Goal: Task Accomplishment & Management: Use online tool/utility

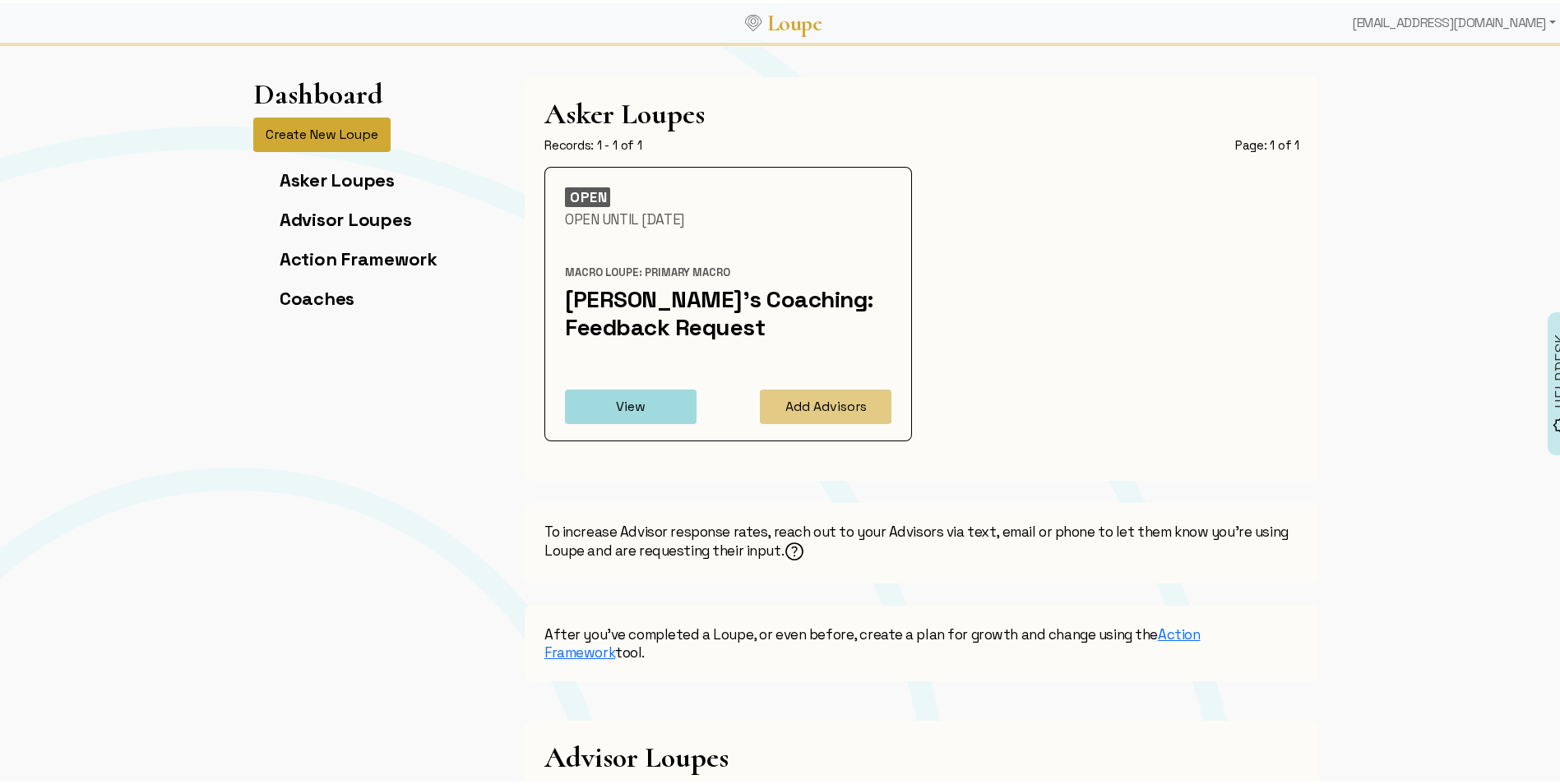
click at [308, 139] on button "Create New Loupe" at bounding box center [322, 132] width 137 height 35
click at [308, 122] on button "Create New Loupe" at bounding box center [322, 132] width 137 height 35
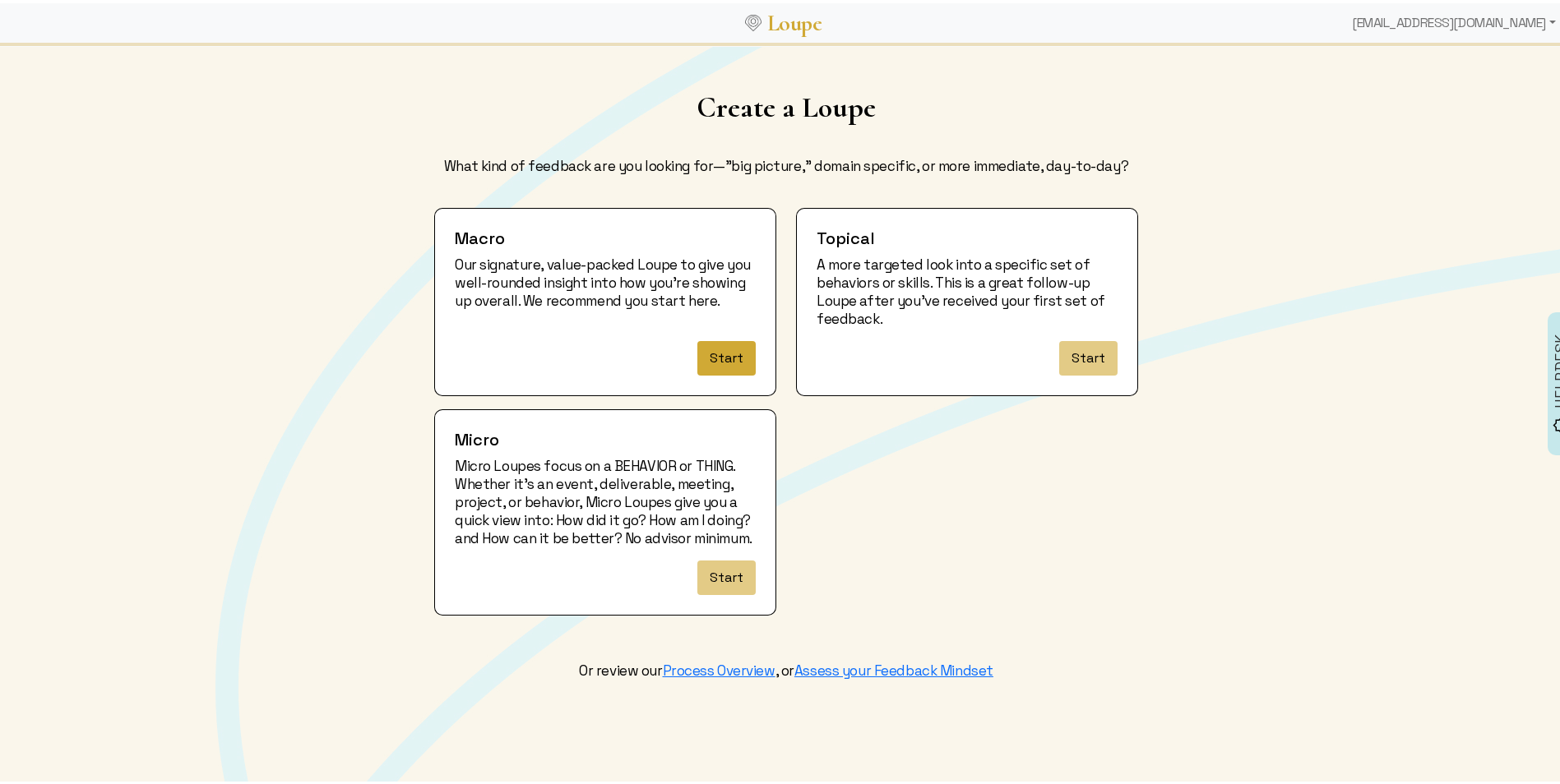
click at [700, 348] on button "Start" at bounding box center [726, 356] width 58 height 35
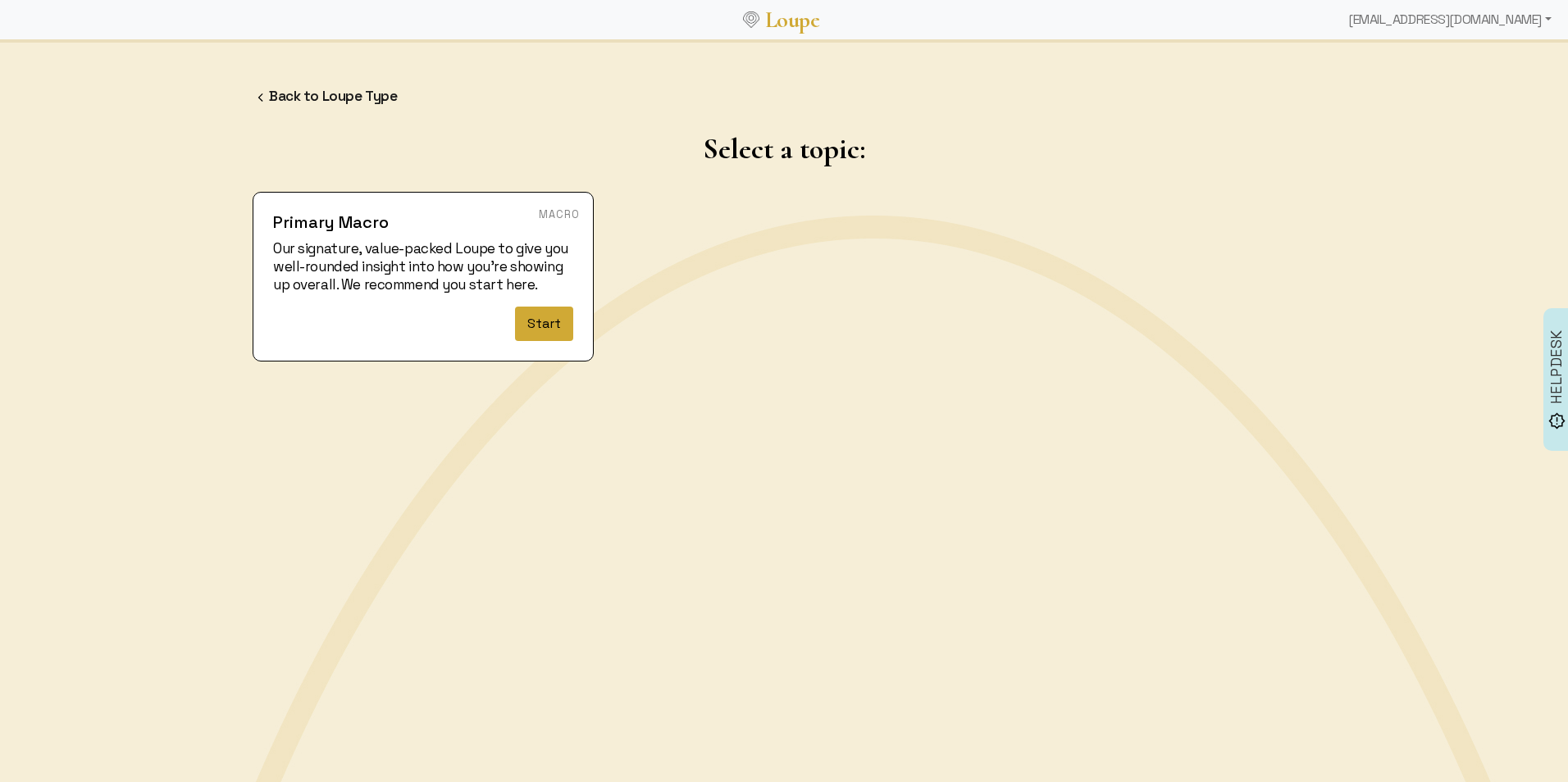
click at [548, 333] on button "Start" at bounding box center [543, 324] width 58 height 35
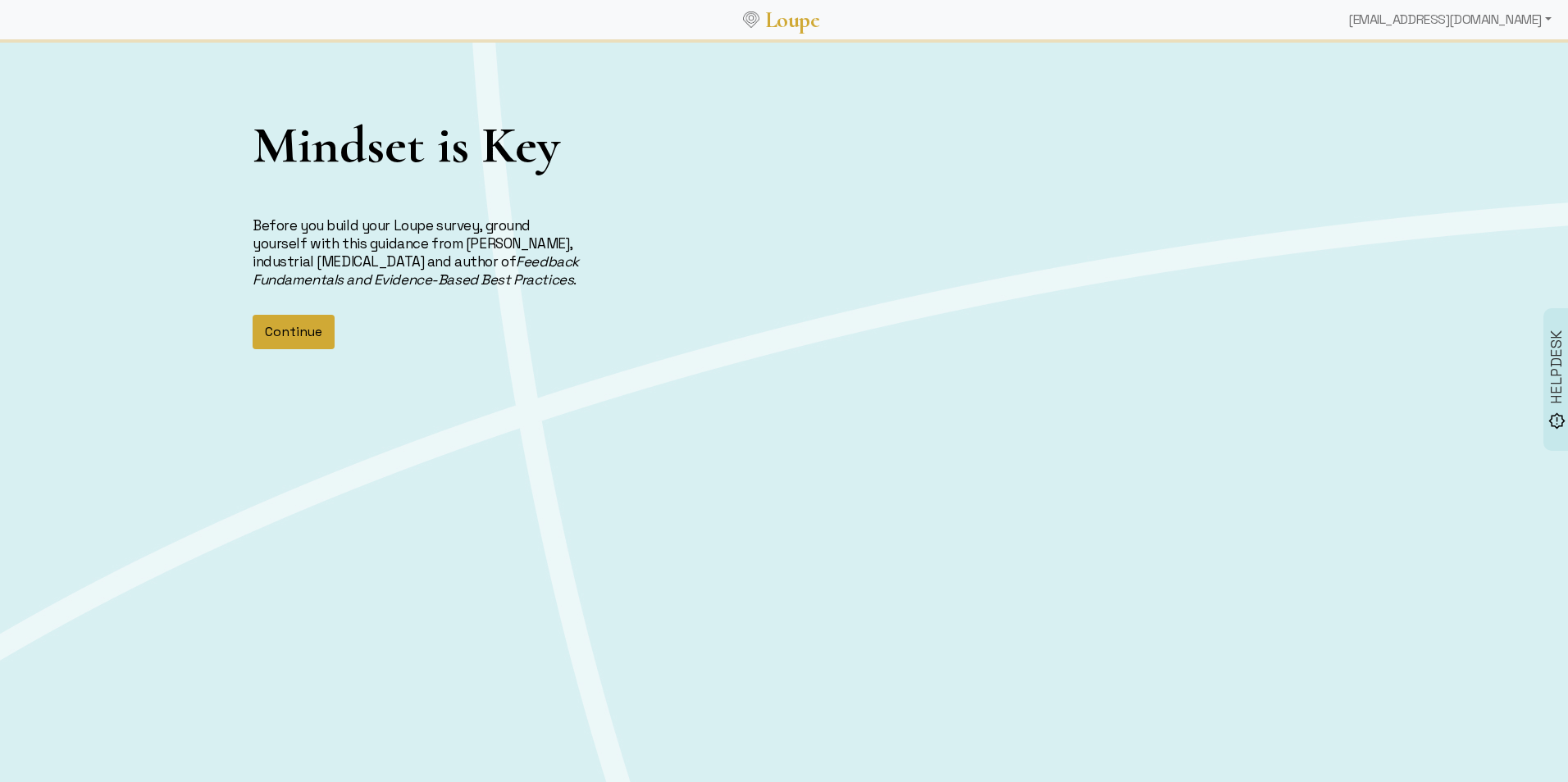
click at [286, 333] on button "Continue" at bounding box center [293, 332] width 82 height 35
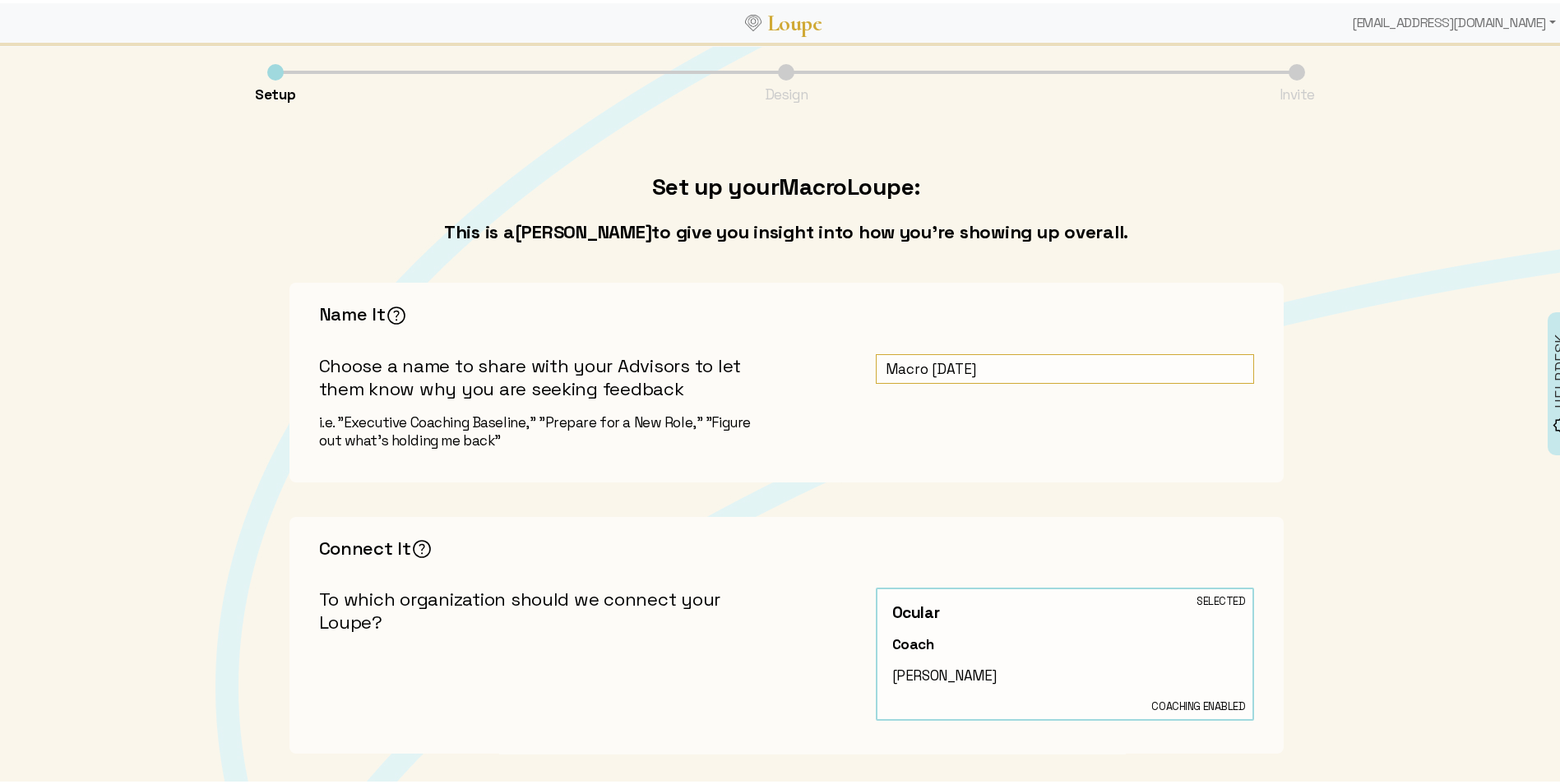
click at [998, 373] on input "Macro [DATE]" at bounding box center [1065, 366] width 378 height 30
drag, startPoint x: 1013, startPoint y: 364, endPoint x: 841, endPoint y: 366, distance: 172.0
click at [841, 366] on div "Name It The key here is to be candid and concise. Sharing your true purpose for…" at bounding box center [787, 379] width 994 height 199
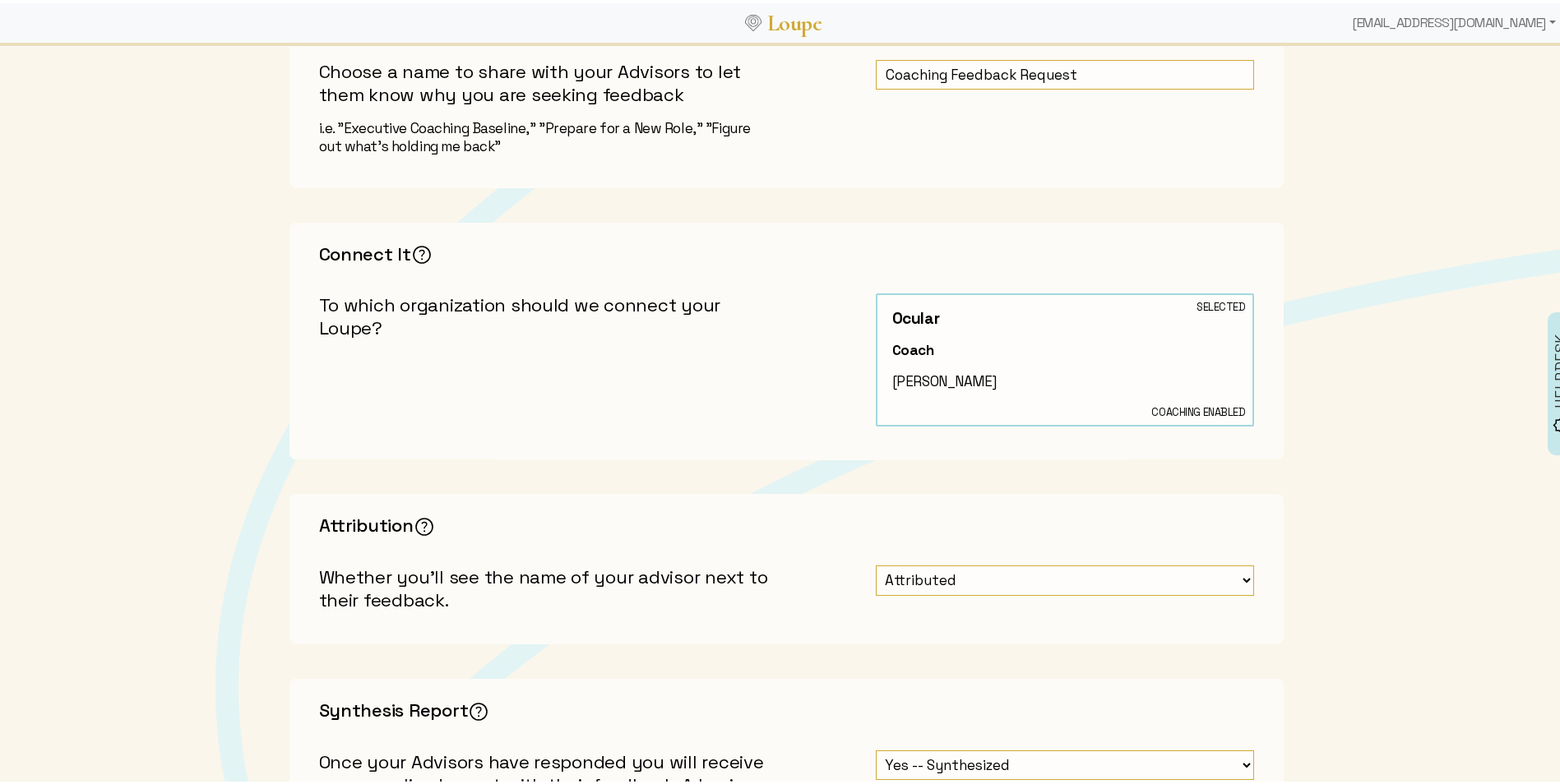
scroll to position [329, 0]
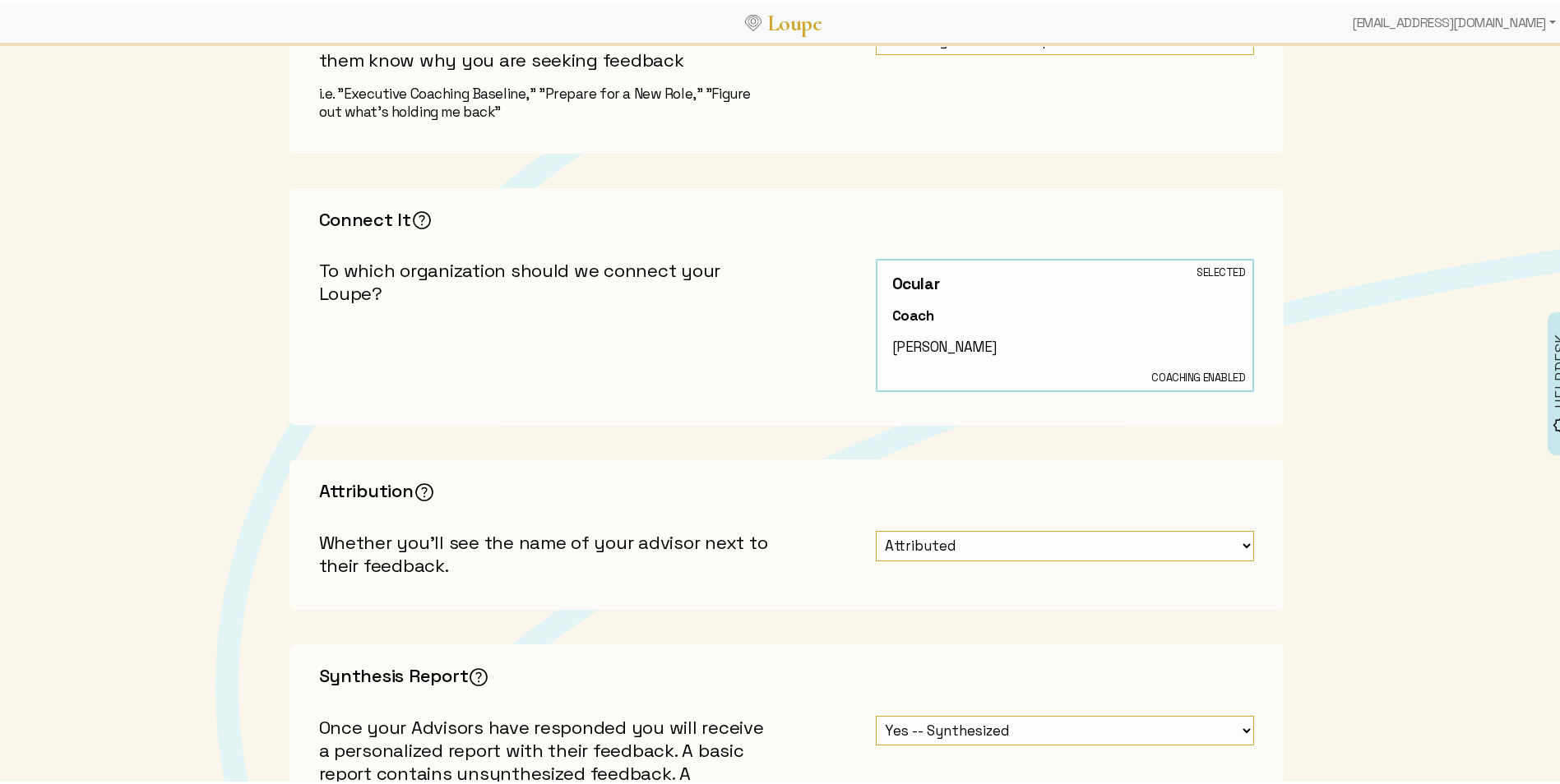
type input "Coaching Feedback Request"
click at [909, 348] on div "[PERSON_NAME]" at bounding box center [1065, 343] width 345 height 18
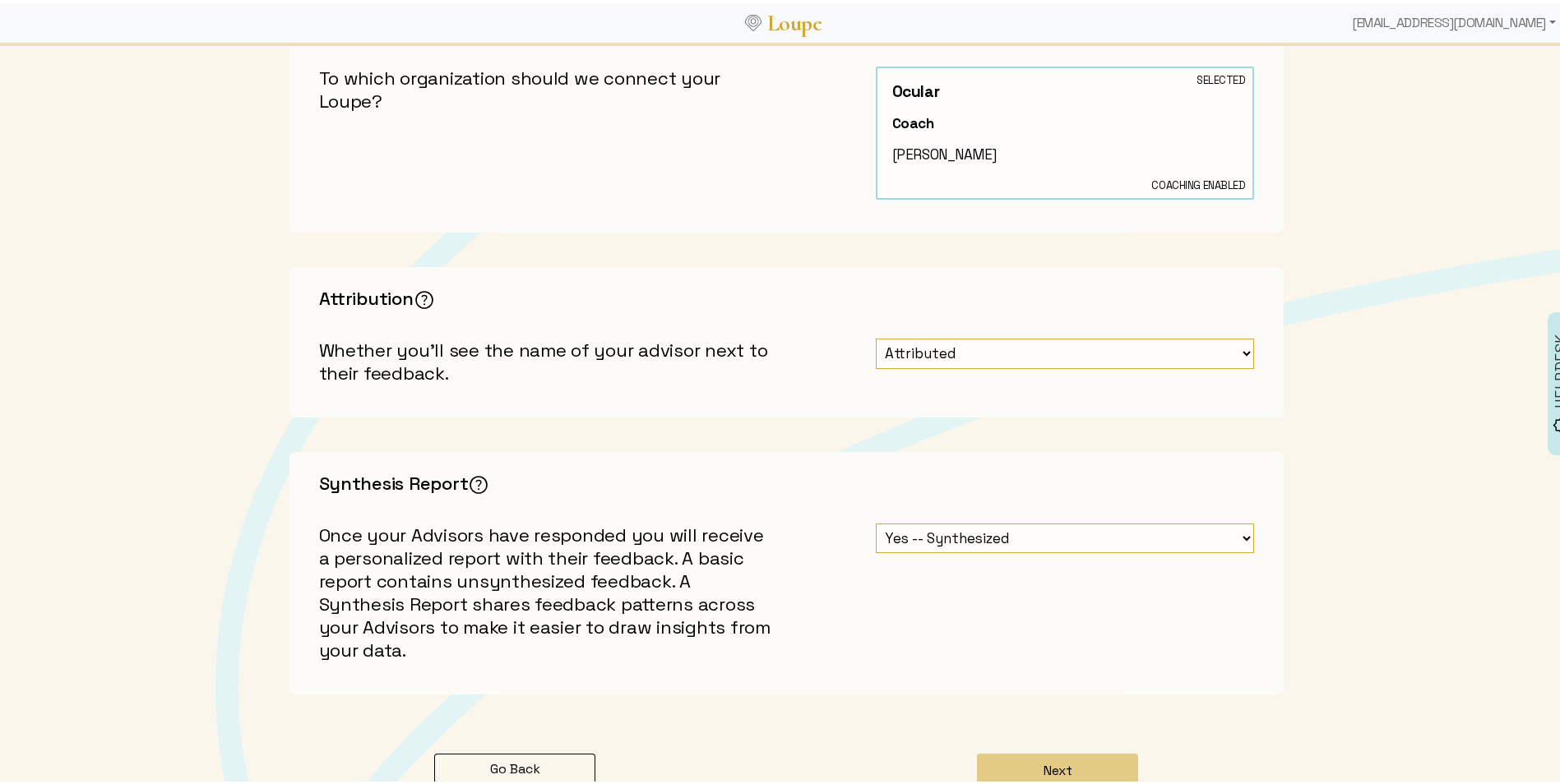
scroll to position [576, 0]
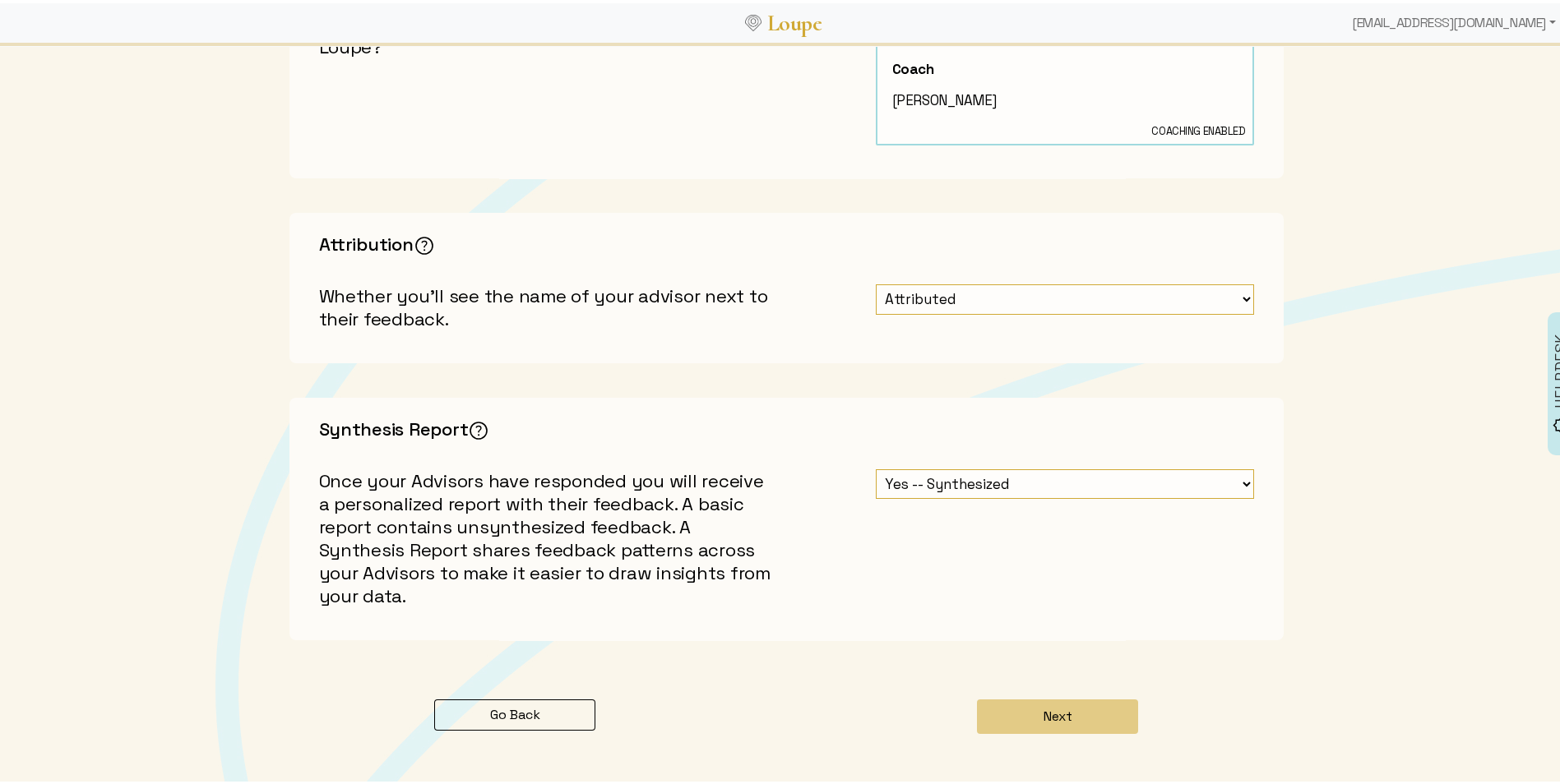
click at [901, 298] on select "Attributed Unattributed" at bounding box center [1065, 296] width 378 height 30
select select "1: false"
click at [876, 281] on select "Attributed Unattributed" at bounding box center [1065, 296] width 378 height 30
click at [809, 368] on div "Name It The key here is to be candid and concise. Sharing your true purpose for…" at bounding box center [786, 164] width 1085 height 946
click at [909, 492] on select "Yes -- Synthesized No -- Unsynthesized" at bounding box center [1065, 480] width 378 height 30
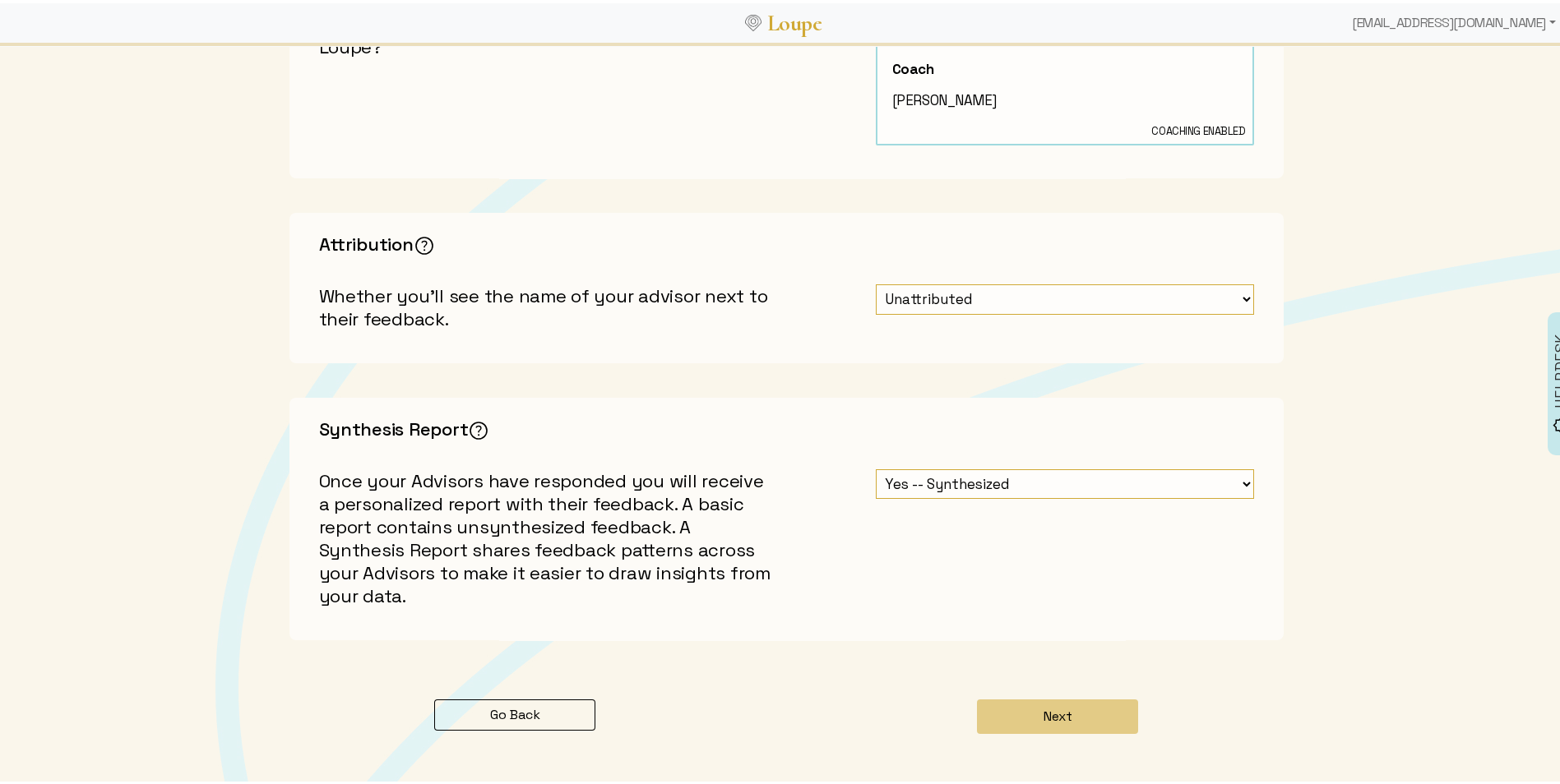
click at [909, 492] on select "Yes -- Synthesized No -- Unsynthesized" at bounding box center [1065, 480] width 378 height 30
click at [864, 730] on div "Go Back Next" at bounding box center [786, 767] width 1085 height 141
click at [1082, 721] on button "Next" at bounding box center [1058, 714] width 161 height 35
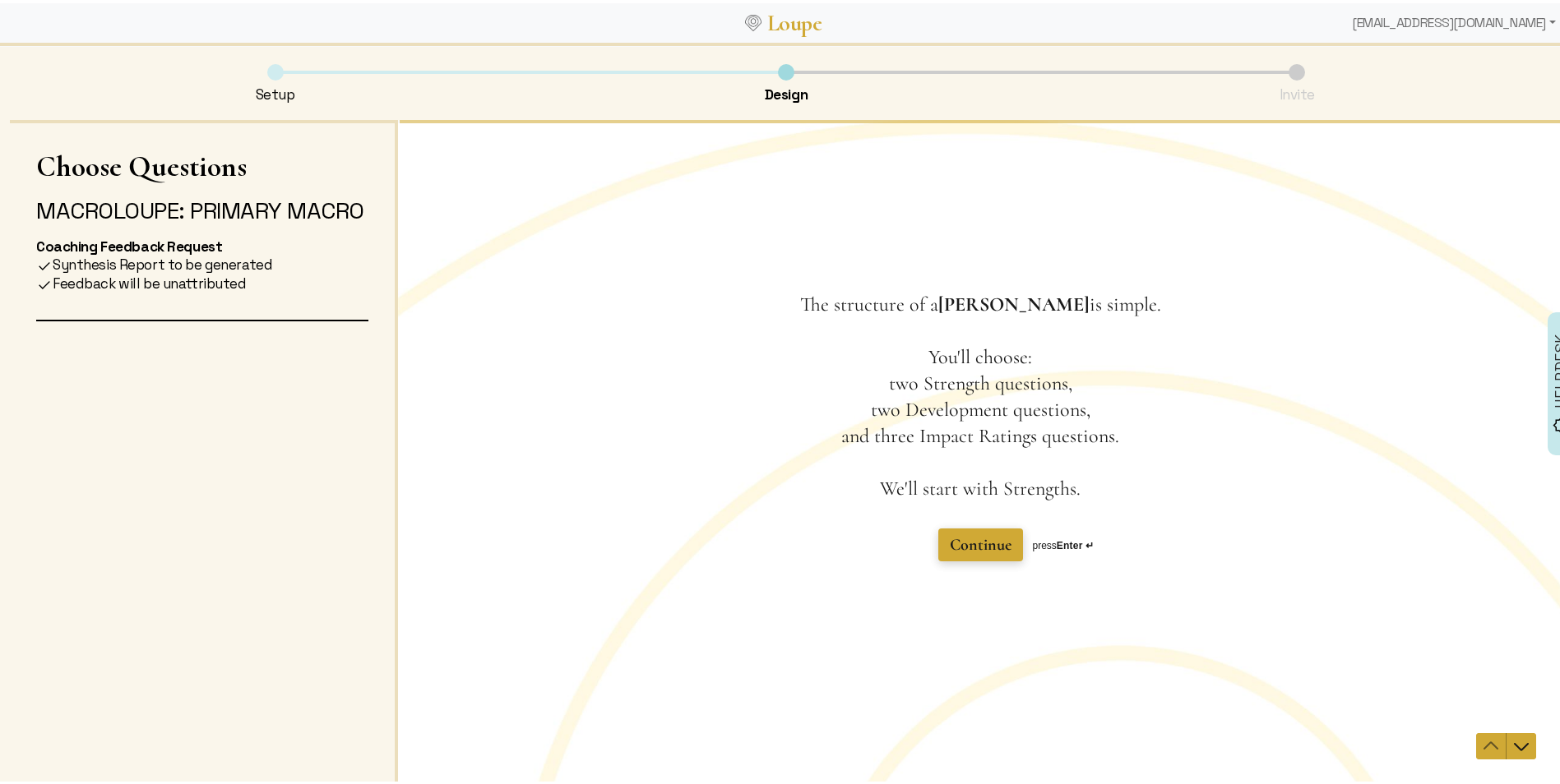
click at [976, 549] on span "Continue" at bounding box center [980, 544] width 62 height 20
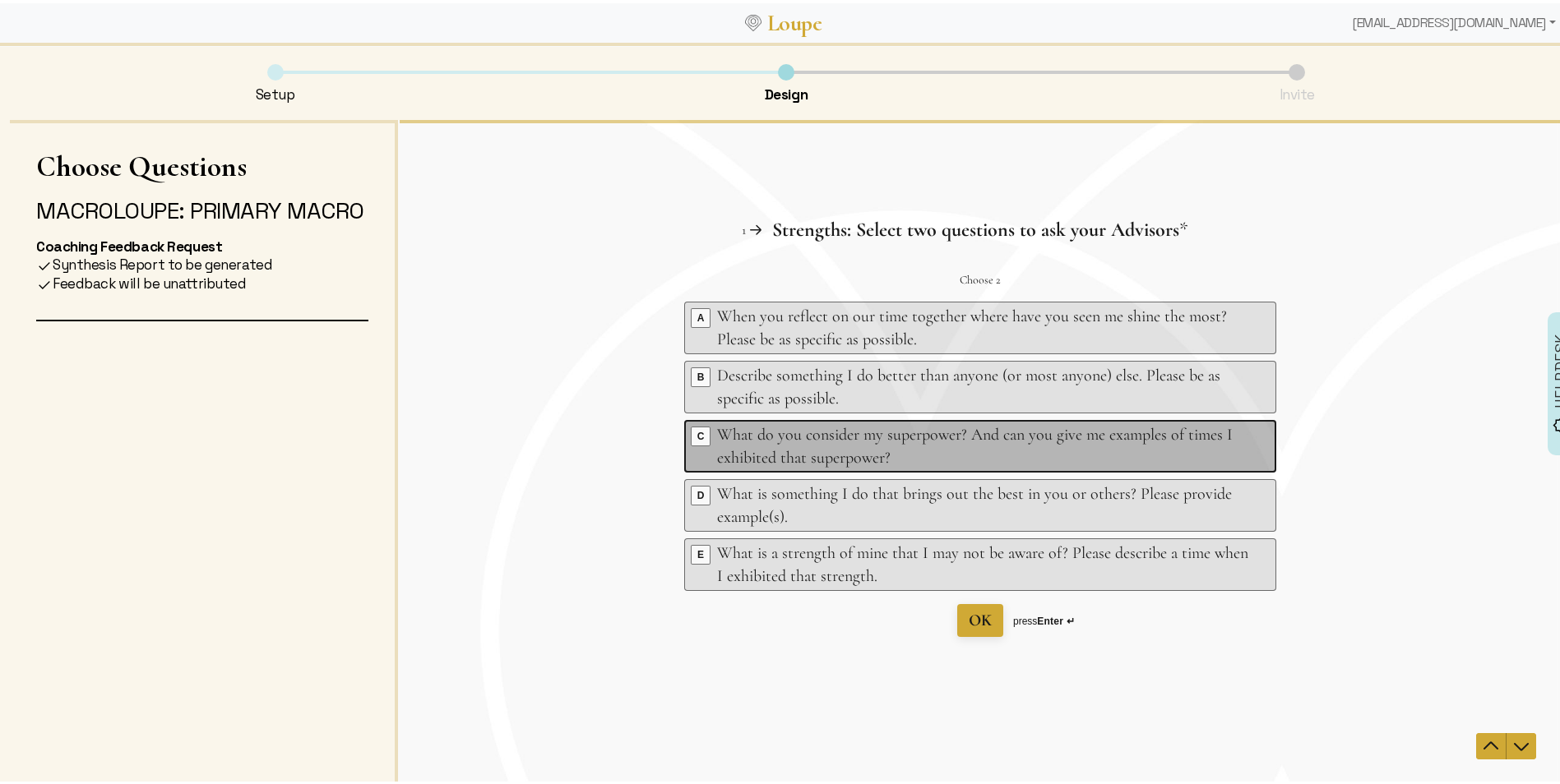
click at [921, 443] on div "What do you consider my superpower? And can you give me examples of times I exh…" at bounding box center [983, 445] width 531 height 46
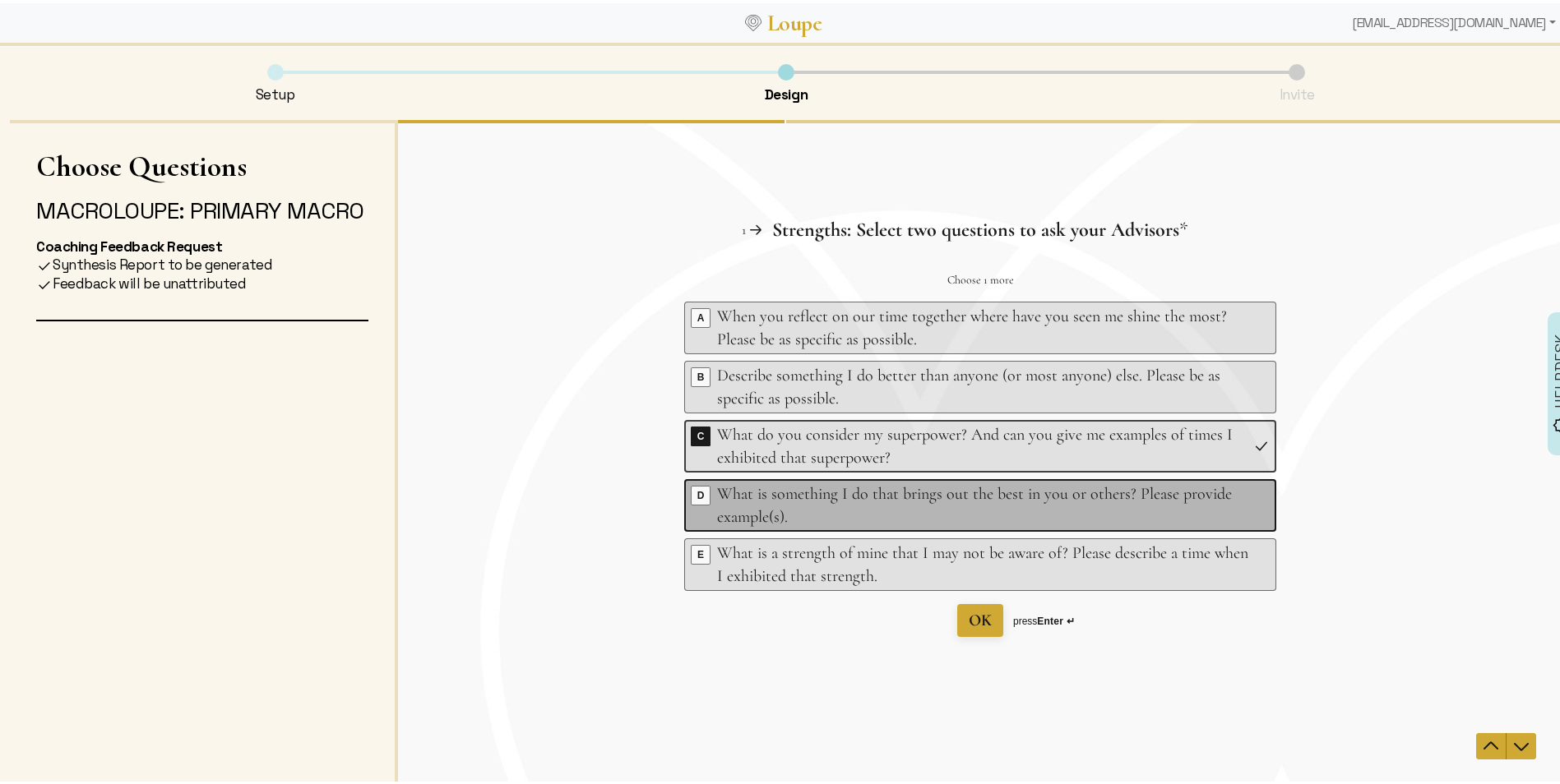
click at [929, 500] on div "What is something I do that brings out the best in you or others? Please provid…" at bounding box center [983, 504] width 531 height 46
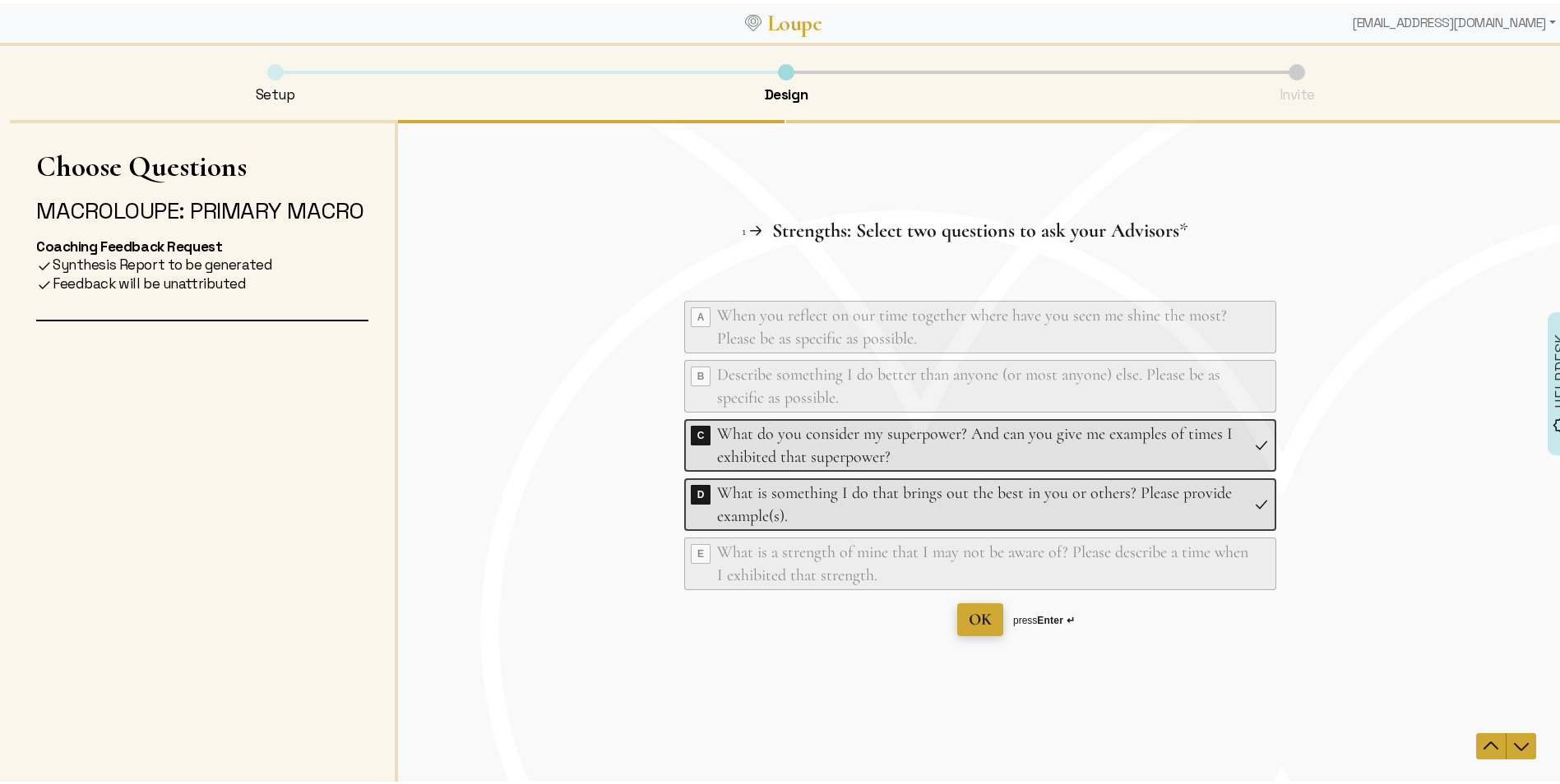
click at [970, 619] on span "OK" at bounding box center [980, 618] width 23 height 20
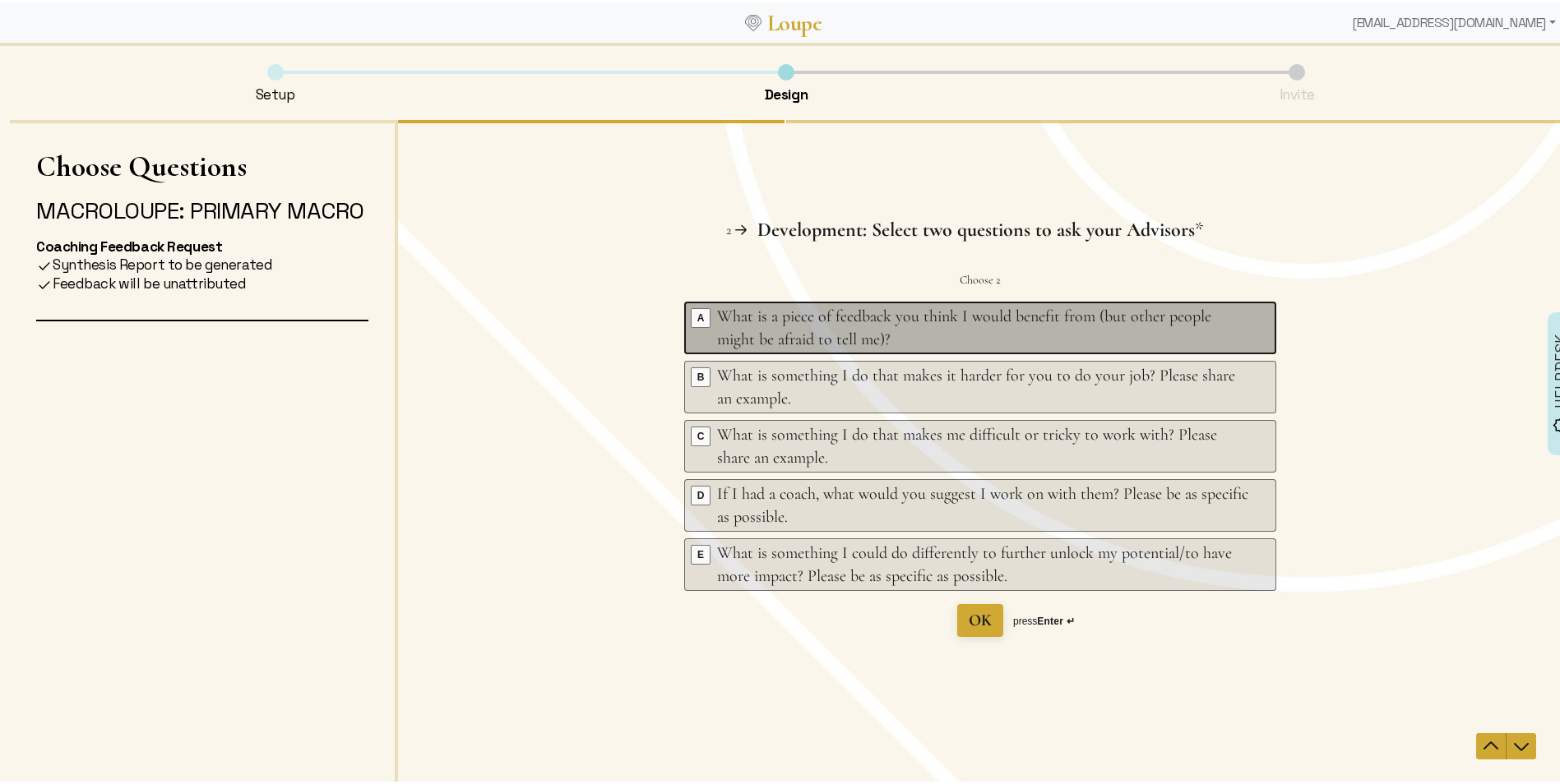
click at [1000, 328] on div "What is a piece of feedback you think I would benefit from (but other people mi…" at bounding box center [983, 327] width 531 height 46
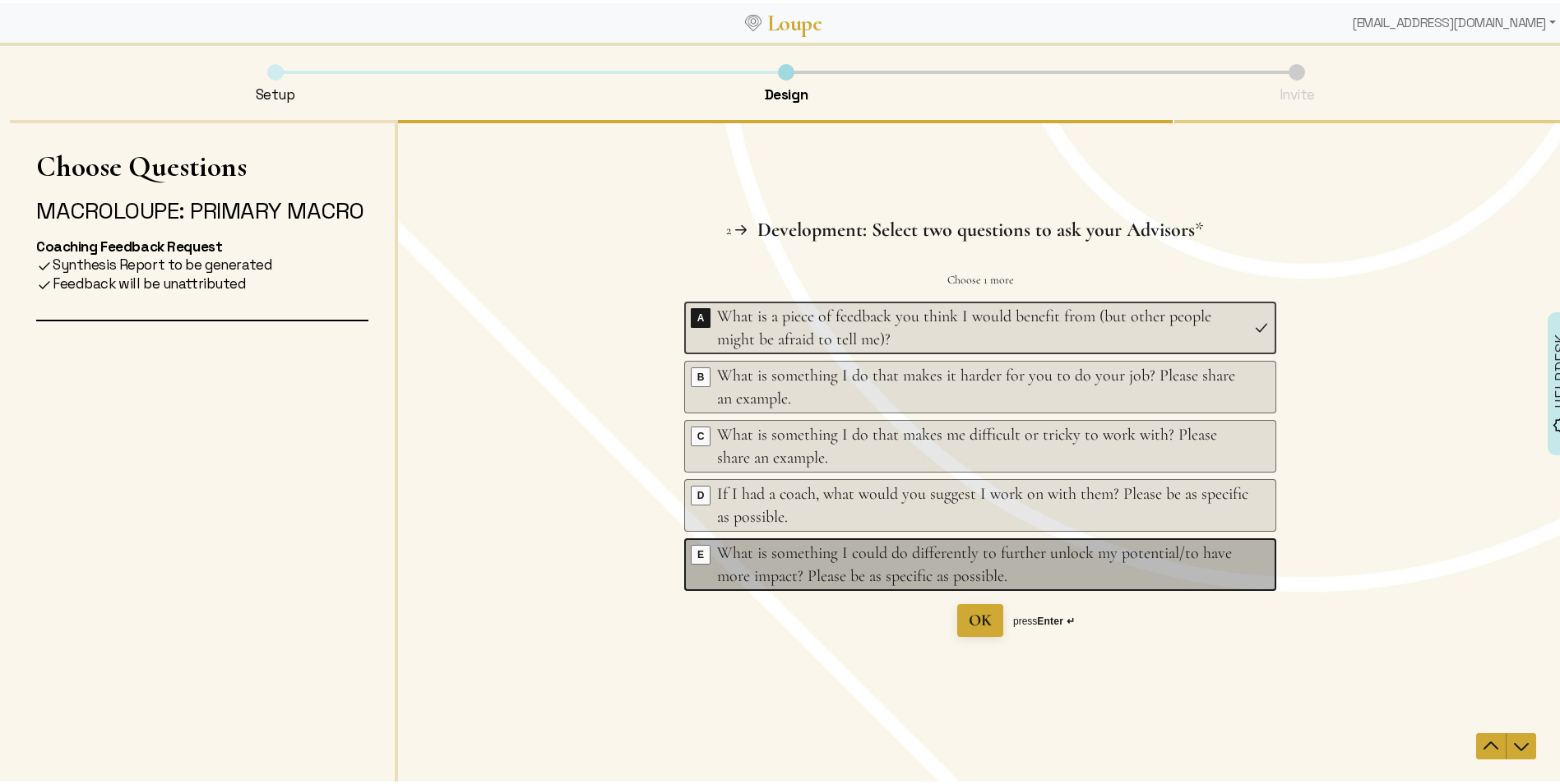
click at [1042, 548] on div "What is something I could do differently to further unlock my potential/to have…" at bounding box center [983, 564] width 531 height 46
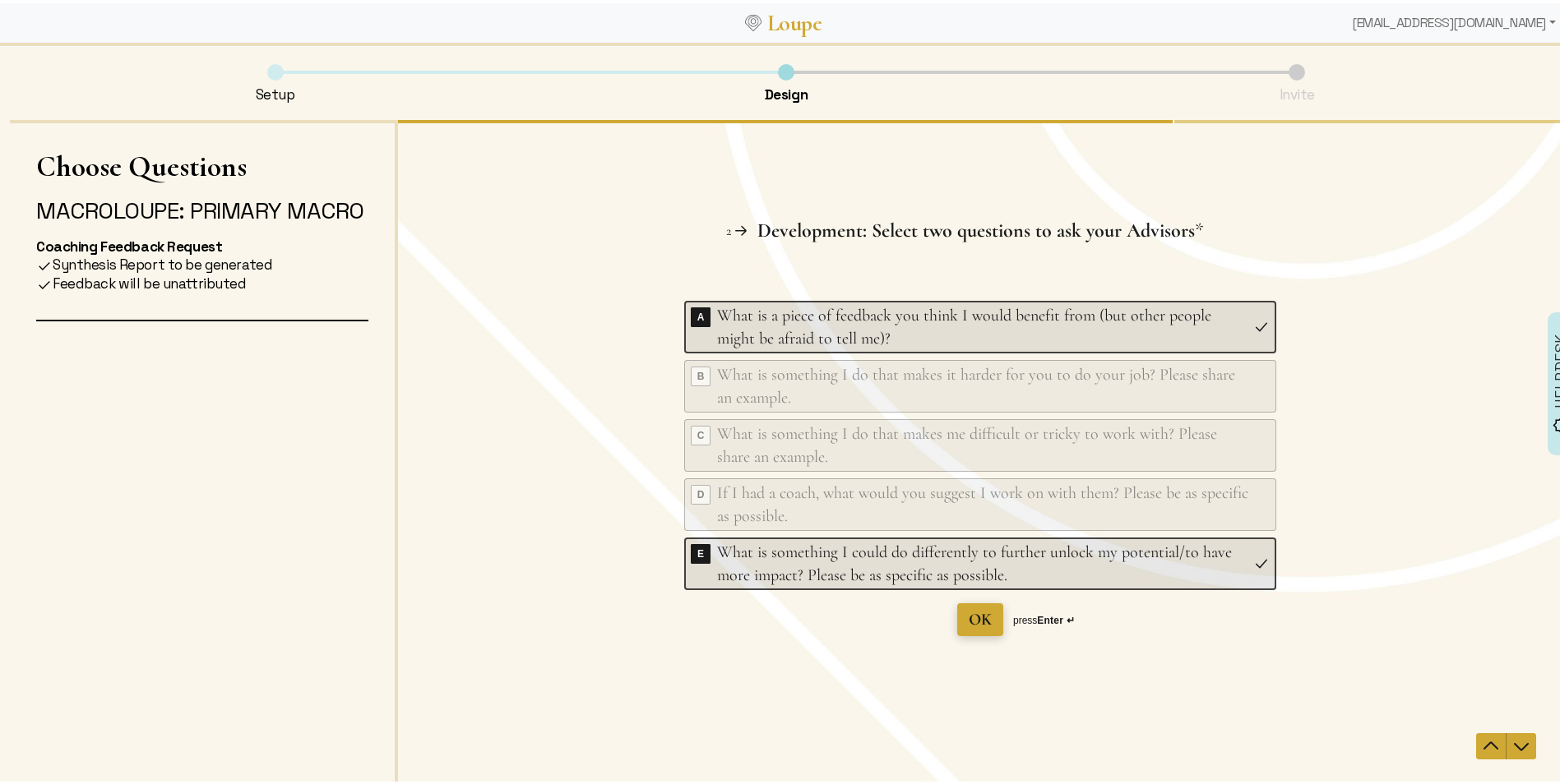
click at [969, 615] on span "OK" at bounding box center [980, 618] width 23 height 20
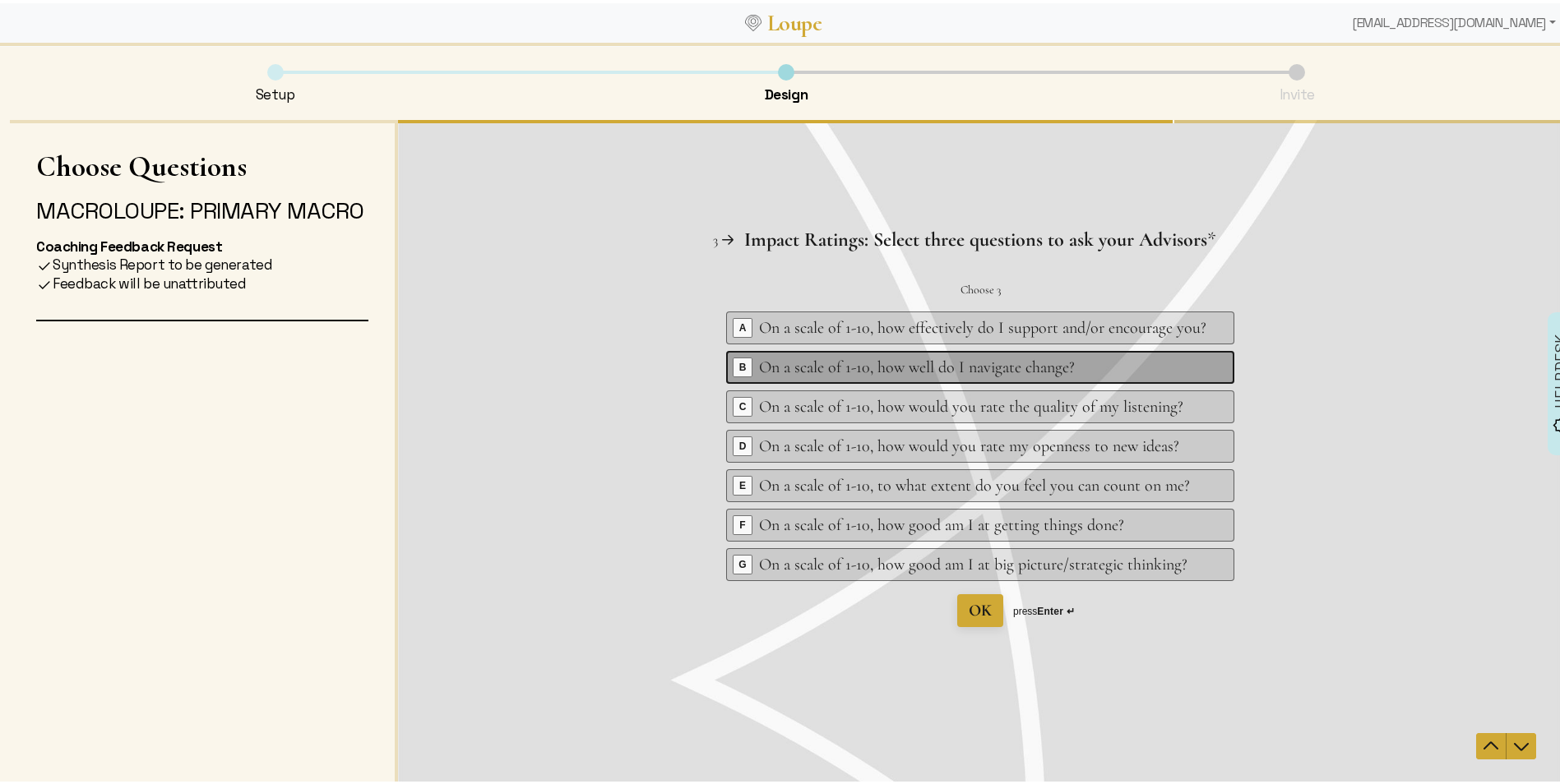
click at [1087, 364] on div "On a scale of 1-10, how well do I navigate change?" at bounding box center [983, 367] width 448 height 23
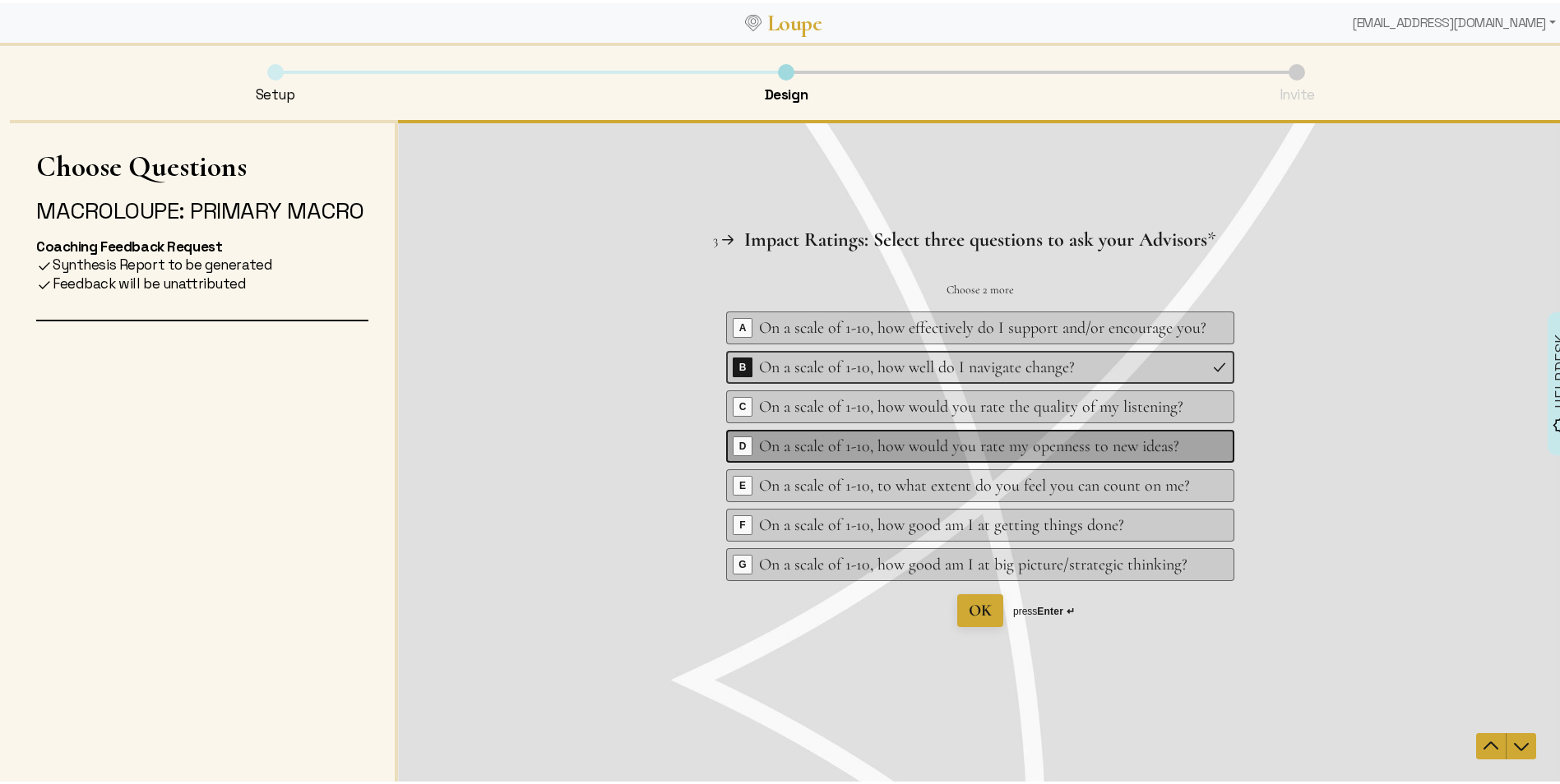
click at [1085, 444] on div "On a scale of 1-10, how would you rate my openness to new ideas?" at bounding box center [983, 446] width 448 height 23
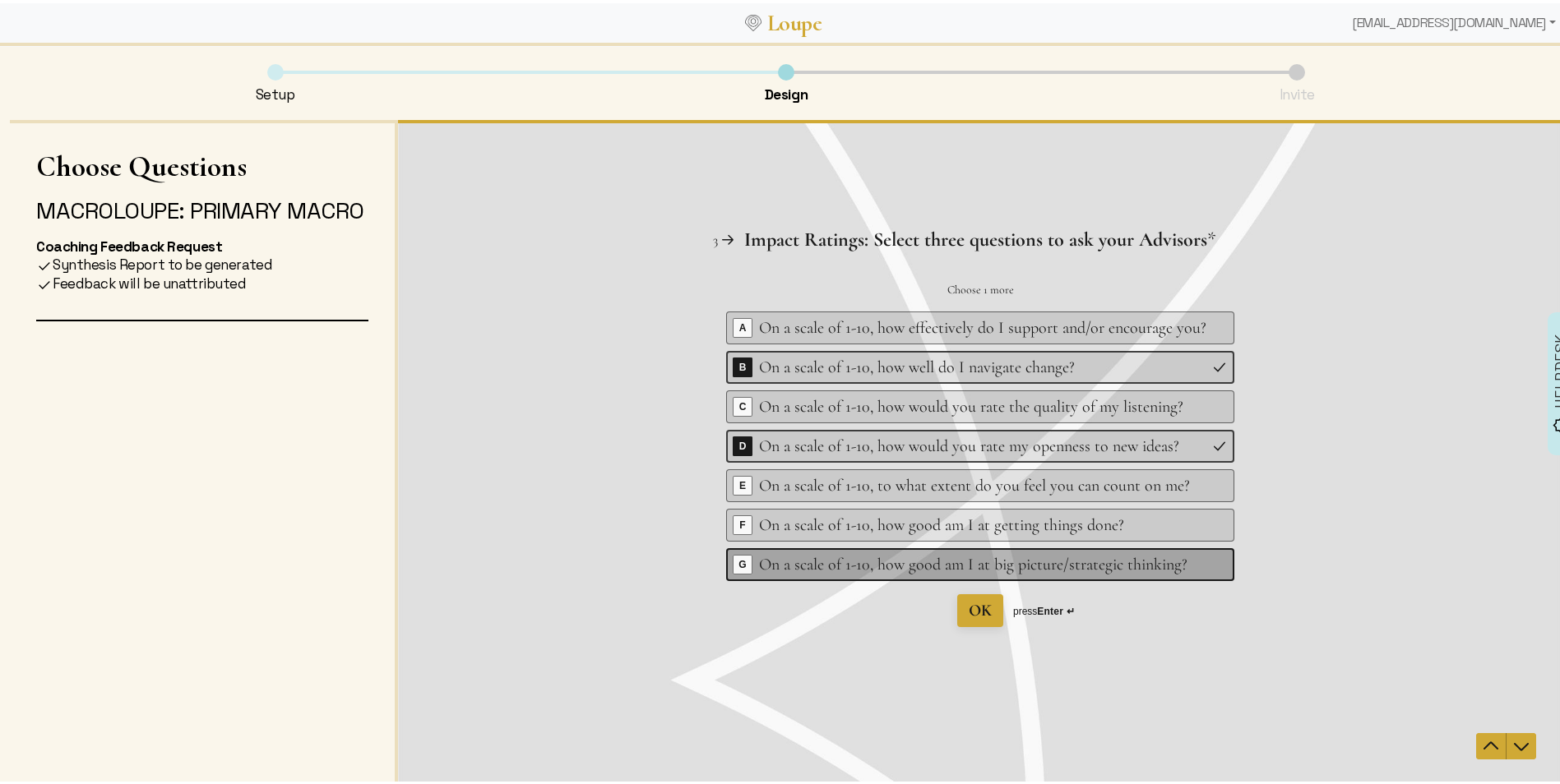
click at [1085, 552] on div "Key G On a scale of 1-10, how good am I at big picture/strategic thinking?" at bounding box center [980, 564] width 508 height 33
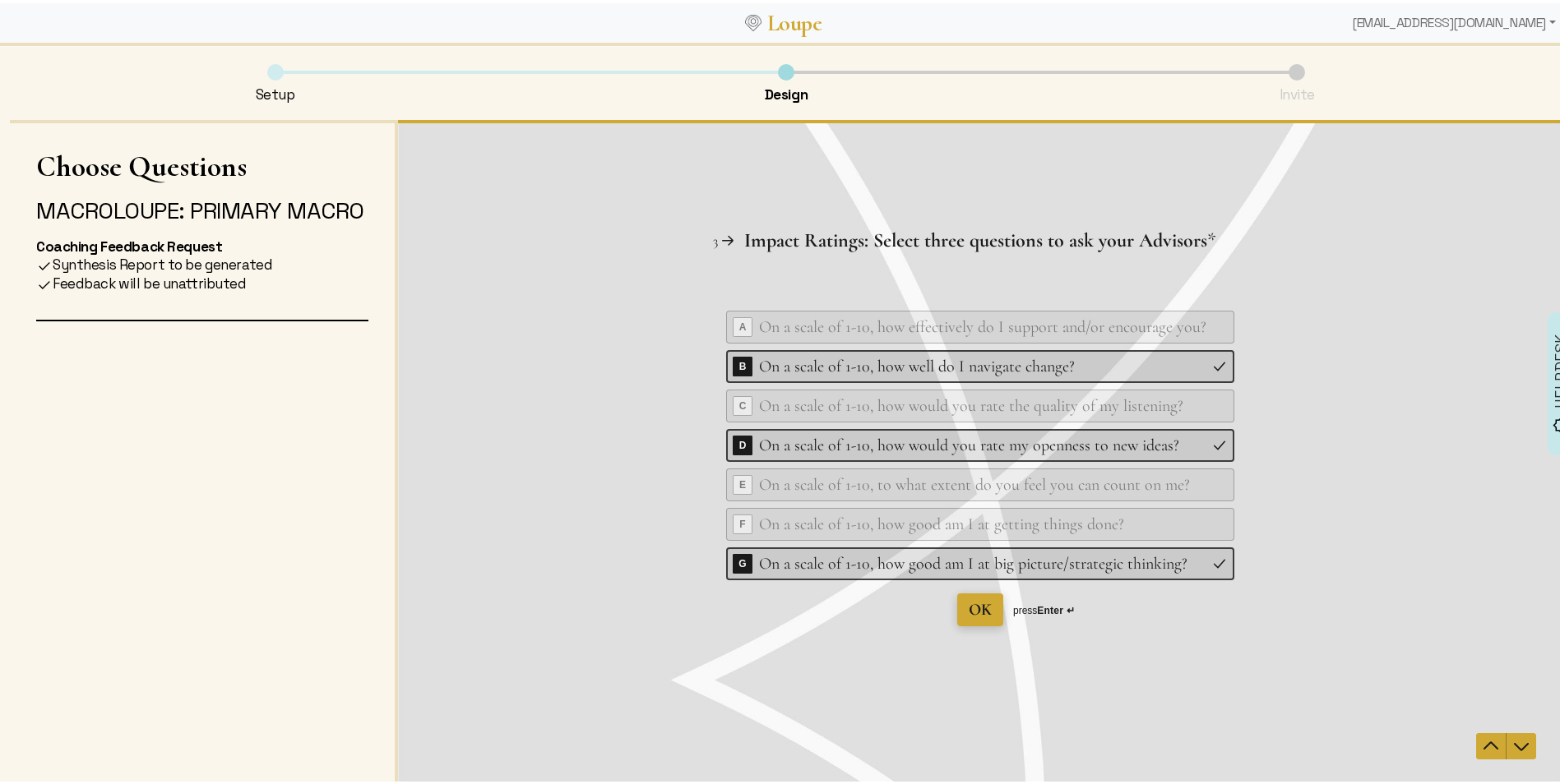
click at [962, 609] on button "OK" at bounding box center [980, 609] width 46 height 33
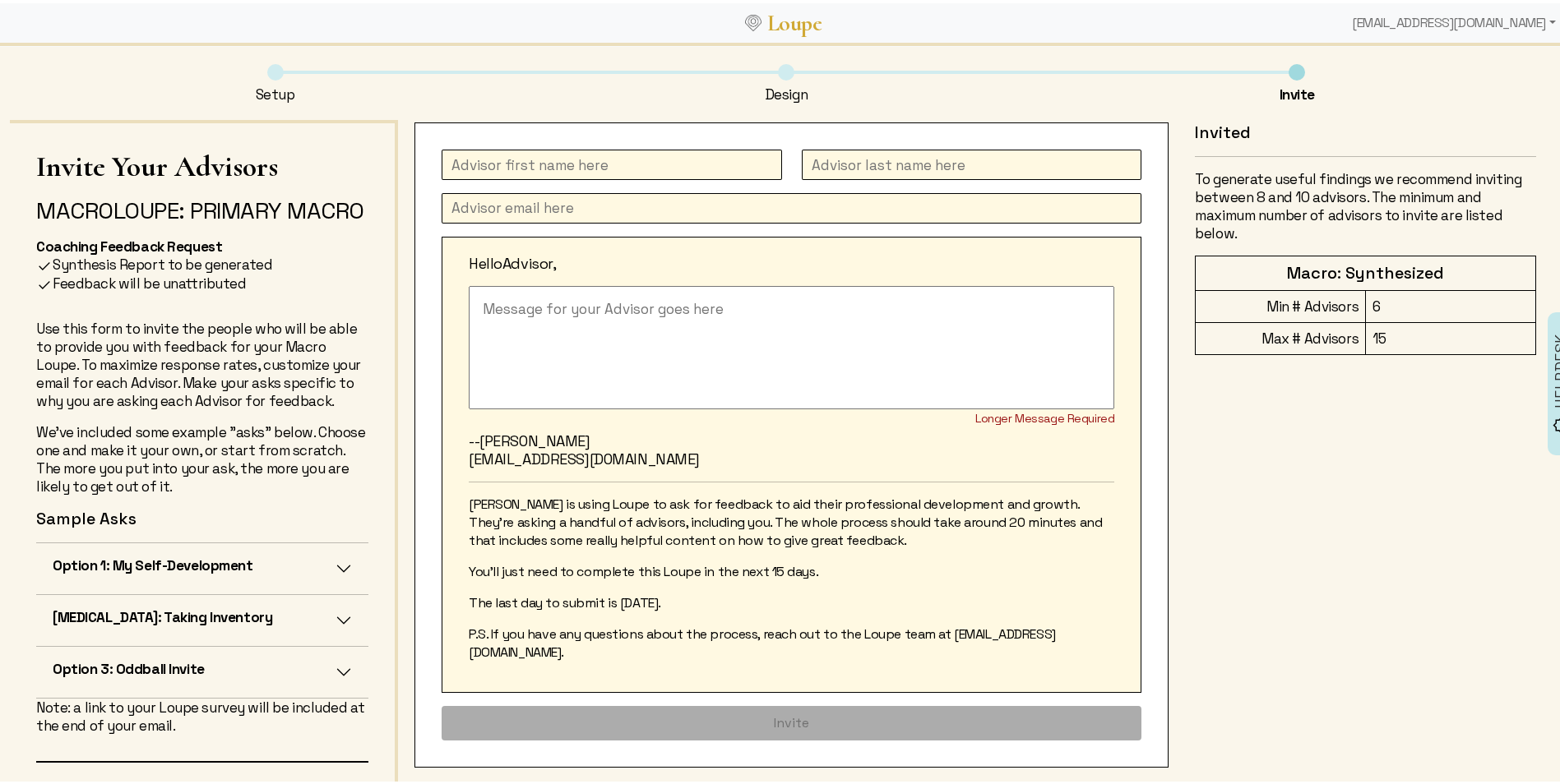
click at [577, 158] on input "text" at bounding box center [612, 161] width 340 height 30
type input "[PERSON_NAME]"
paste input "[PERSON_NAME] <[EMAIL_ADDRESS][DOMAIN_NAME]>"
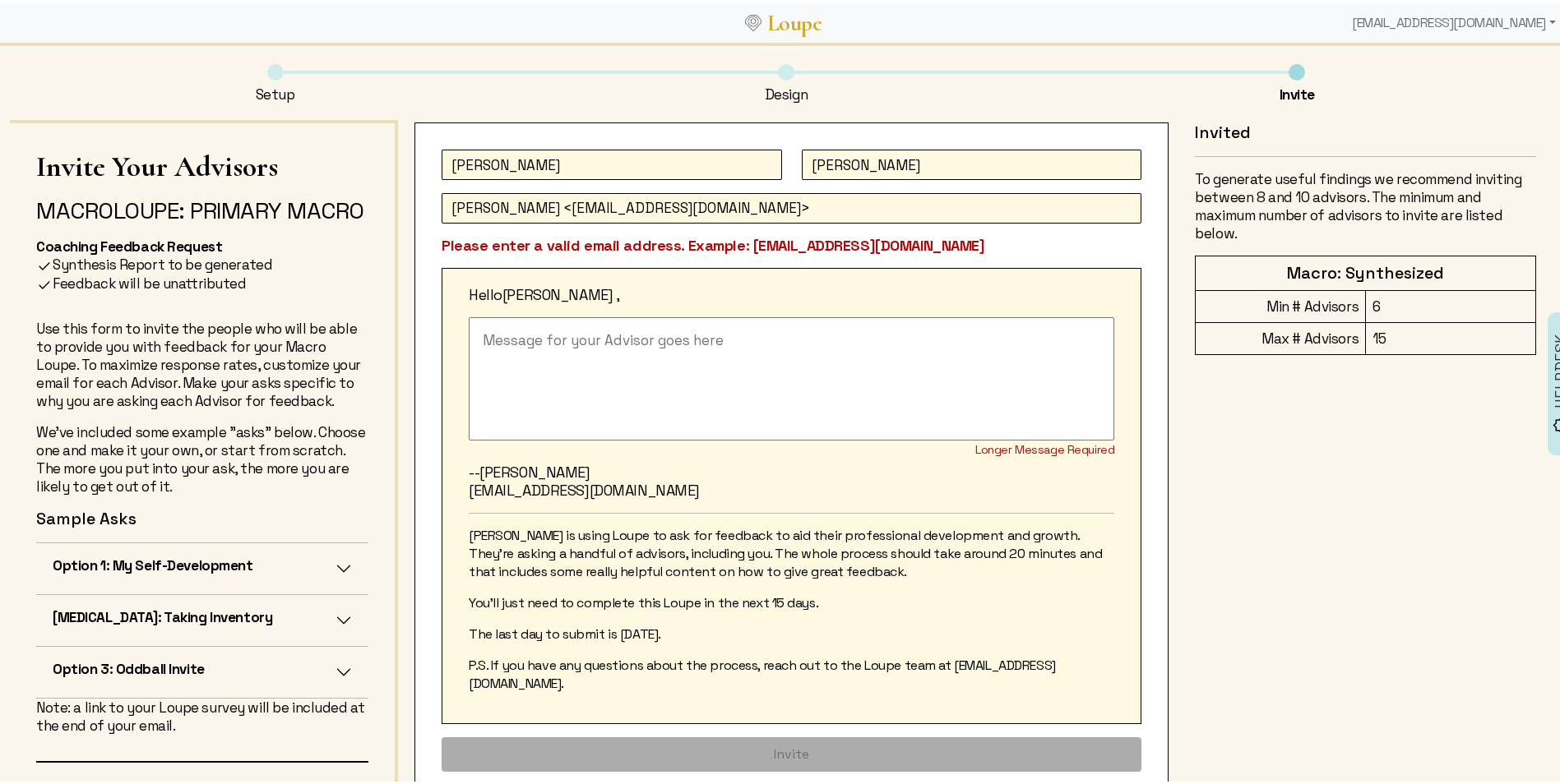
drag, startPoint x: 549, startPoint y: 209, endPoint x: 451, endPoint y: 212, distance: 98.0
click at [447, 213] on input "[PERSON_NAME] <[EMAIL_ADDRESS][DOMAIN_NAME]>" at bounding box center [791, 205] width 700 height 30
click at [755, 198] on input "[EMAIL_ADDRESS][DOMAIN_NAME]>" at bounding box center [791, 205] width 700 height 30
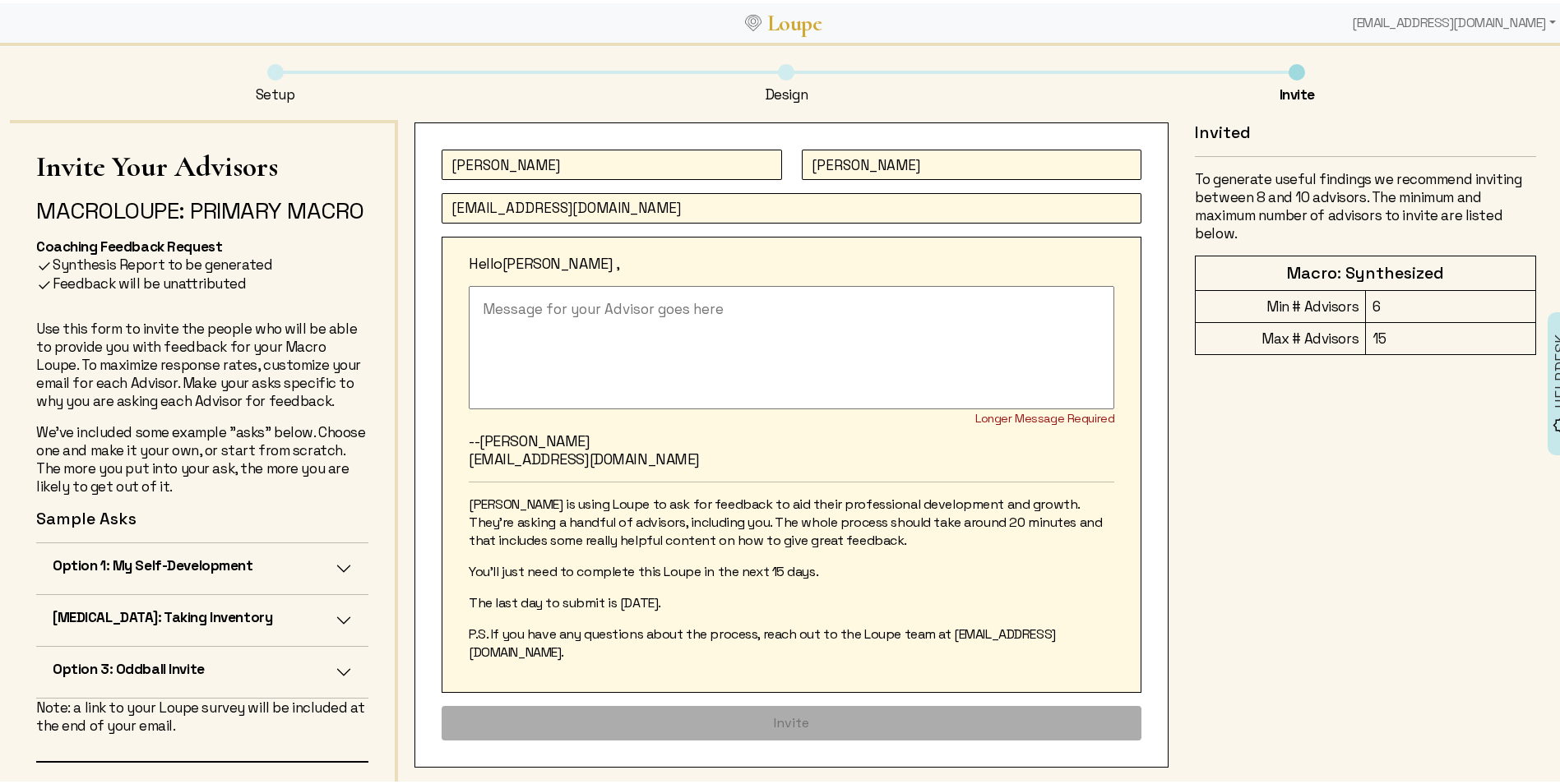
type input "[EMAIL_ADDRESS][DOMAIN_NAME]"
click at [571, 308] on textarea at bounding box center [791, 344] width 646 height 123
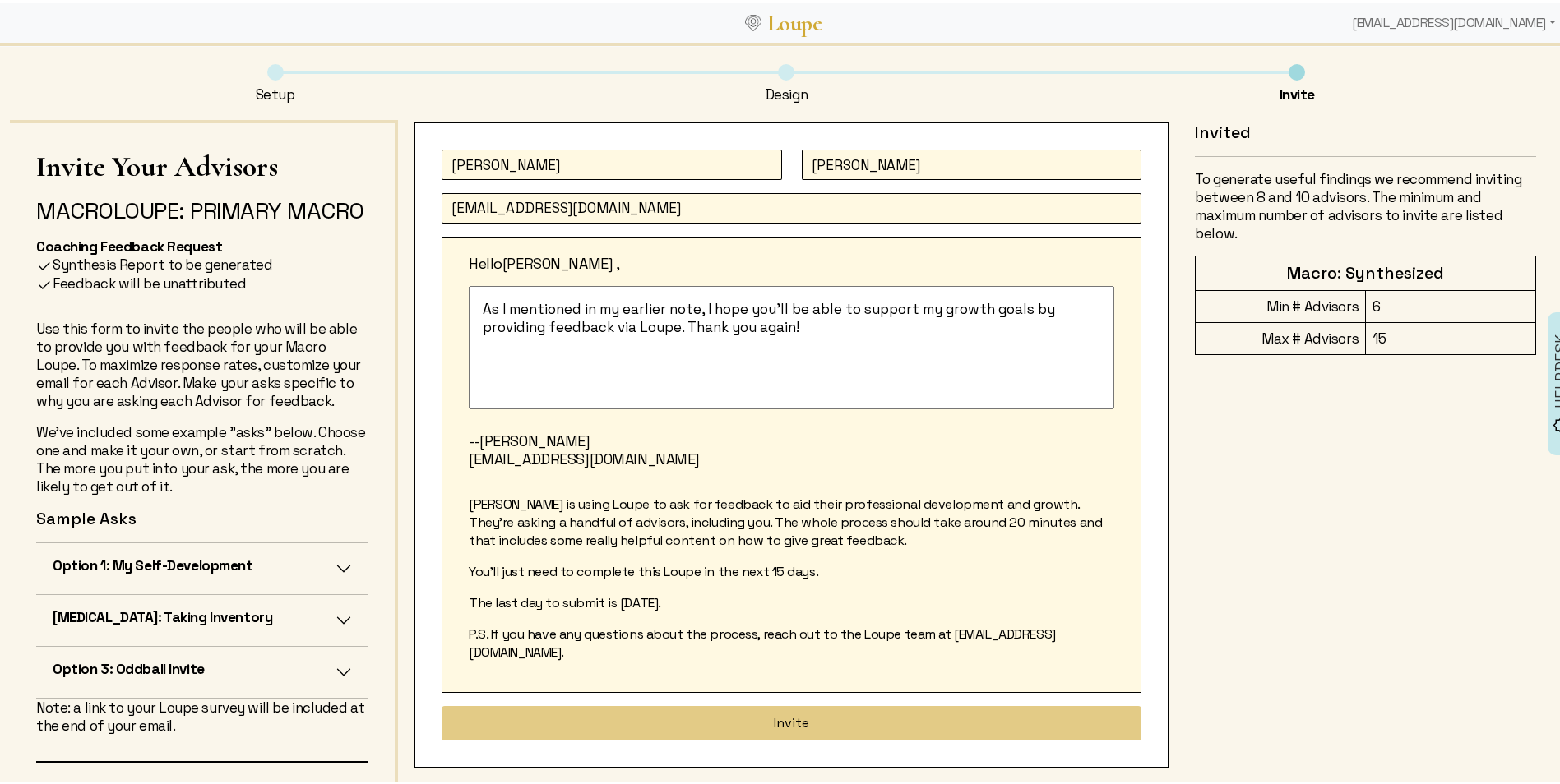
drag, startPoint x: 850, startPoint y: 323, endPoint x: 459, endPoint y: 301, distance: 391.6
click at [459, 301] on div "Hello [PERSON_NAME] , As I mentioned in my earlier note, I hope you'll be able …" at bounding box center [791, 461] width 700 height 456
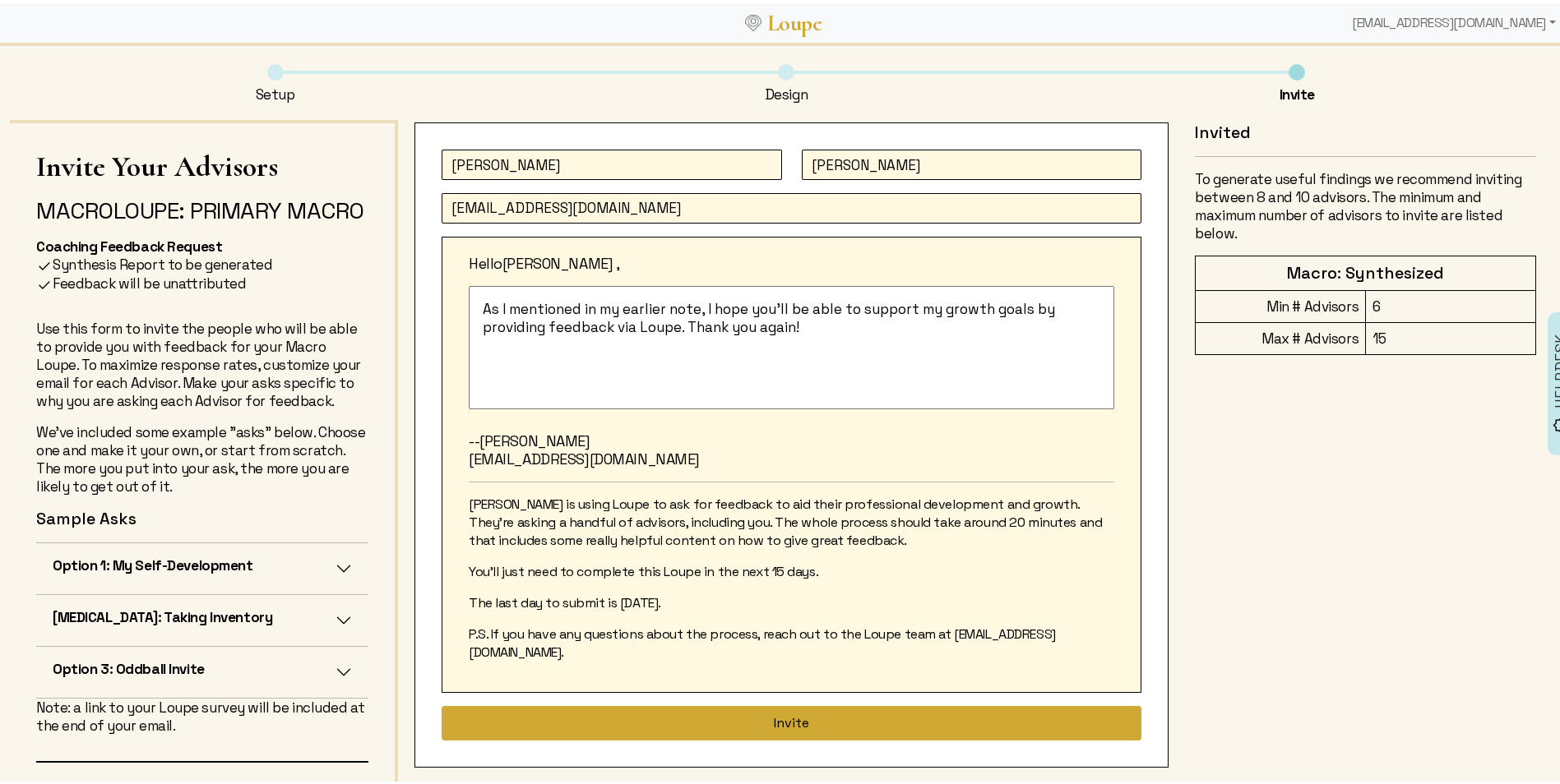
type textarea "As I mentioned in my earlier note, I hope you'll be able to support my growth g…"
click at [812, 702] on button "Invite" at bounding box center [791, 720] width 700 height 35
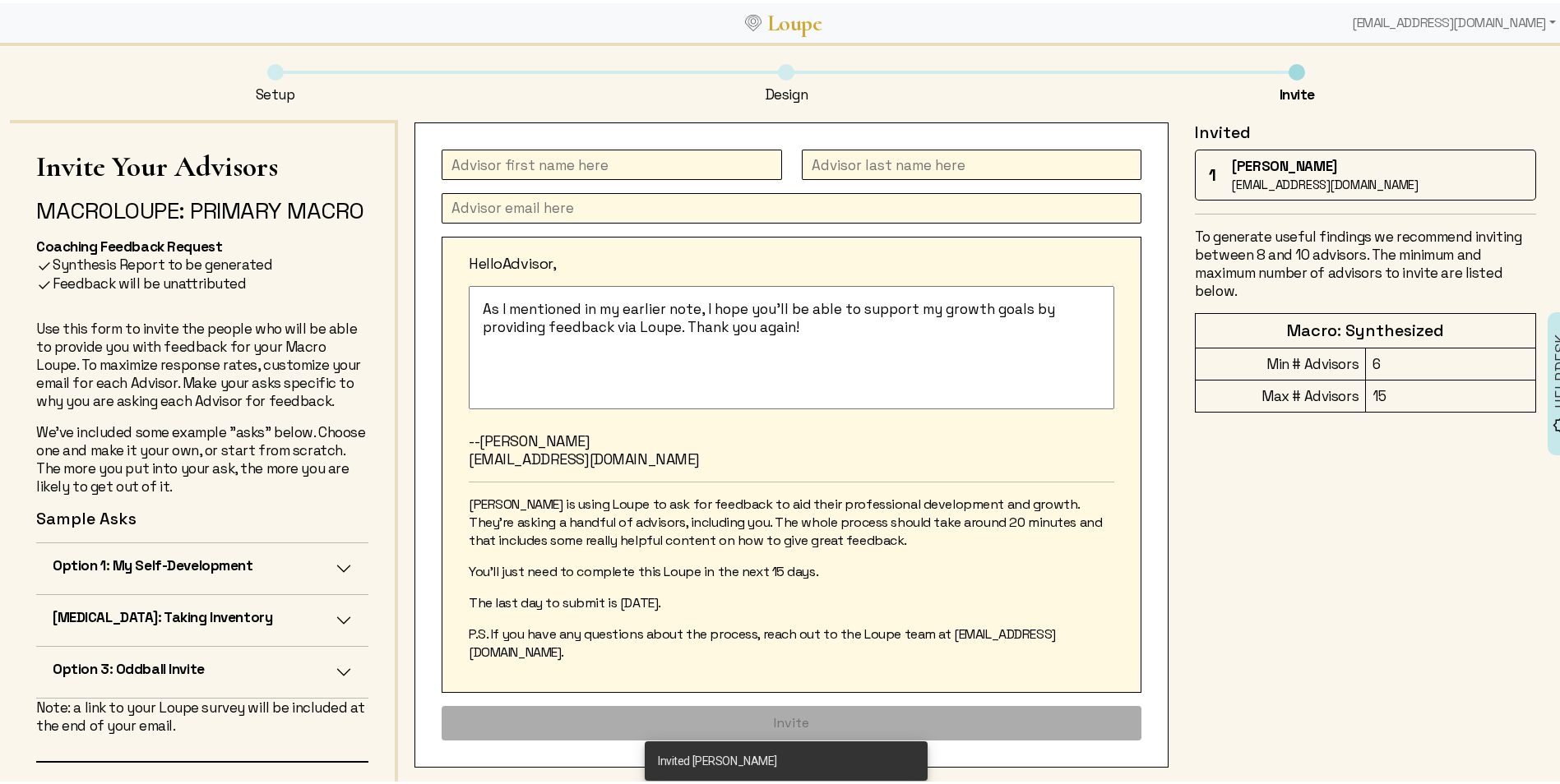
click at [533, 162] on input "text" at bounding box center [612, 161] width 340 height 30
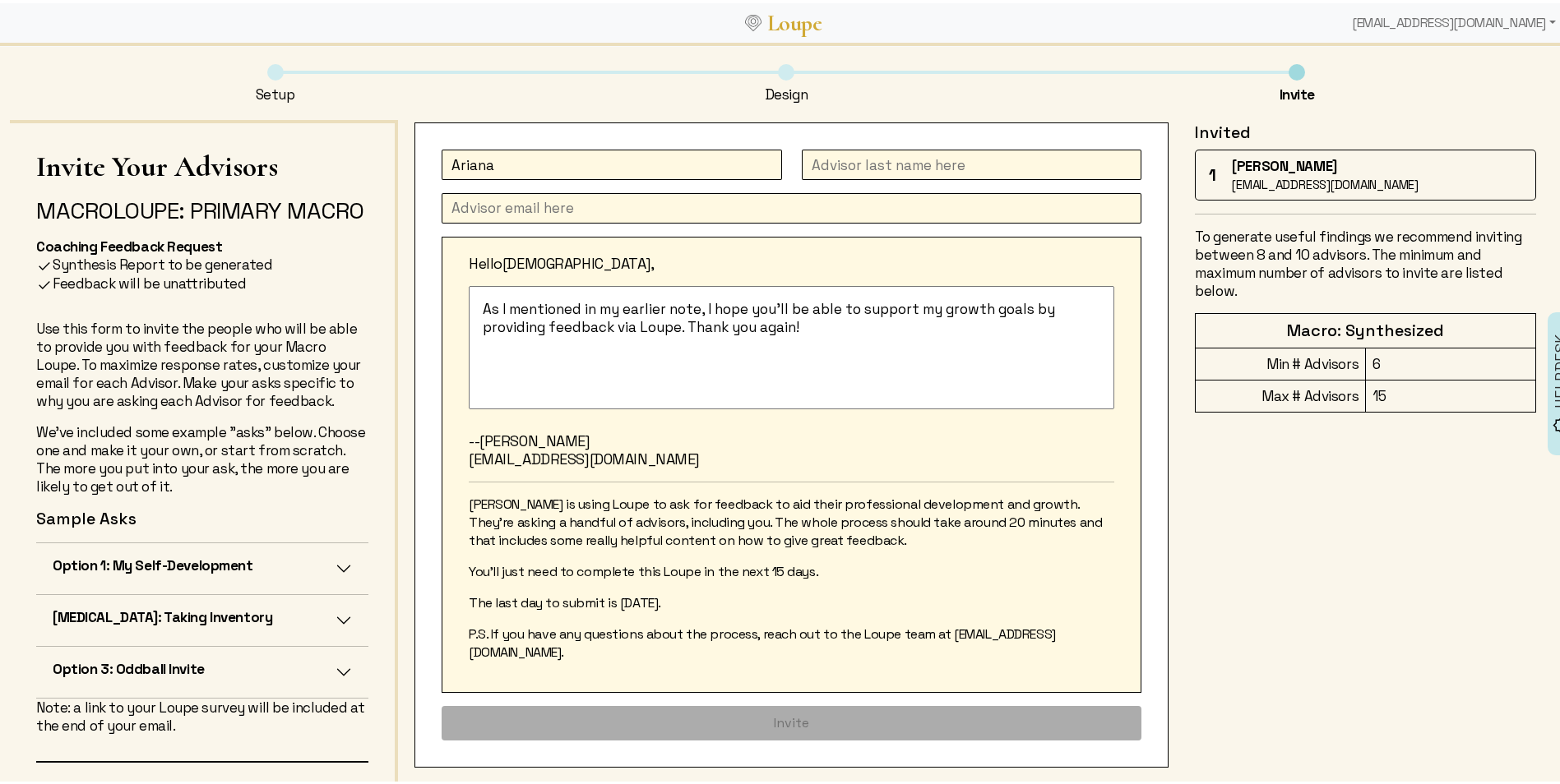
type input "Ariana"
type input "[PERSON_NAME]"
click at [506, 295] on textarea "As I mentioned in my earlier note, I hope you'll be able to support my growth g…" at bounding box center [791, 344] width 646 height 123
click at [578, 205] on input "text" at bounding box center [791, 205] width 700 height 30
paste input "[PERSON_NAME] <[EMAIL_ADDRESS][DOMAIN_NAME]>"
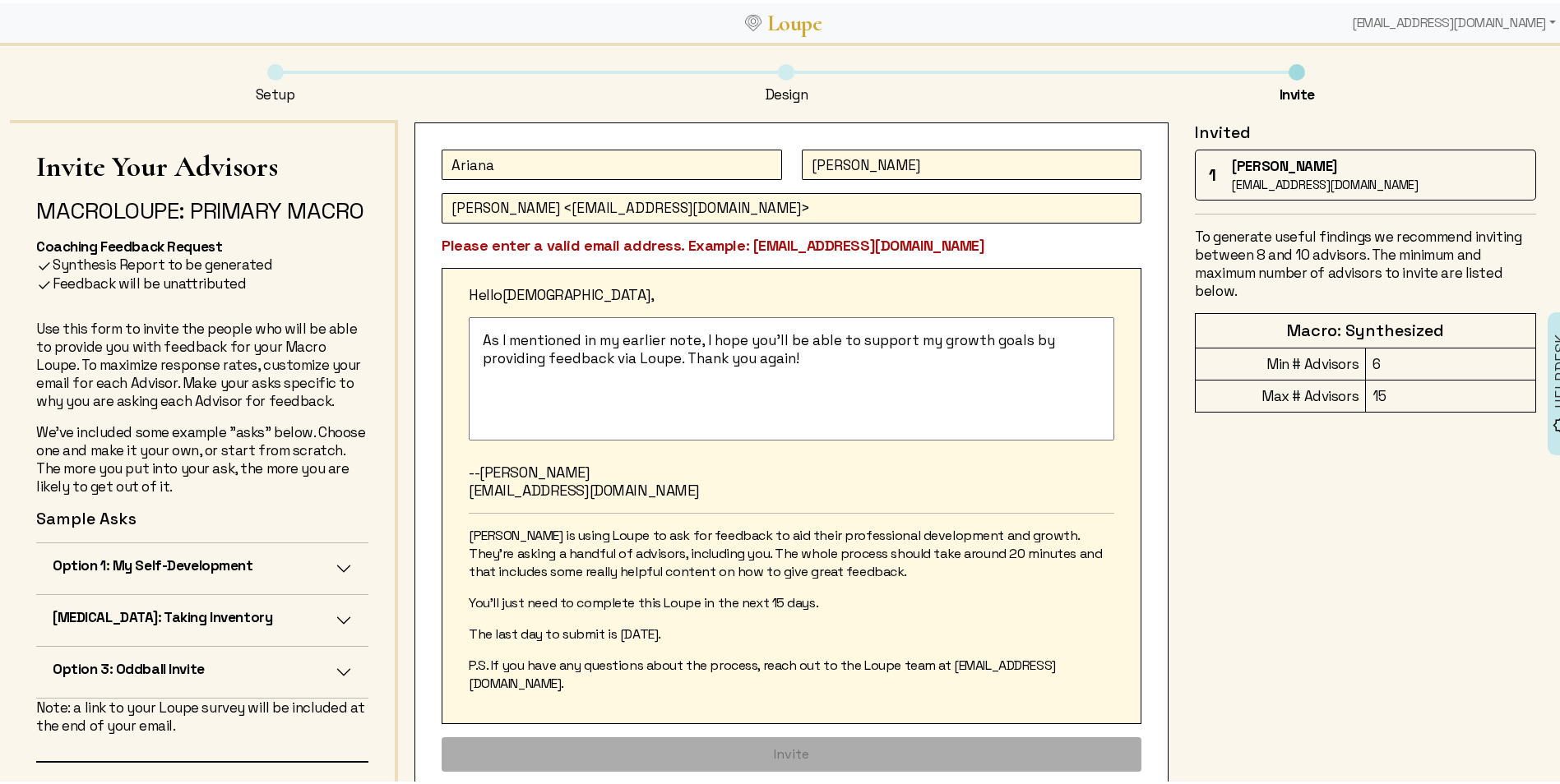
drag, startPoint x: 551, startPoint y: 204, endPoint x: 403, endPoint y: 210, distance: 148.1
click at [403, 210] on div "[PERSON_NAME] [PERSON_NAME] <[EMAIL_ADDRESS][DOMAIN_NAME]> Please enter a valid…" at bounding box center [980, 469] width 1164 height 705
click at [737, 203] on input "[EMAIL_ADDRESS][DOMAIN_NAME]>" at bounding box center [791, 205] width 700 height 30
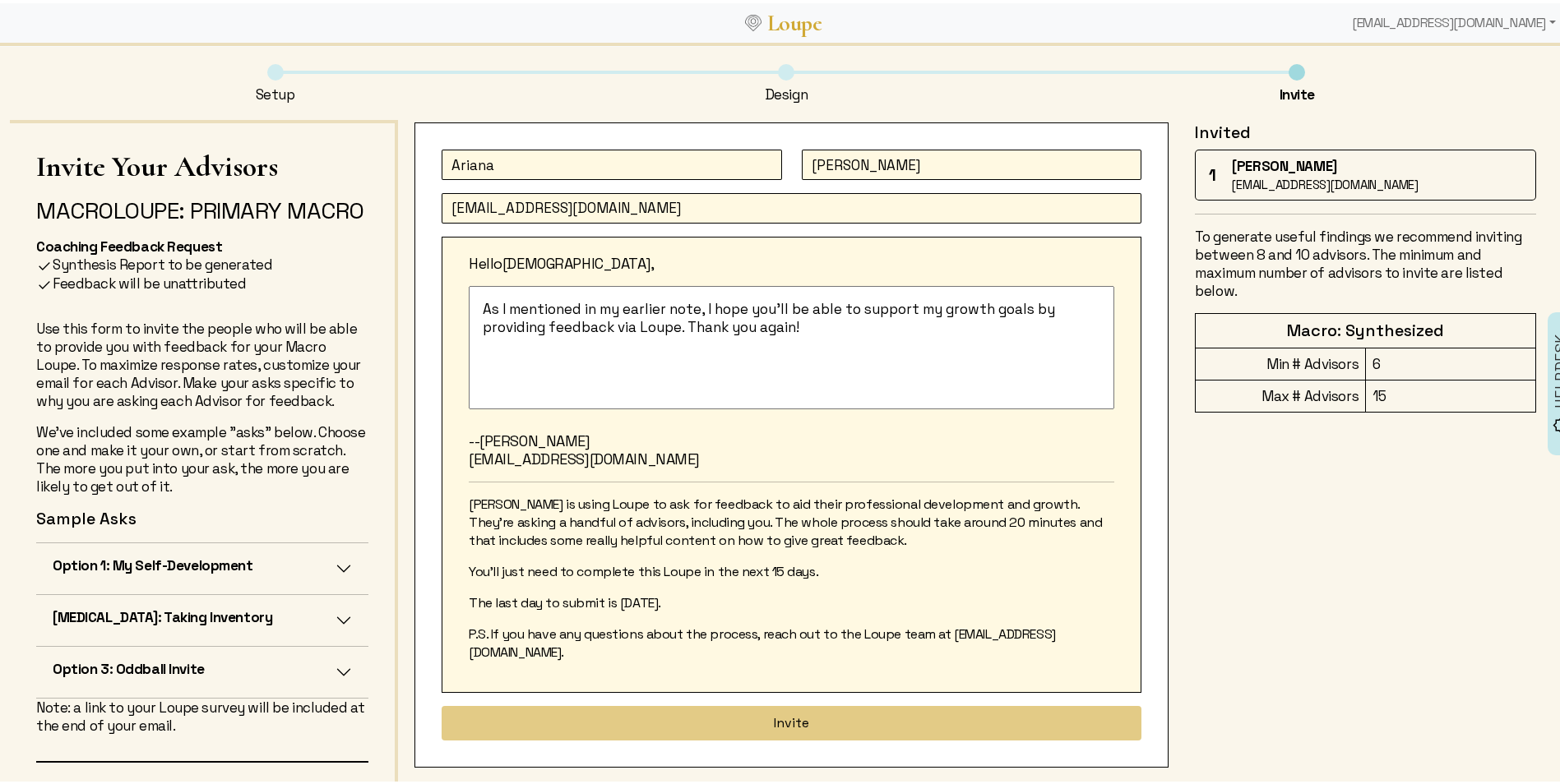
type input "[EMAIL_ADDRESS][DOMAIN_NAME]"
click at [950, 496] on p "[PERSON_NAME] is using Loupe to ask for feedback to aid their professional deve…" at bounding box center [791, 519] width 646 height 55
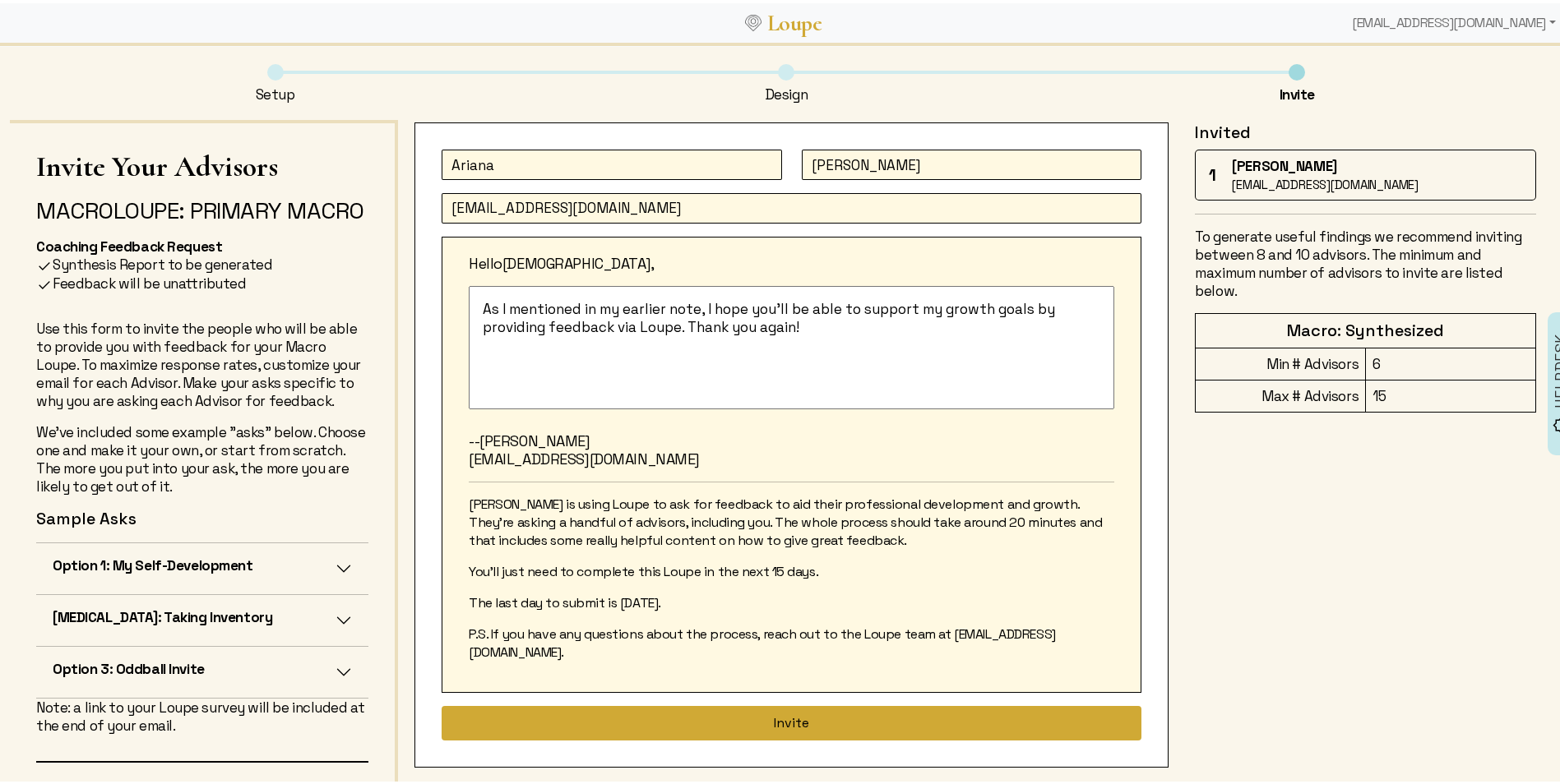
click at [810, 702] on button "Invite" at bounding box center [791, 720] width 700 height 35
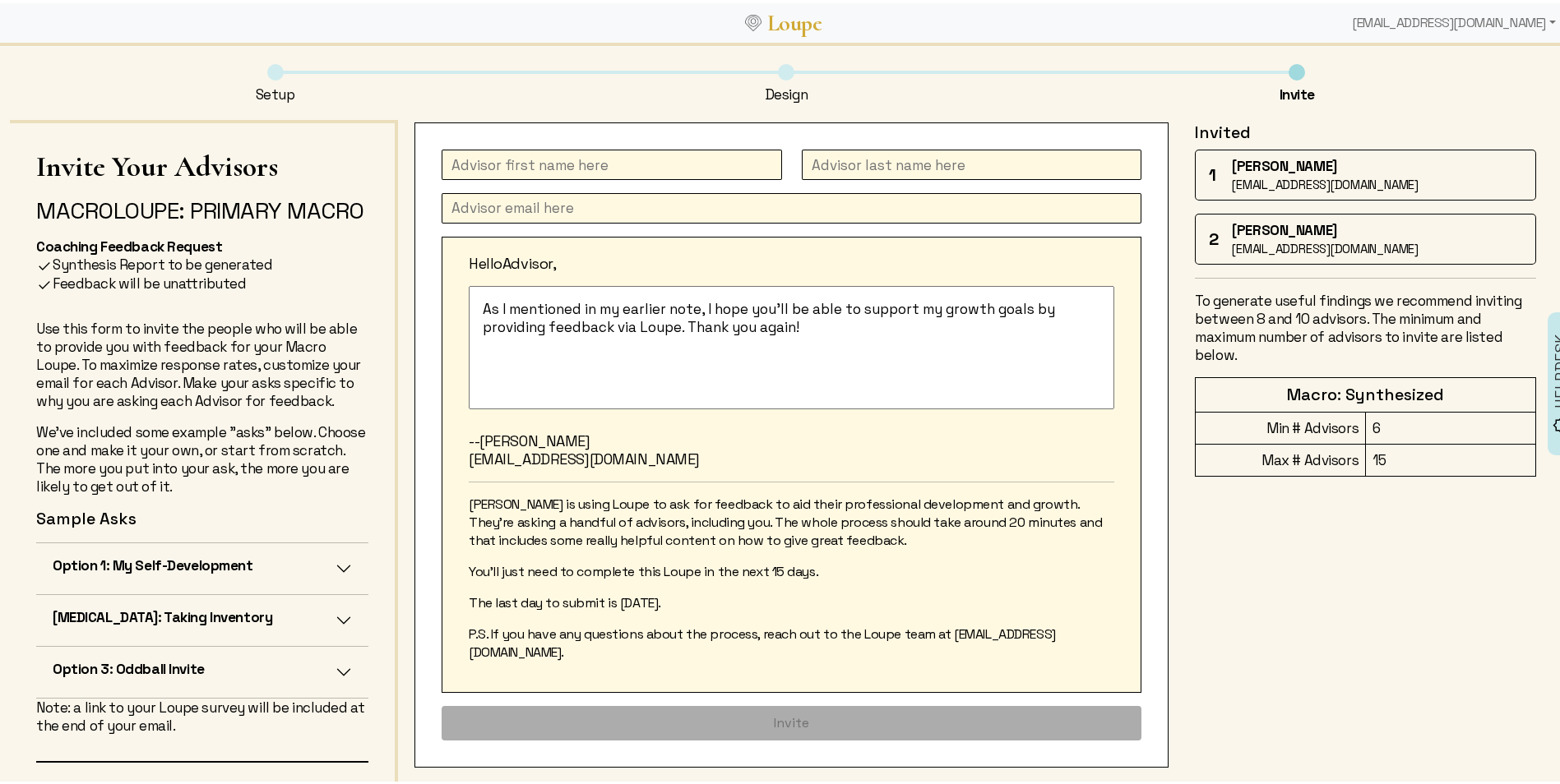
click at [530, 162] on input "text" at bounding box center [612, 161] width 340 height 30
type input "[PERSON_NAME]"
paste input "[PERSON_NAME] <[EMAIL_ADDRESS][DOMAIN_NAME]>"
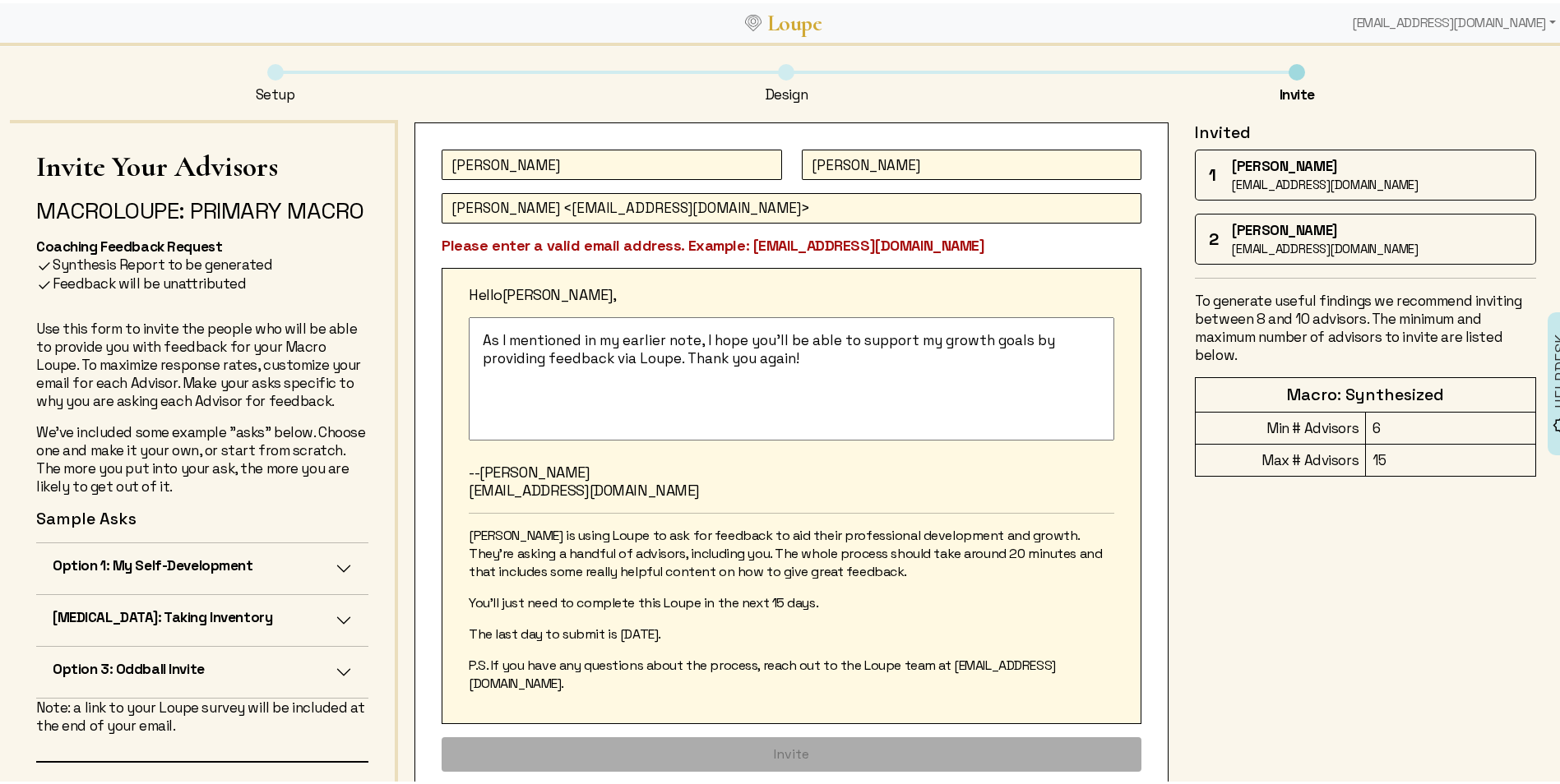
drag, startPoint x: 540, startPoint y: 202, endPoint x: 430, endPoint y: 209, distance: 110.2
click at [427, 209] on div "[PERSON_NAME] [PERSON_NAME] <[EMAIL_ADDRESS][DOMAIN_NAME]> Please enter a valid…" at bounding box center [791, 457] width 754 height 676
click at [782, 195] on input "[EMAIL_ADDRESS][DOMAIN_NAME]>" at bounding box center [791, 205] width 700 height 30
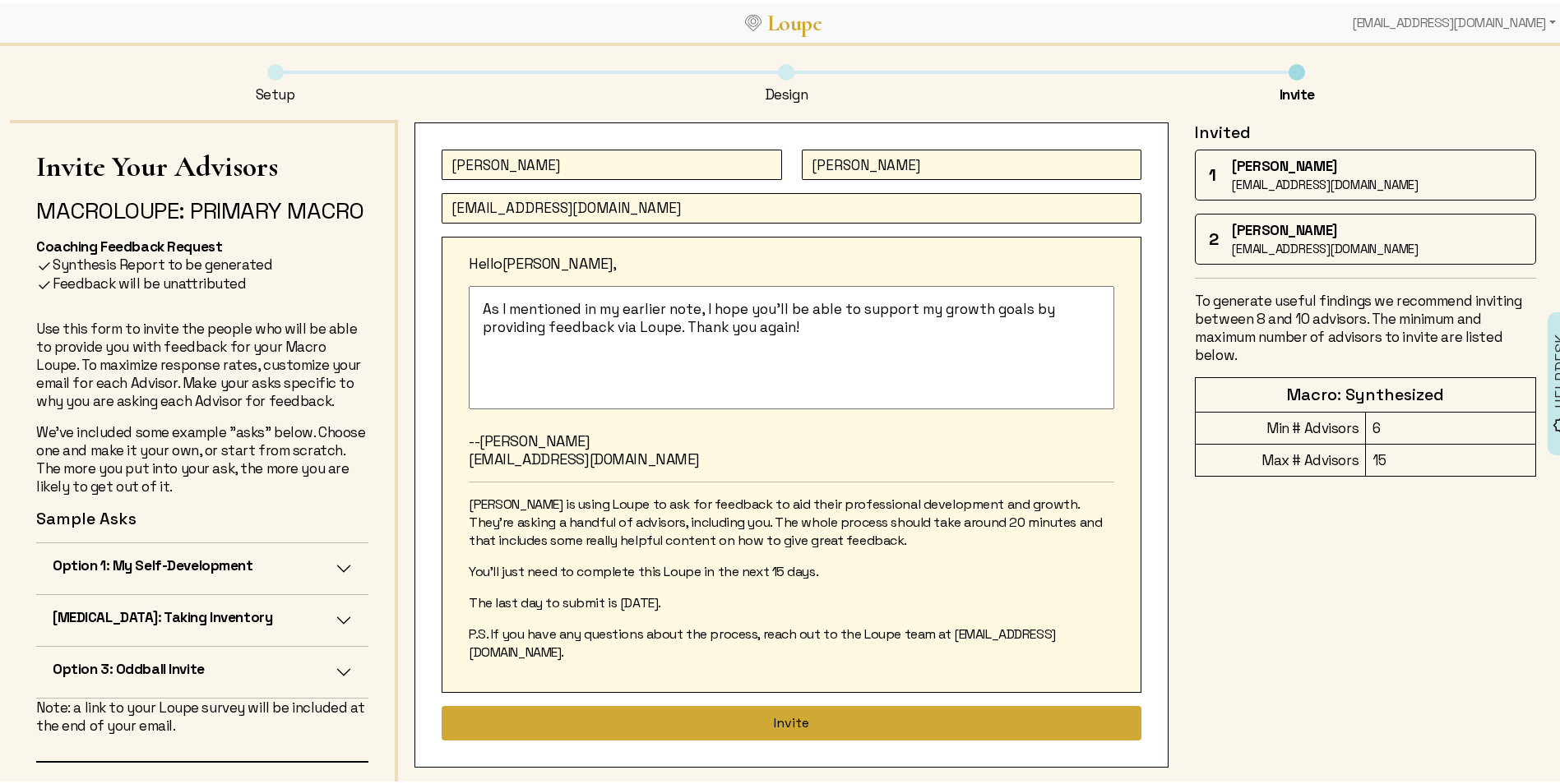
type input "[EMAIL_ADDRESS][DOMAIN_NAME]"
click at [770, 702] on button "Invite" at bounding box center [791, 720] width 700 height 35
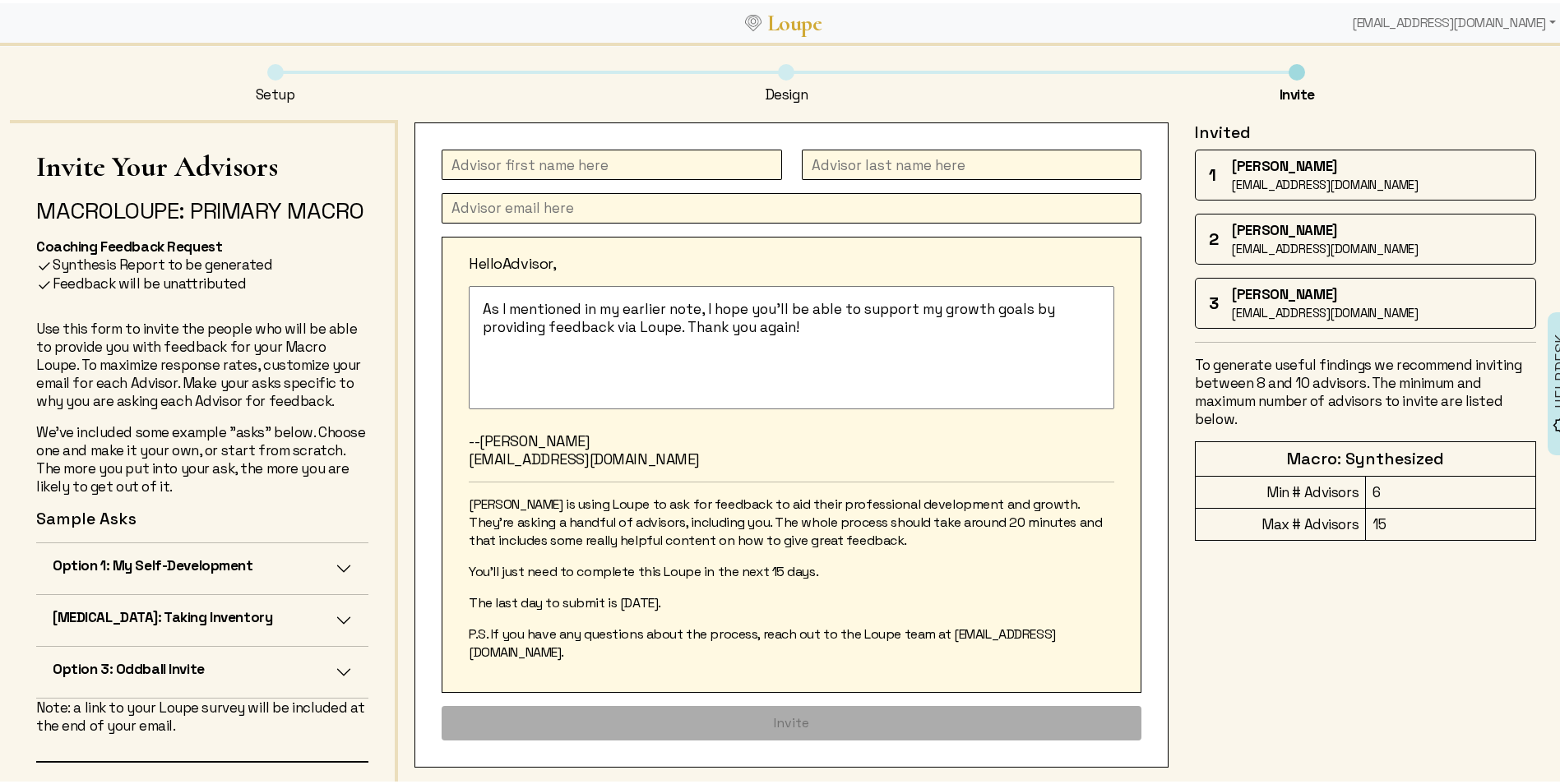
click at [617, 150] on input "text" at bounding box center [612, 161] width 340 height 30
type input "[PERSON_NAME]"
paste input "[PERSON_NAME] <[EMAIL_ADDRESS][PERSON_NAME][DOMAIN_NAME]>"
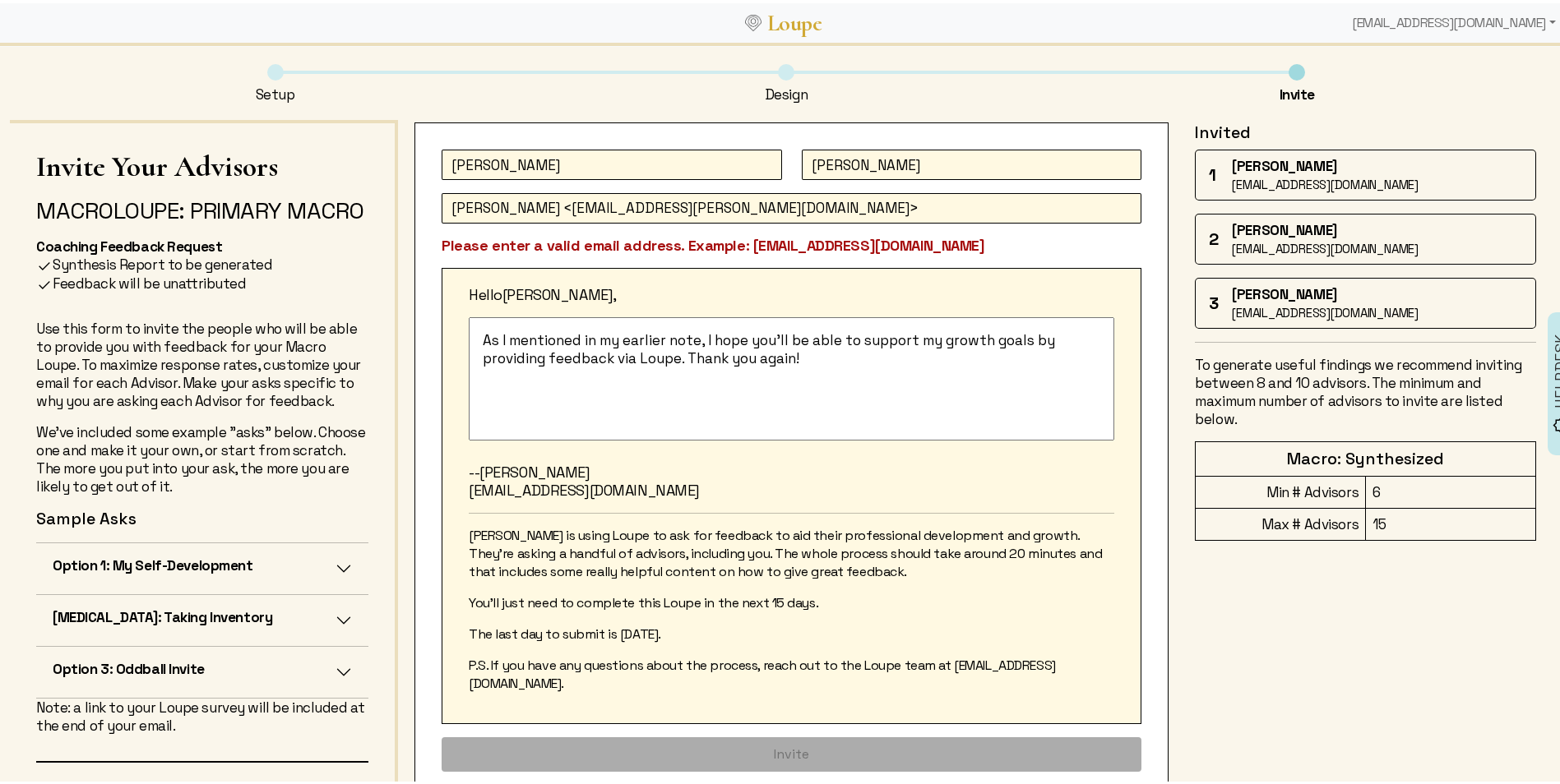
drag, startPoint x: 597, startPoint y: 207, endPoint x: 435, endPoint y: 215, distance: 162.2
click at [433, 215] on div "[PERSON_NAME] [PERSON_NAME] <[EMAIL_ADDRESS][PERSON_NAME][DOMAIN_NAME]> Please …" at bounding box center [791, 457] width 754 height 676
click at [755, 202] on input "[EMAIL_ADDRESS][PERSON_NAME][DOMAIN_NAME]>" at bounding box center [791, 205] width 700 height 30
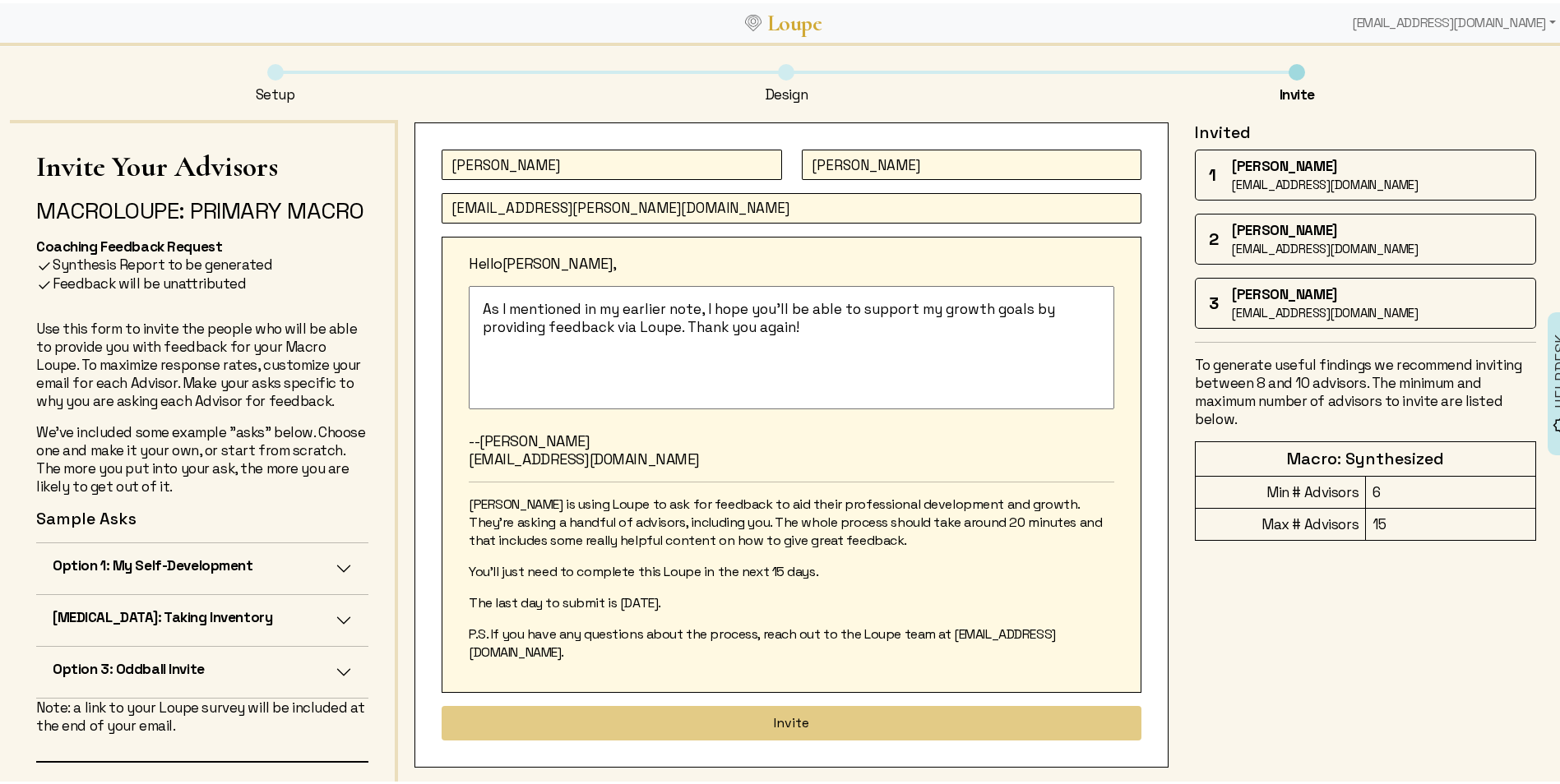
type input "[EMAIL_ADDRESS][PERSON_NAME][DOMAIN_NAME]"
click at [772, 391] on textarea "As I mentioned in my earlier note, I hope you'll be able to support my growth g…" at bounding box center [791, 344] width 646 height 123
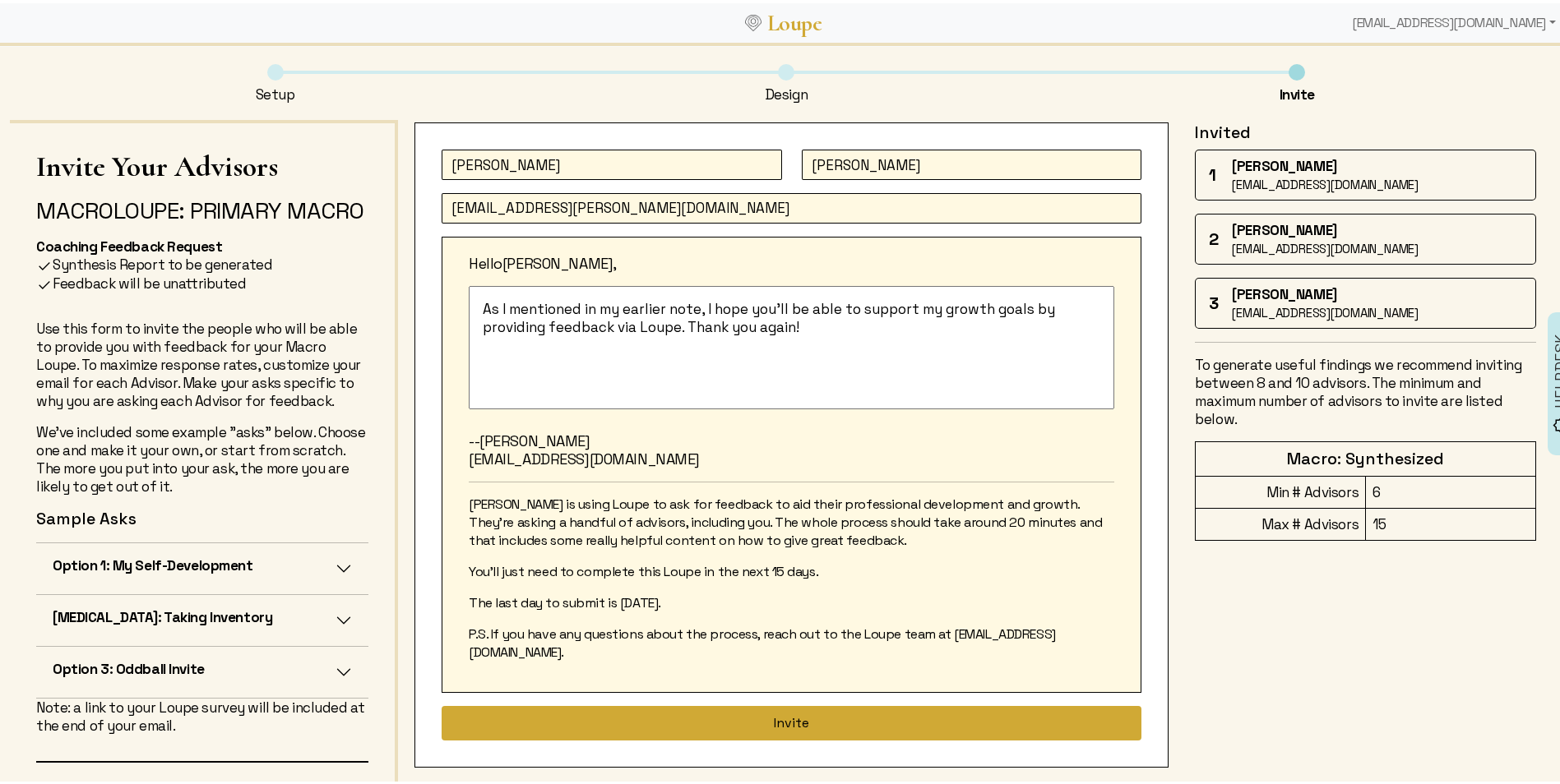
click at [769, 702] on button "Invite" at bounding box center [791, 720] width 700 height 35
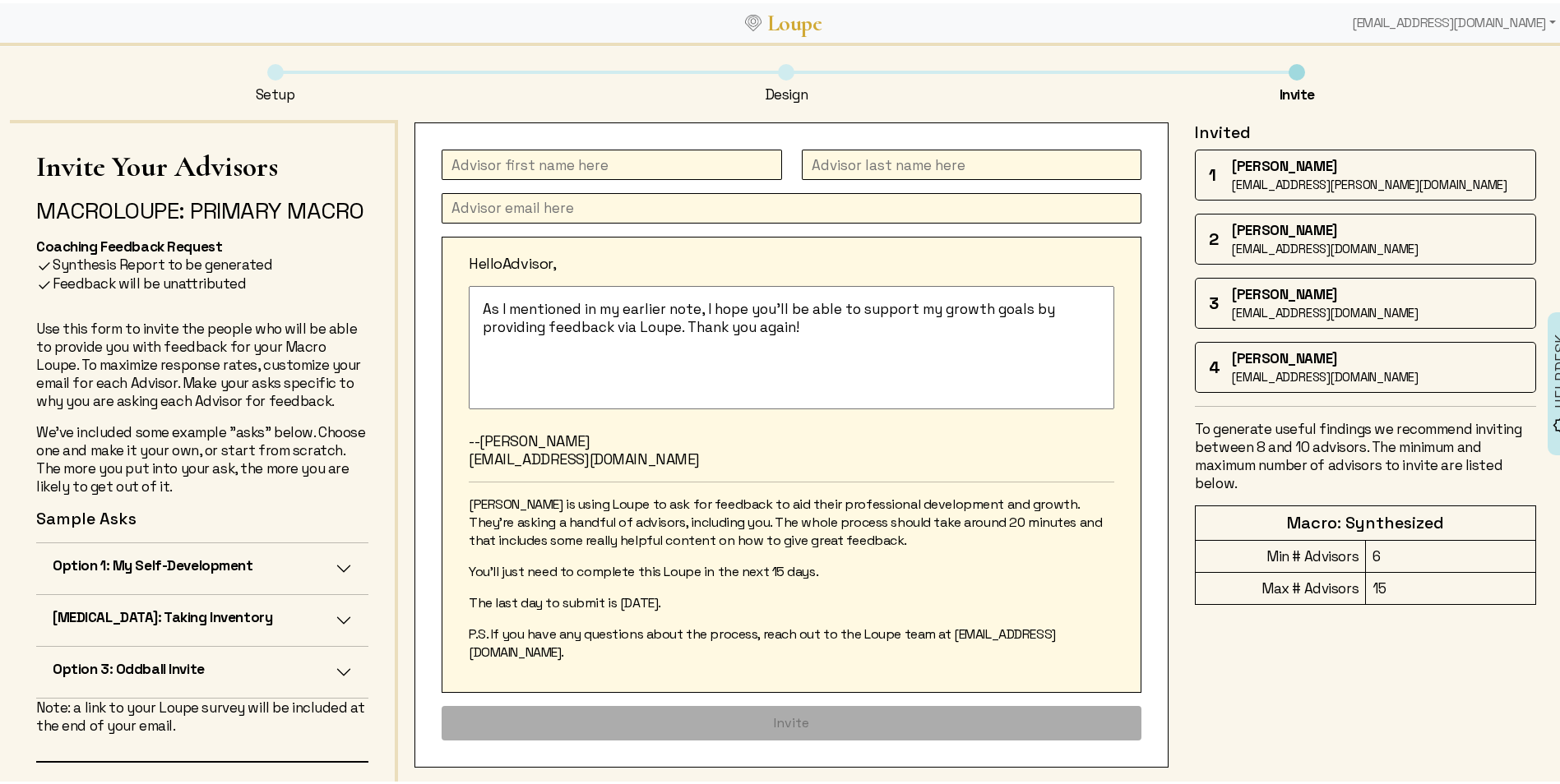
click at [585, 161] on input "text" at bounding box center [612, 161] width 340 height 30
type input "Wellesley"
type input "D"
type input "Fraser"
paste input "[PERSON_NAME] <[EMAIL_ADDRESS][DOMAIN_NAME]>"
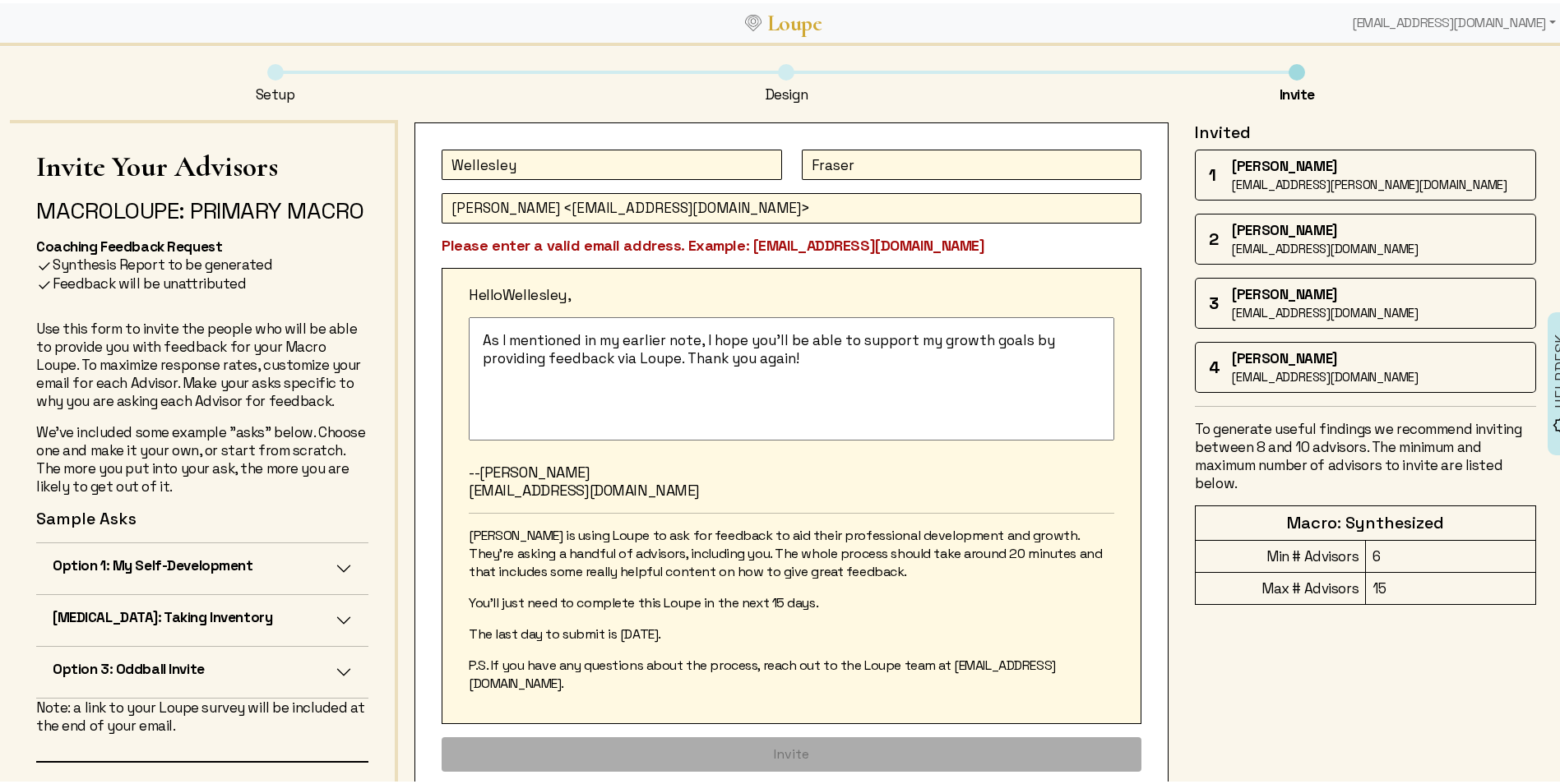
drag, startPoint x: 505, startPoint y: 209, endPoint x: 433, endPoint y: 212, distance: 72.1
click at [433, 212] on div "Wellesley [PERSON_NAME] Wellesley [PERSON_NAME] <[EMAIL_ADDRESS][DOMAIN_NAME]> …" at bounding box center [791, 457] width 754 height 676
click at [764, 198] on input "[EMAIL_ADDRESS][DOMAIN_NAME]>" at bounding box center [791, 205] width 700 height 30
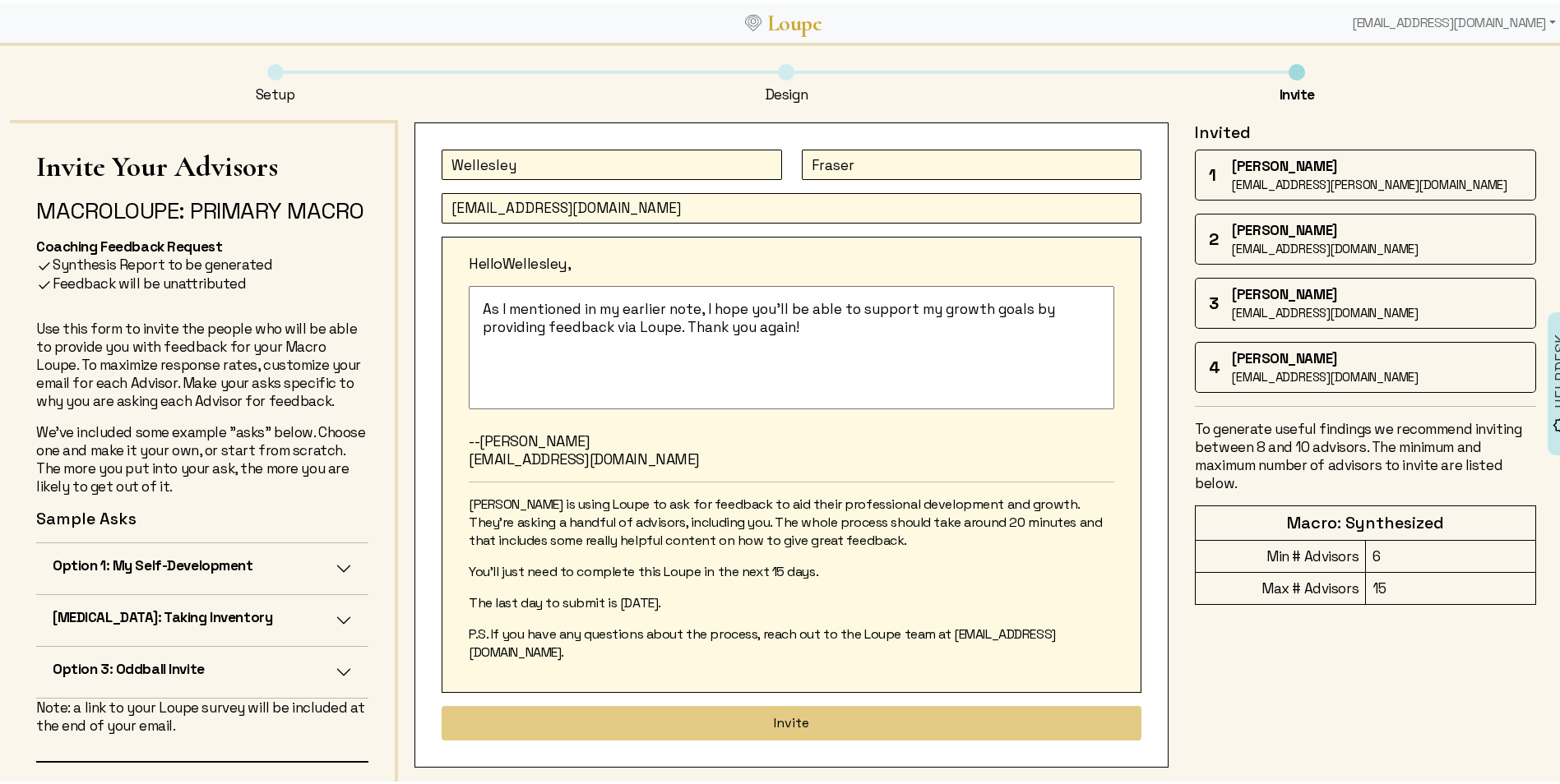
type input "[EMAIL_ADDRESS][DOMAIN_NAME]"
click at [833, 585] on div "[PERSON_NAME] is using Loupe to ask for feedback to aid their professional deve…" at bounding box center [791, 575] width 646 height 166
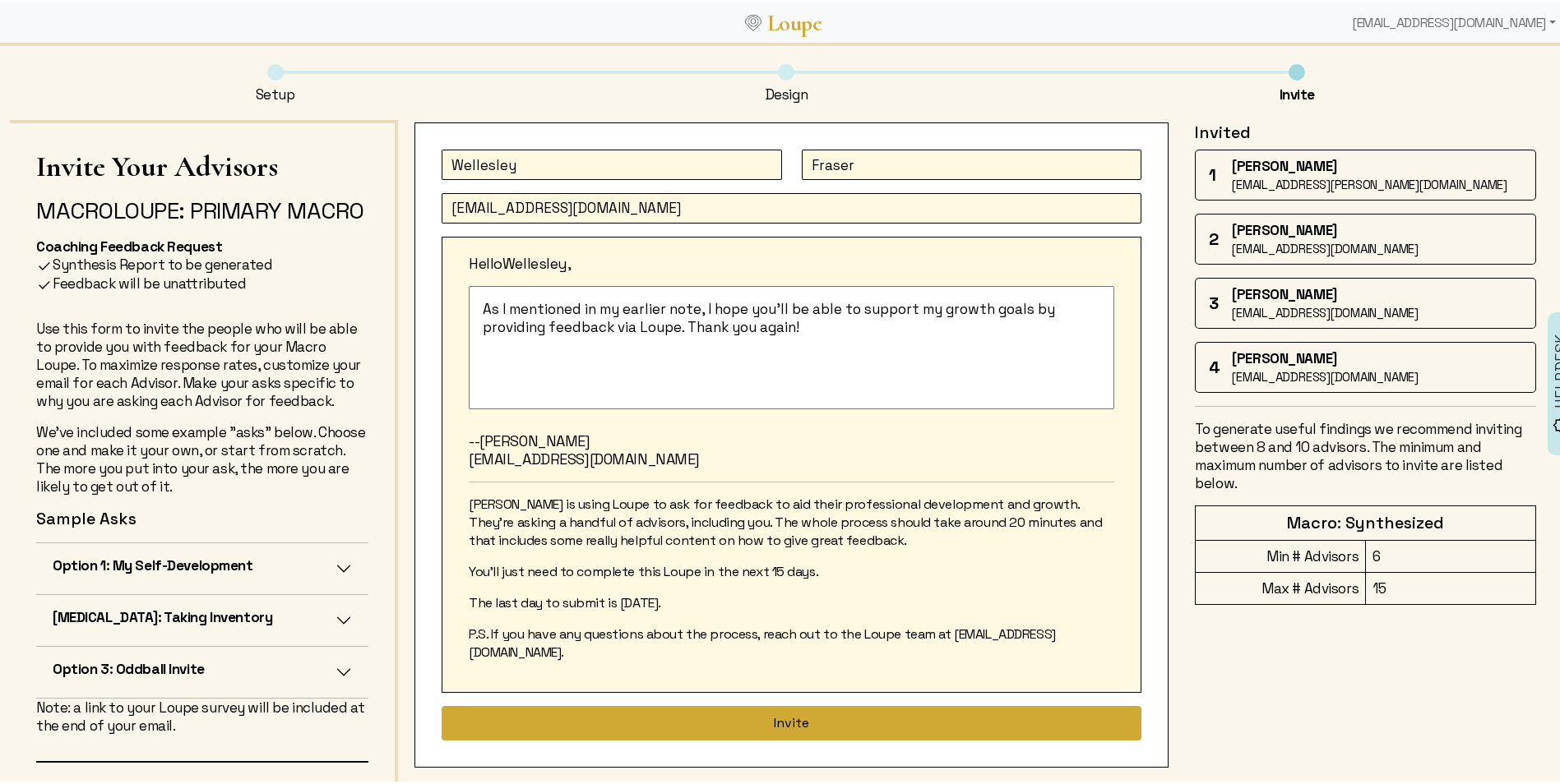
click at [800, 702] on button "Invite" at bounding box center [791, 720] width 700 height 35
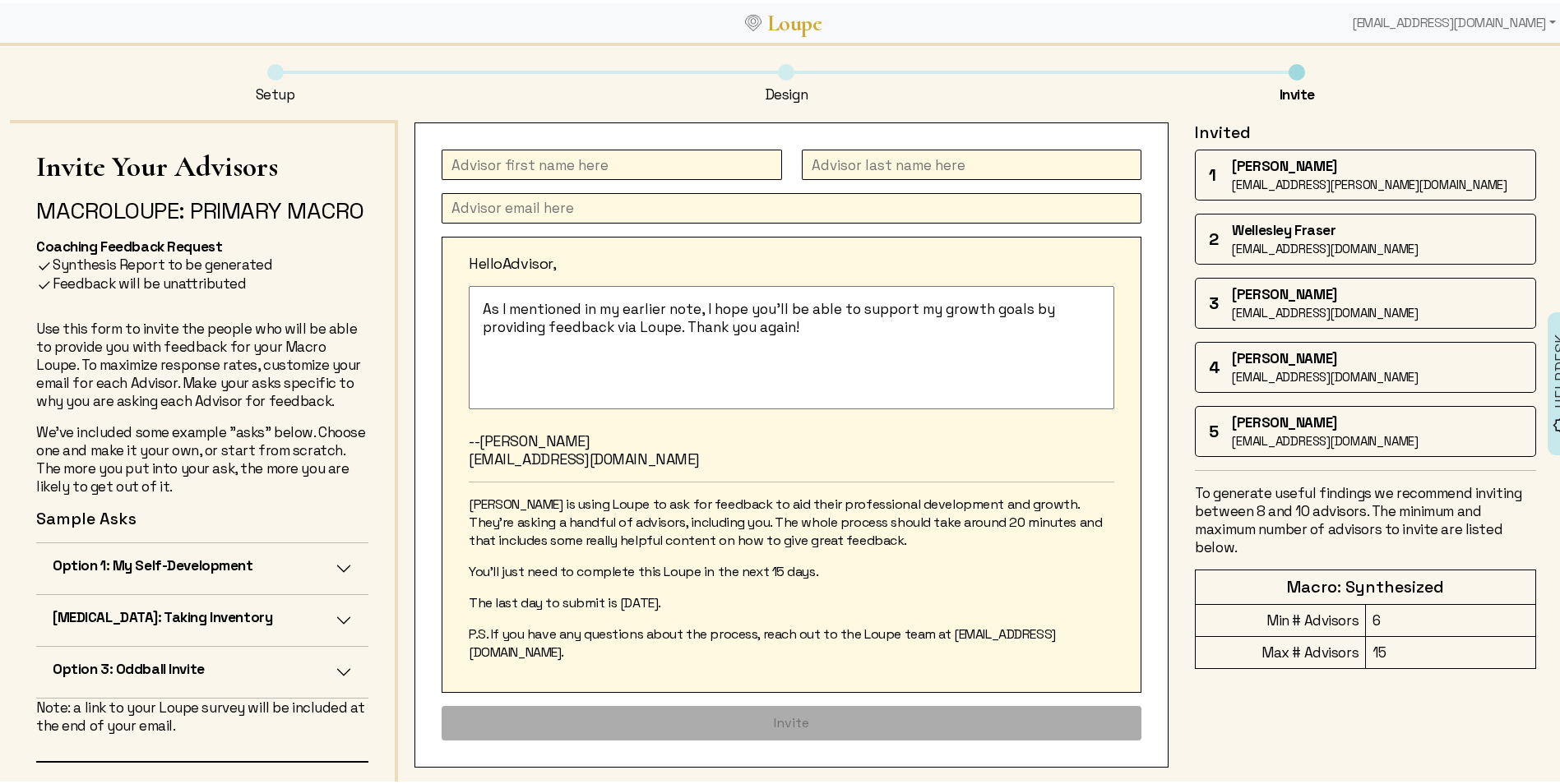
click at [486, 160] on input "text" at bounding box center [612, 161] width 340 height 30
type input "[PERSON_NAME]"
paste input "[PERSON_NAME] <[EMAIL_ADDRESS][DOMAIN_NAME]>"
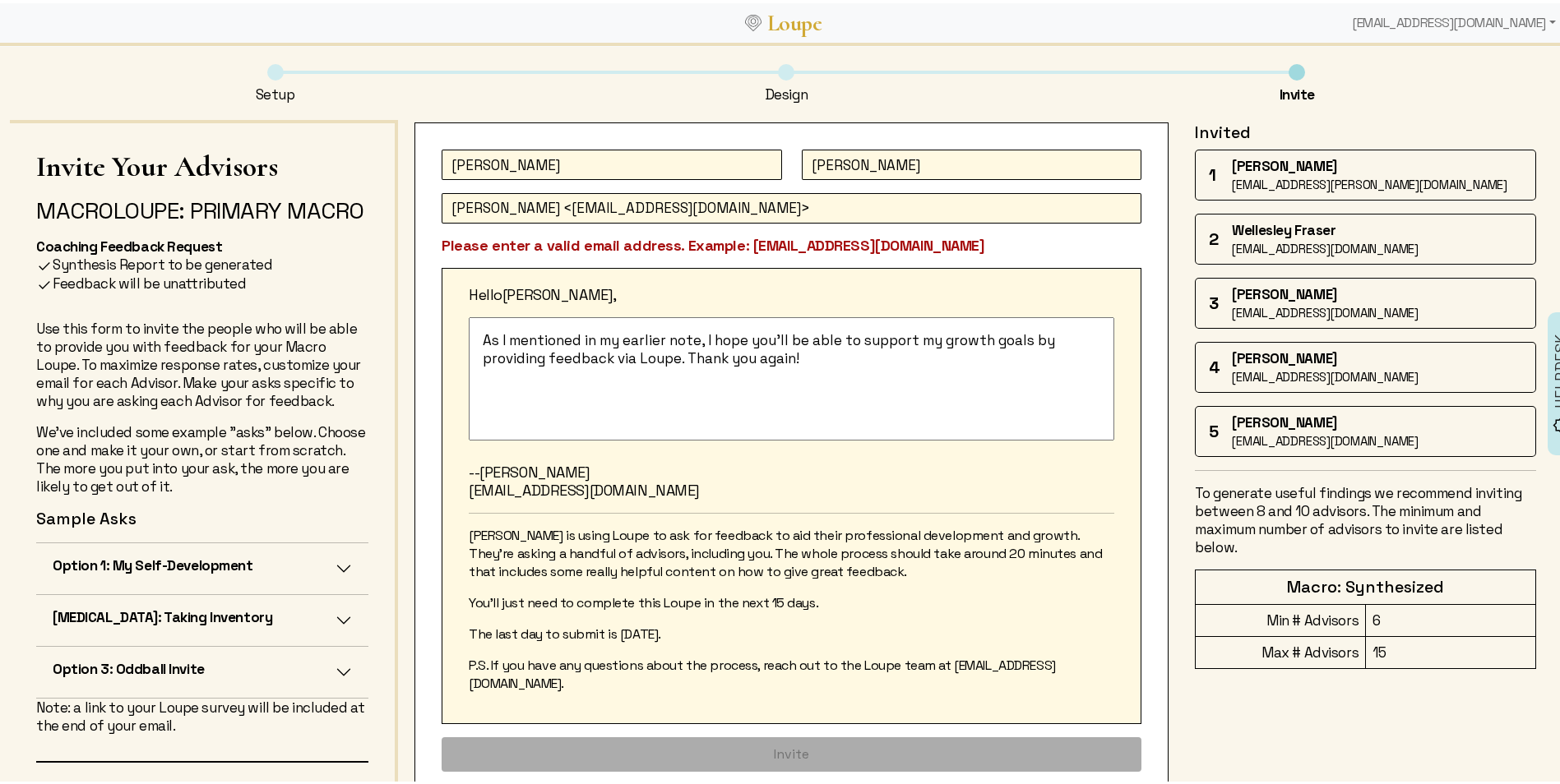
drag, startPoint x: 545, startPoint y: 199, endPoint x: 371, endPoint y: 201, distance: 174.0
click at [371, 201] on div "Invite Your Advisors [PERSON_NAME]: Primary Macro Coaching Feedback Request Syn…" at bounding box center [786, 494] width 1553 height 755
click at [655, 205] on input "[EMAIL_ADDRESS][DOMAIN_NAME]>" at bounding box center [791, 205] width 700 height 30
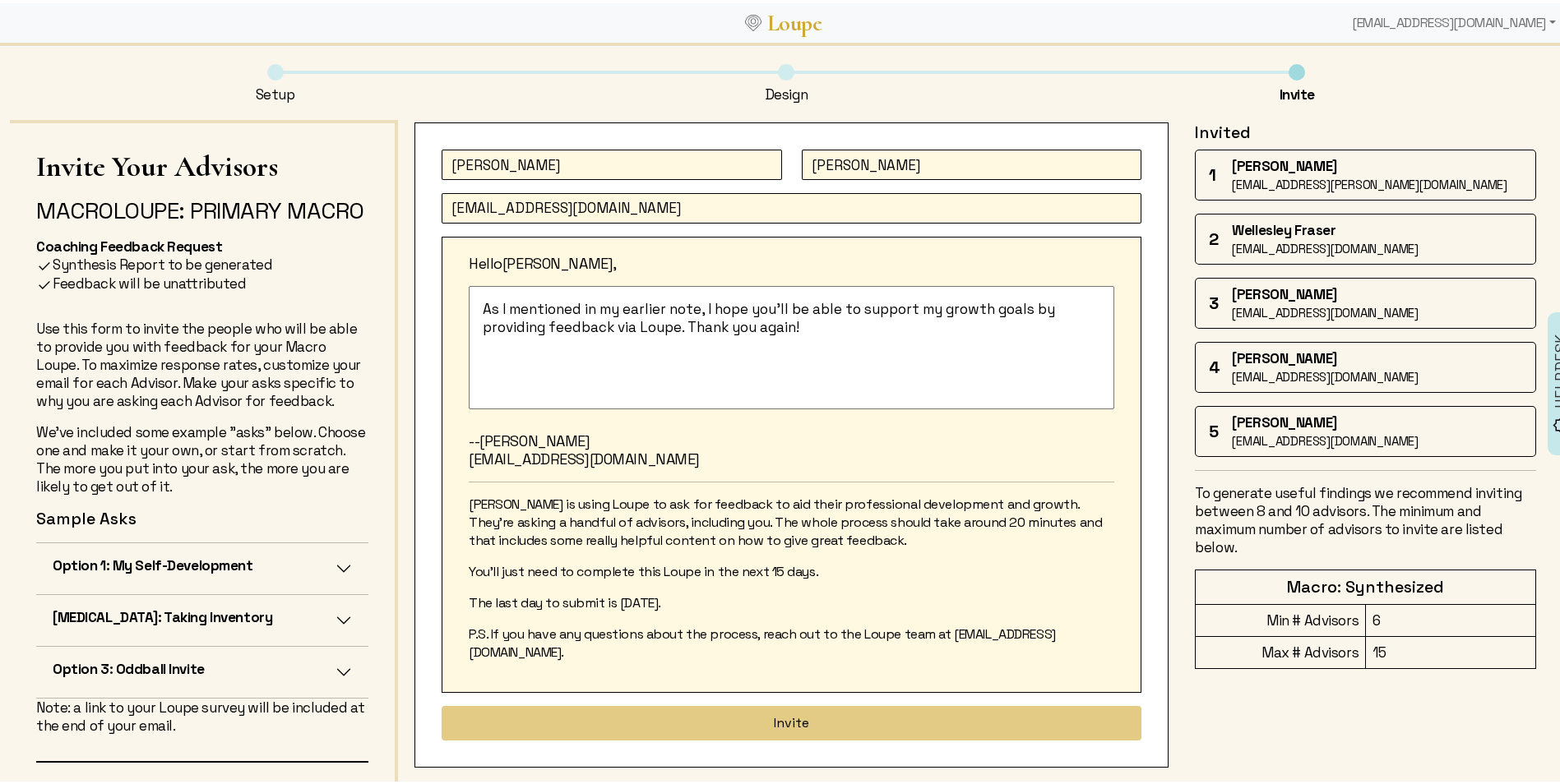
type input "[EMAIL_ADDRESS][DOMAIN_NAME]"
click at [829, 386] on textarea "As I mentioned in my earlier note, I hope you'll be able to support my growth g…" at bounding box center [791, 344] width 646 height 123
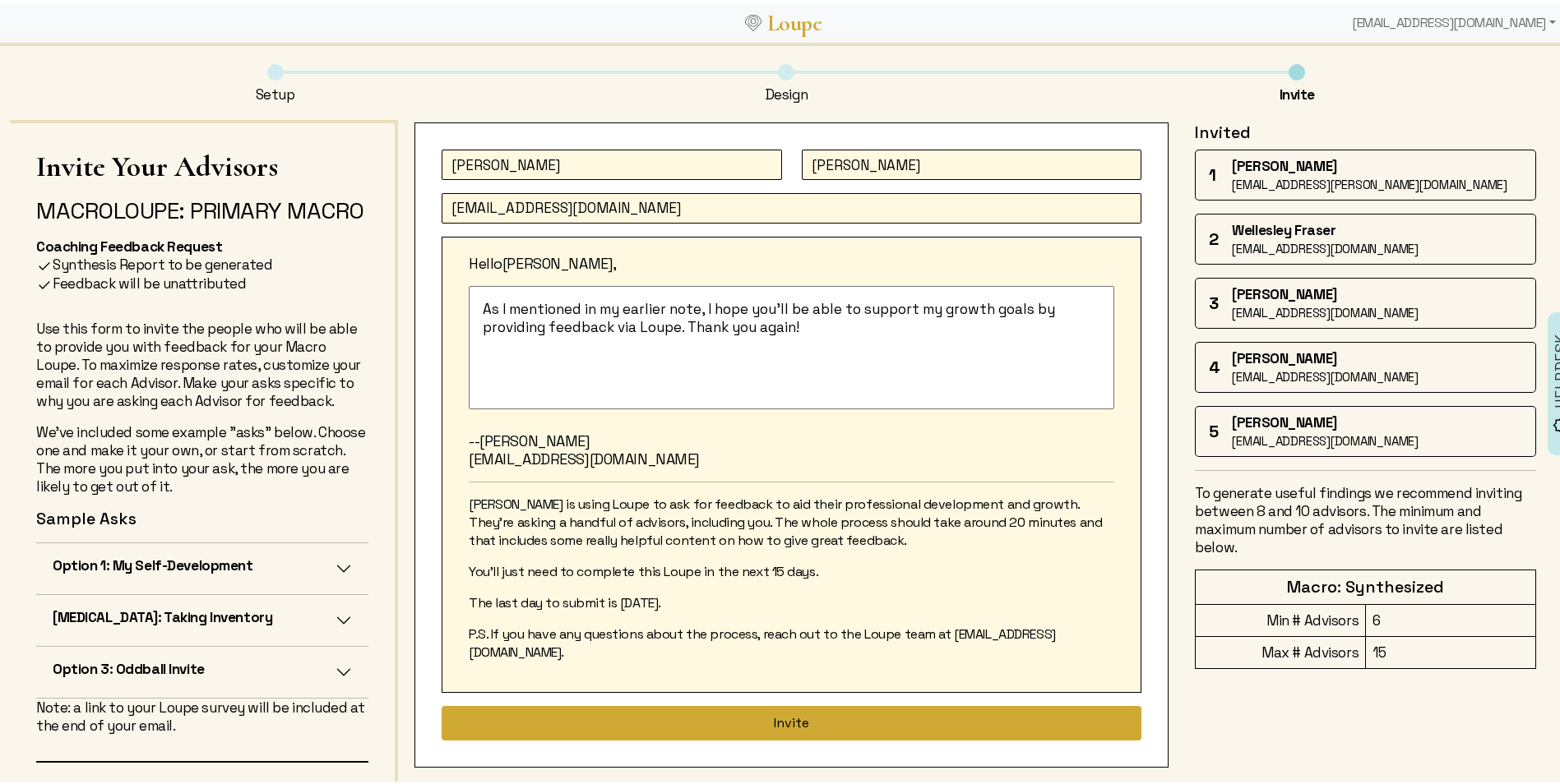
click at [705, 702] on button "Invite" at bounding box center [791, 720] width 700 height 35
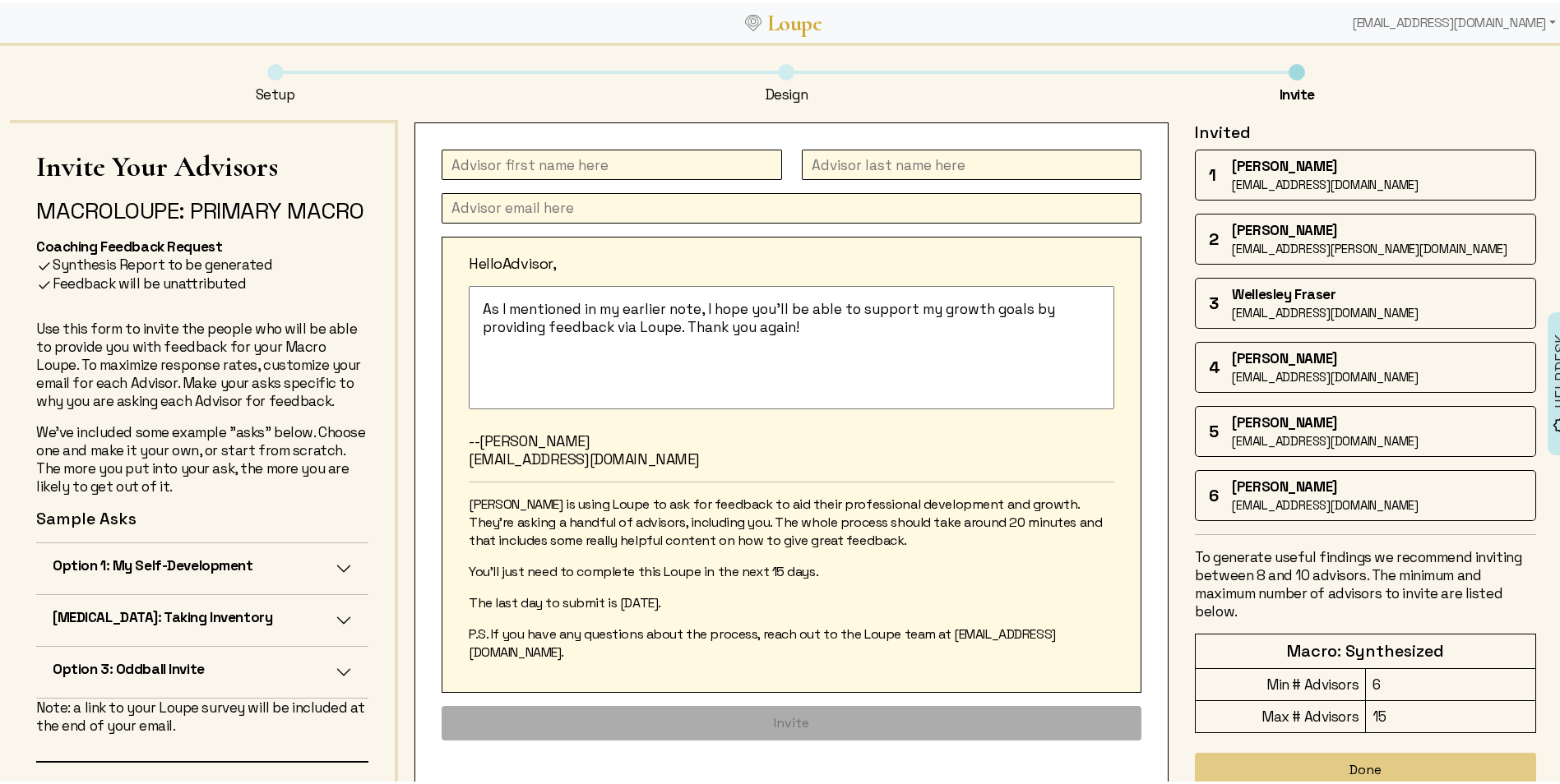
click at [589, 167] on input "text" at bounding box center [612, 161] width 340 height 30
type input "Lauren"
type input "[PERSON_NAME]"
paste input "[PERSON_NAME] <[EMAIL_ADDRESS][DOMAIN_NAME]>"
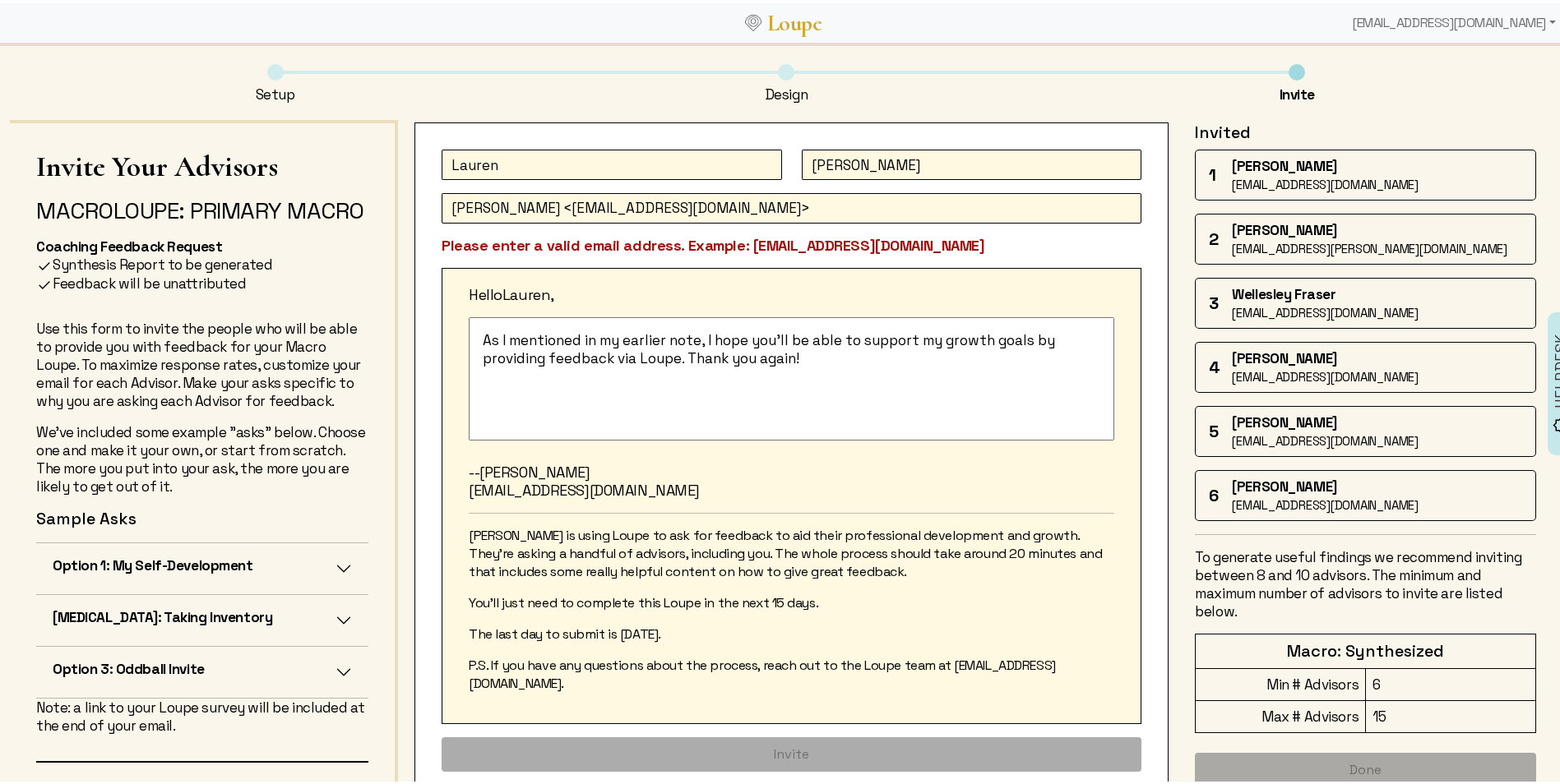
drag, startPoint x: 559, startPoint y: 210, endPoint x: 409, endPoint y: 209, distance: 150.0
click at [409, 209] on div "[PERSON_NAME] [PERSON_NAME] <[EMAIL_ADDRESS][DOMAIN_NAME]> Please enter a valid…" at bounding box center [980, 469] width 1164 height 705
click at [793, 199] on input "[EMAIL_ADDRESS][DOMAIN_NAME]>" at bounding box center [791, 205] width 700 height 30
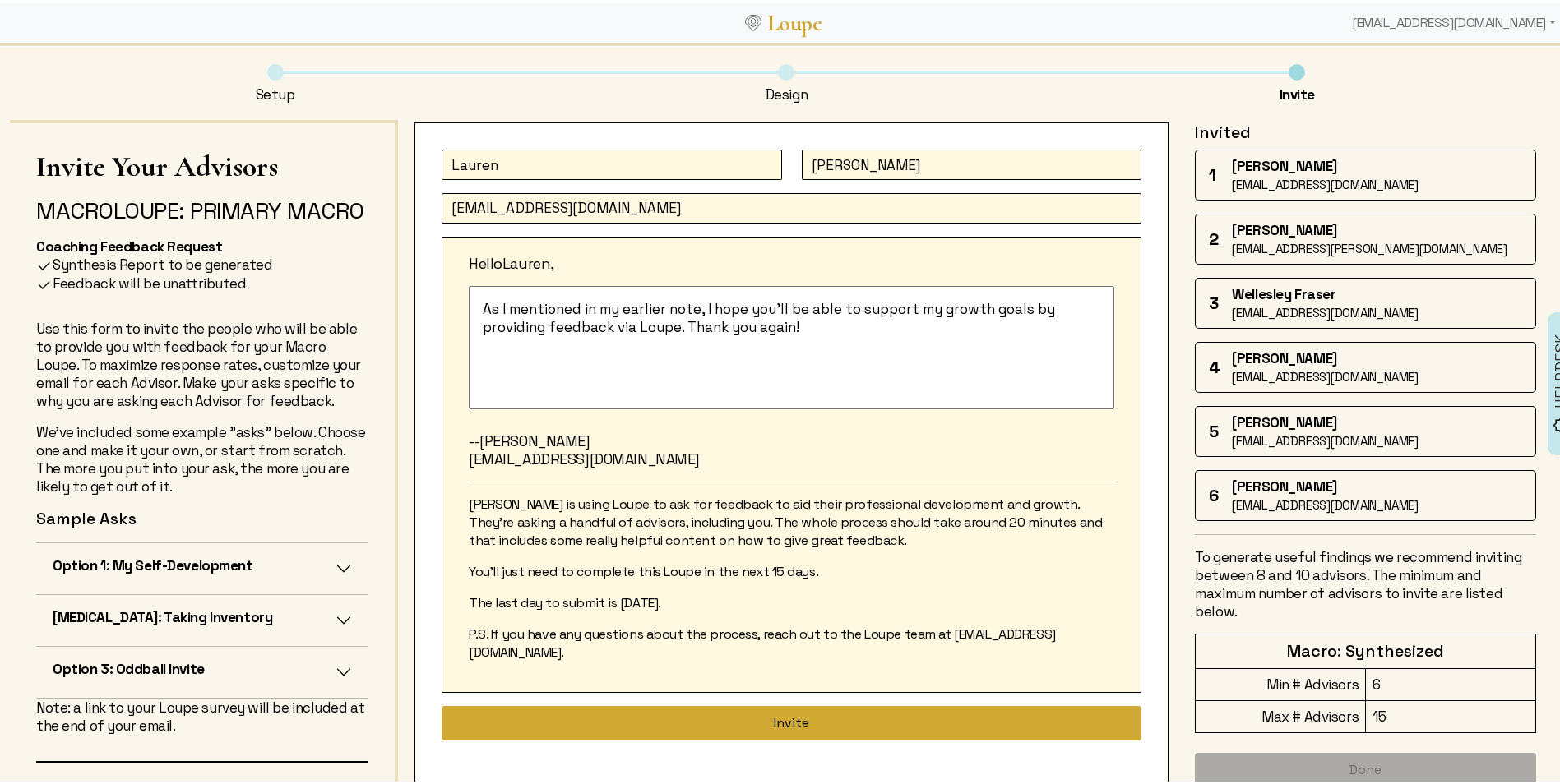
type input "[EMAIL_ADDRESS][DOMAIN_NAME]"
click at [869, 706] on button "Invite" at bounding box center [791, 720] width 700 height 35
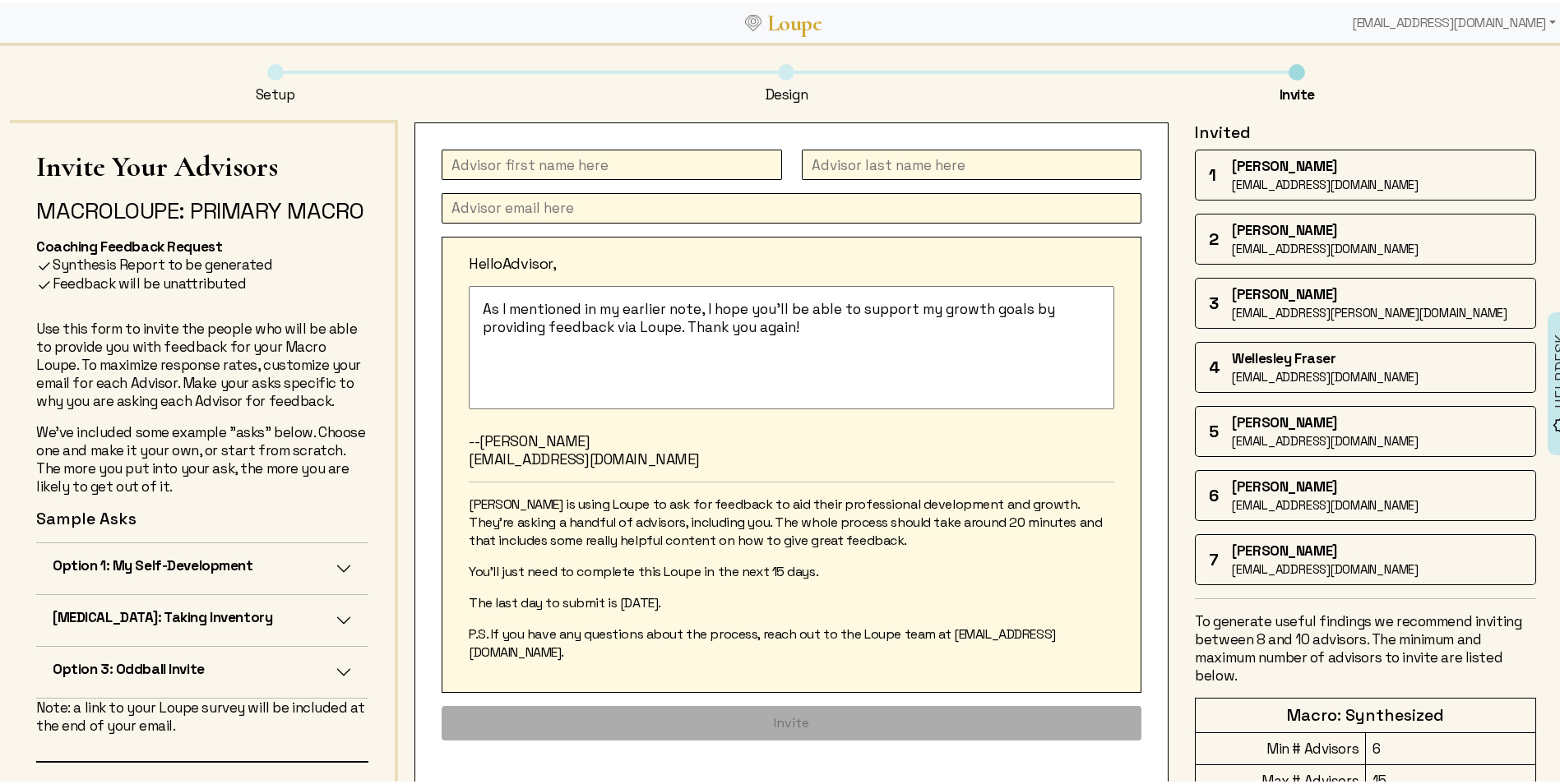
click at [614, 174] on input "text" at bounding box center [612, 161] width 340 height 30
type input "[PERSON_NAME]"
type input "Rolls"
paste input "[PERSON_NAME] <[EMAIL_ADDRESS][DOMAIN_NAME]>"
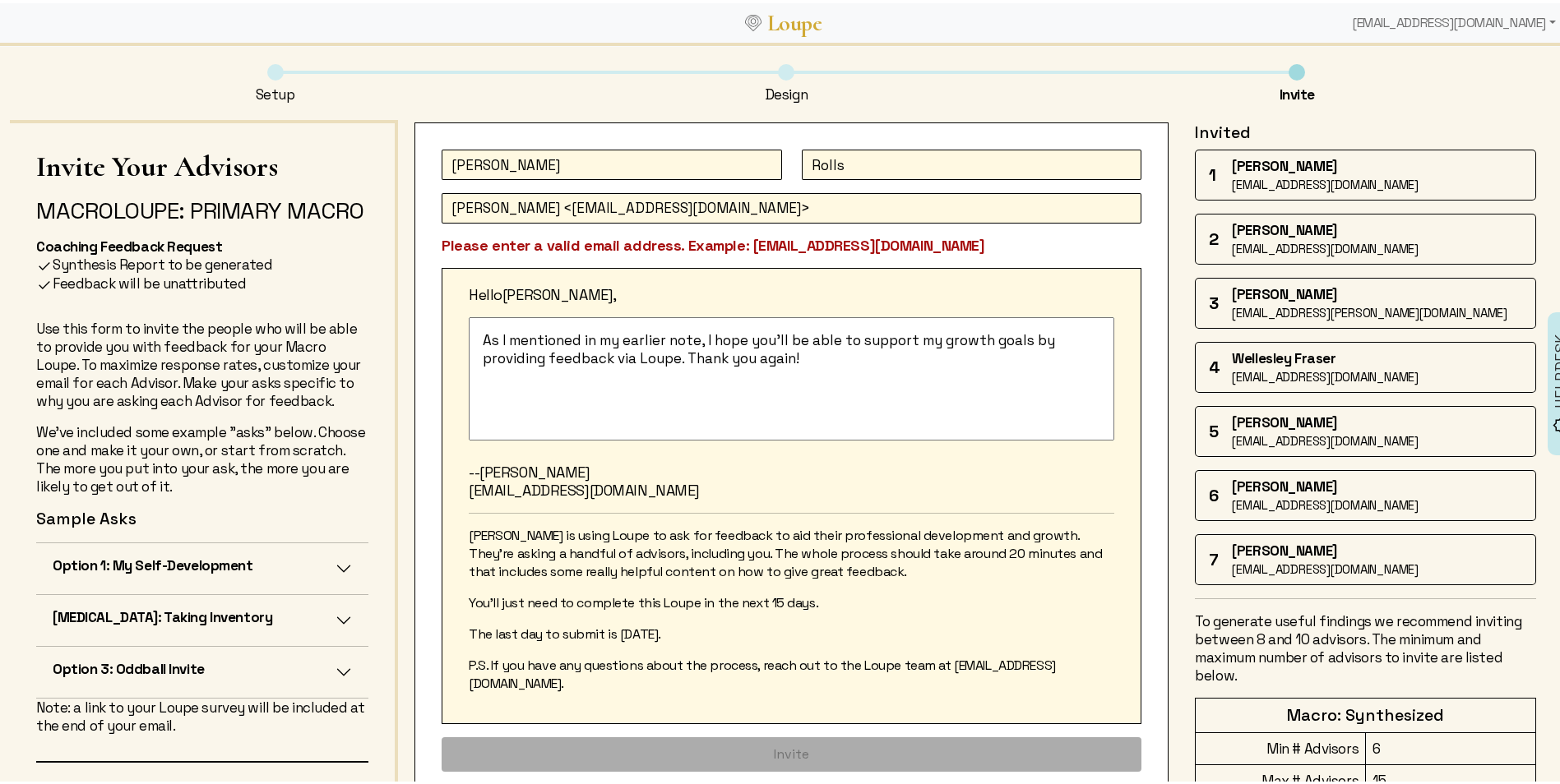
drag, startPoint x: 554, startPoint y: 205, endPoint x: 454, endPoint y: 212, distance: 100.2
click at [454, 212] on input "[PERSON_NAME] <[EMAIL_ADDRESS][DOMAIN_NAME]>" at bounding box center [791, 205] width 700 height 30
click at [686, 206] on input "[EMAIL_ADDRESS][DOMAIN_NAME]>" at bounding box center [791, 205] width 700 height 30
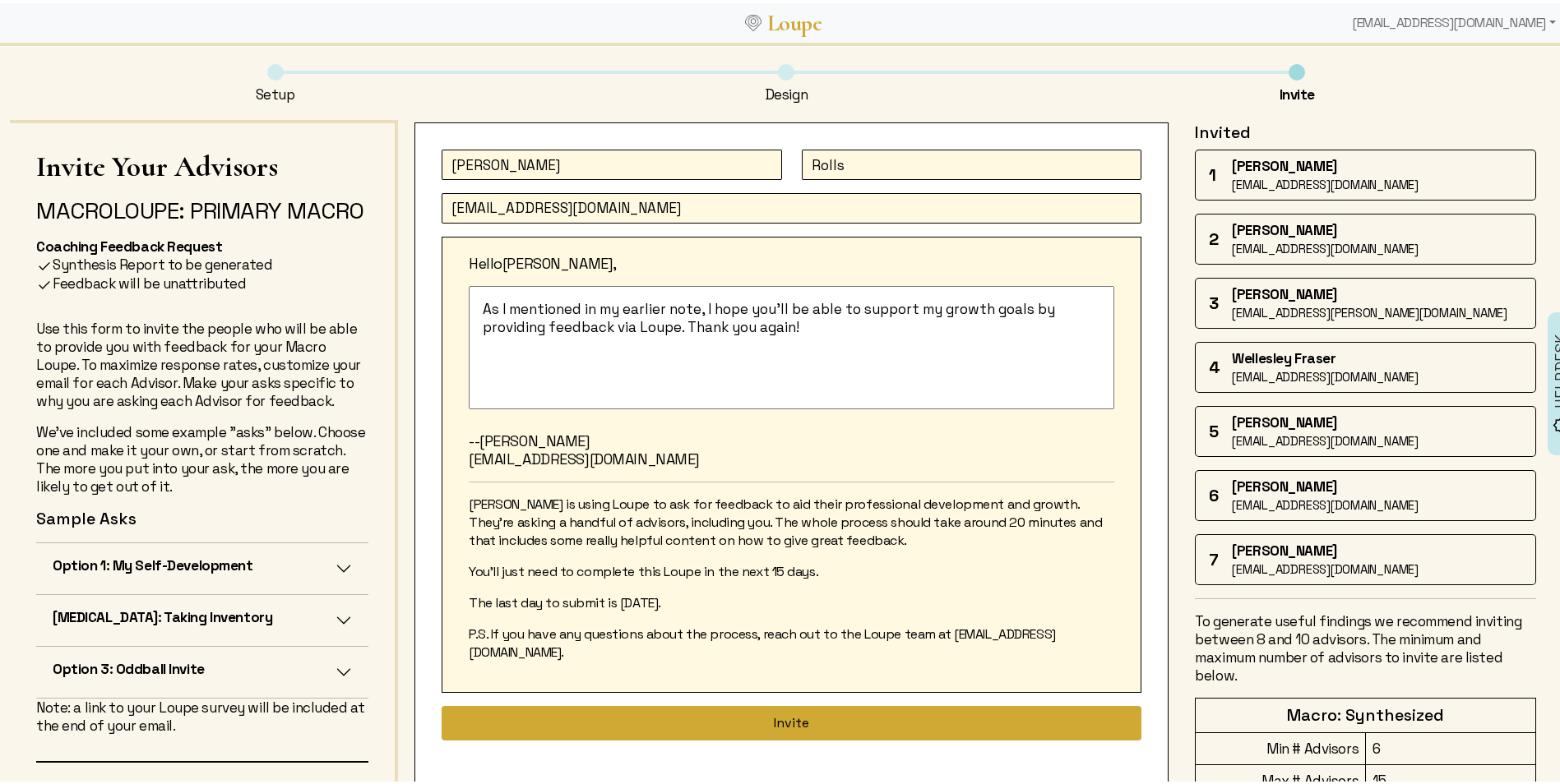
type input "[EMAIL_ADDRESS][DOMAIN_NAME]"
click at [678, 702] on button "Invite" at bounding box center [791, 720] width 700 height 35
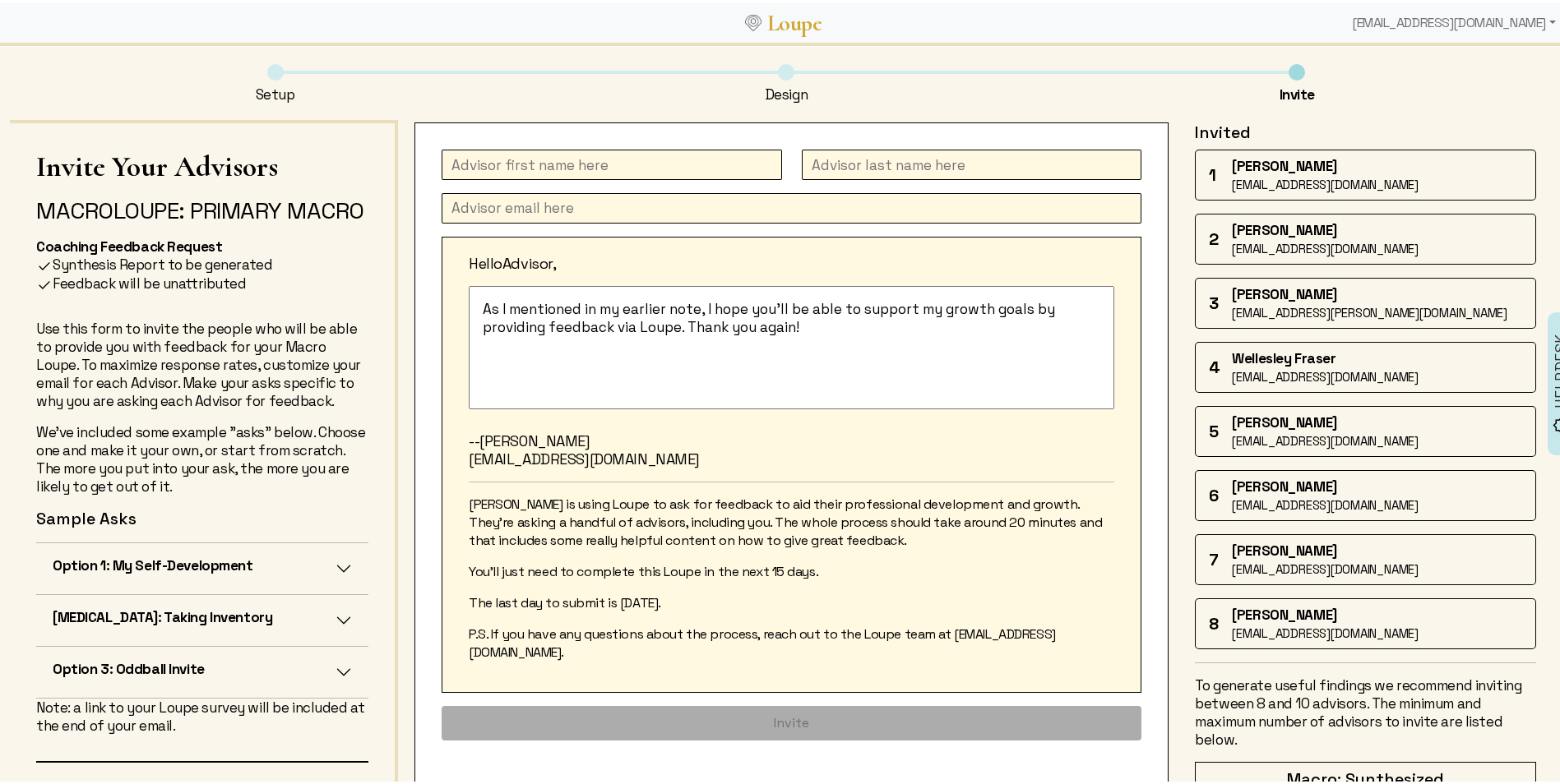
click at [511, 172] on input "text" at bounding box center [612, 161] width 340 height 30
type input "[PERSON_NAME]"
paste input "[PERSON_NAME] <[EMAIL_ADDRESS][DOMAIN_NAME]>"
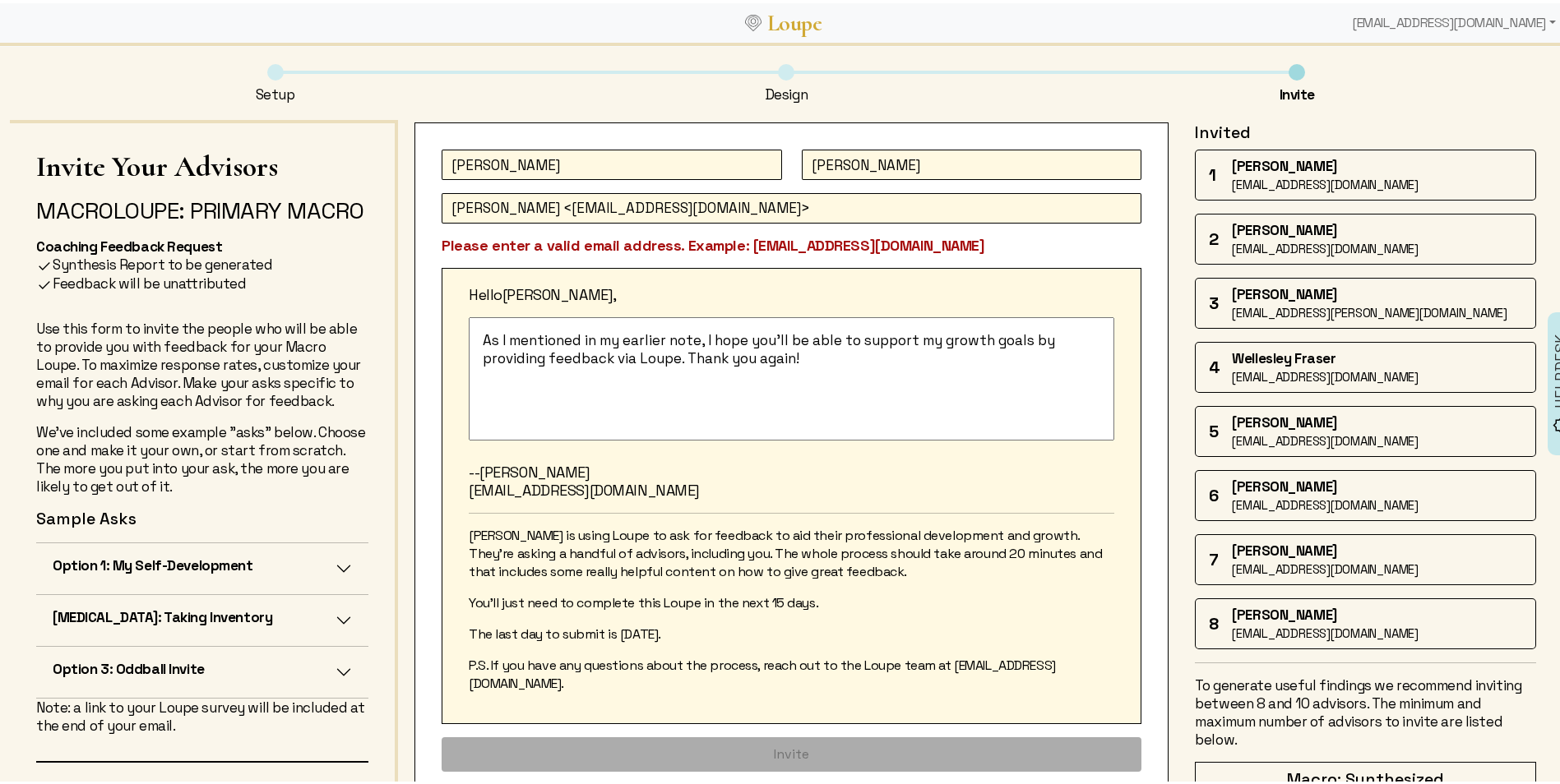
drag, startPoint x: 538, startPoint y: 205, endPoint x: 407, endPoint y: 203, distance: 131.0
click at [379, 209] on div "Invite Your Advisors [PERSON_NAME]: Primary Macro Coaching Feedback Request Syn…" at bounding box center [786, 528] width 1553 height 822
click at [651, 199] on input "[EMAIL_ADDRESS][DOMAIN_NAME]>" at bounding box center [791, 205] width 700 height 30
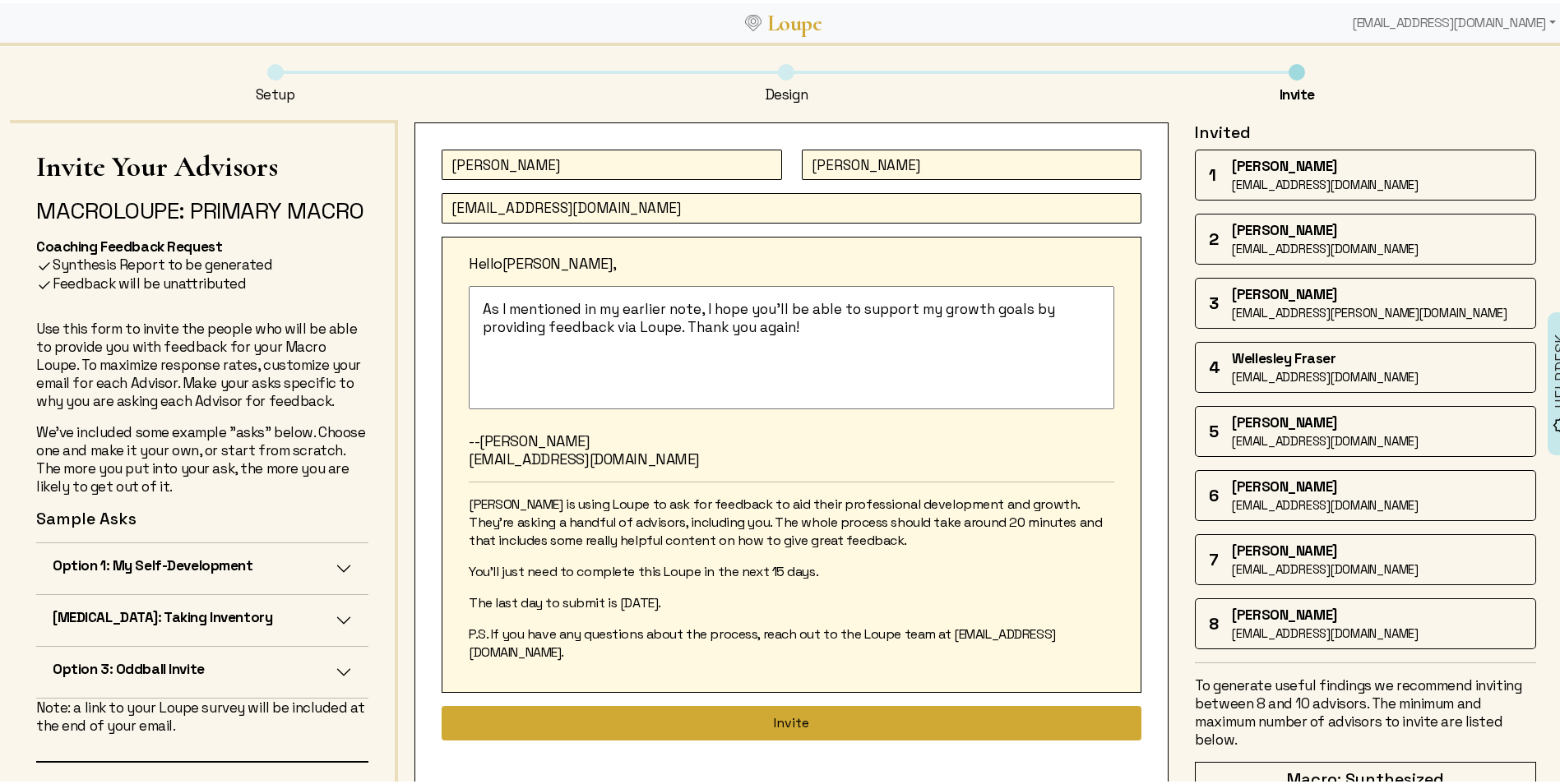
type input "[EMAIL_ADDRESS][DOMAIN_NAME]"
click at [761, 702] on button "Invite" at bounding box center [791, 720] width 700 height 35
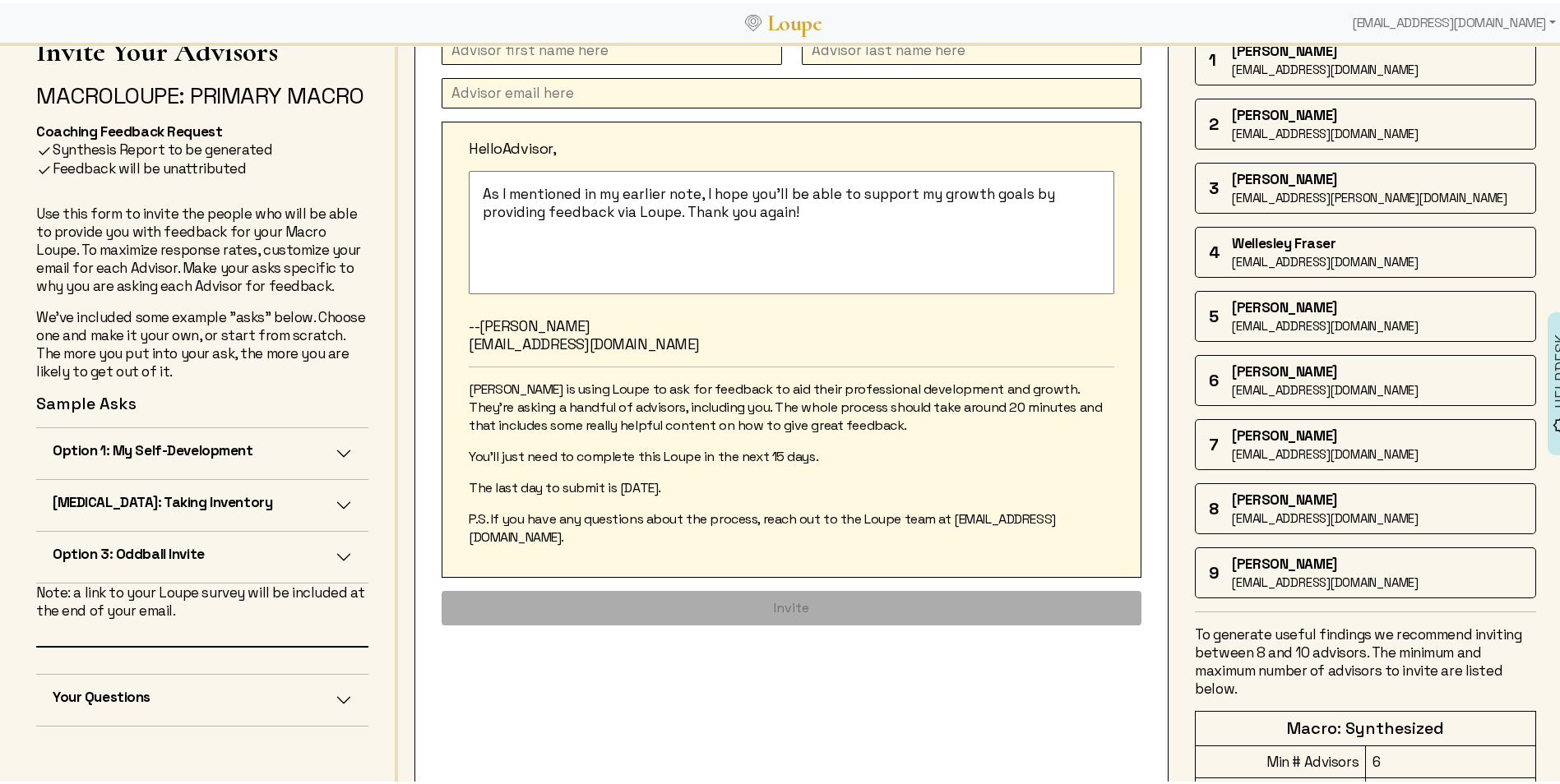
scroll to position [219, 0]
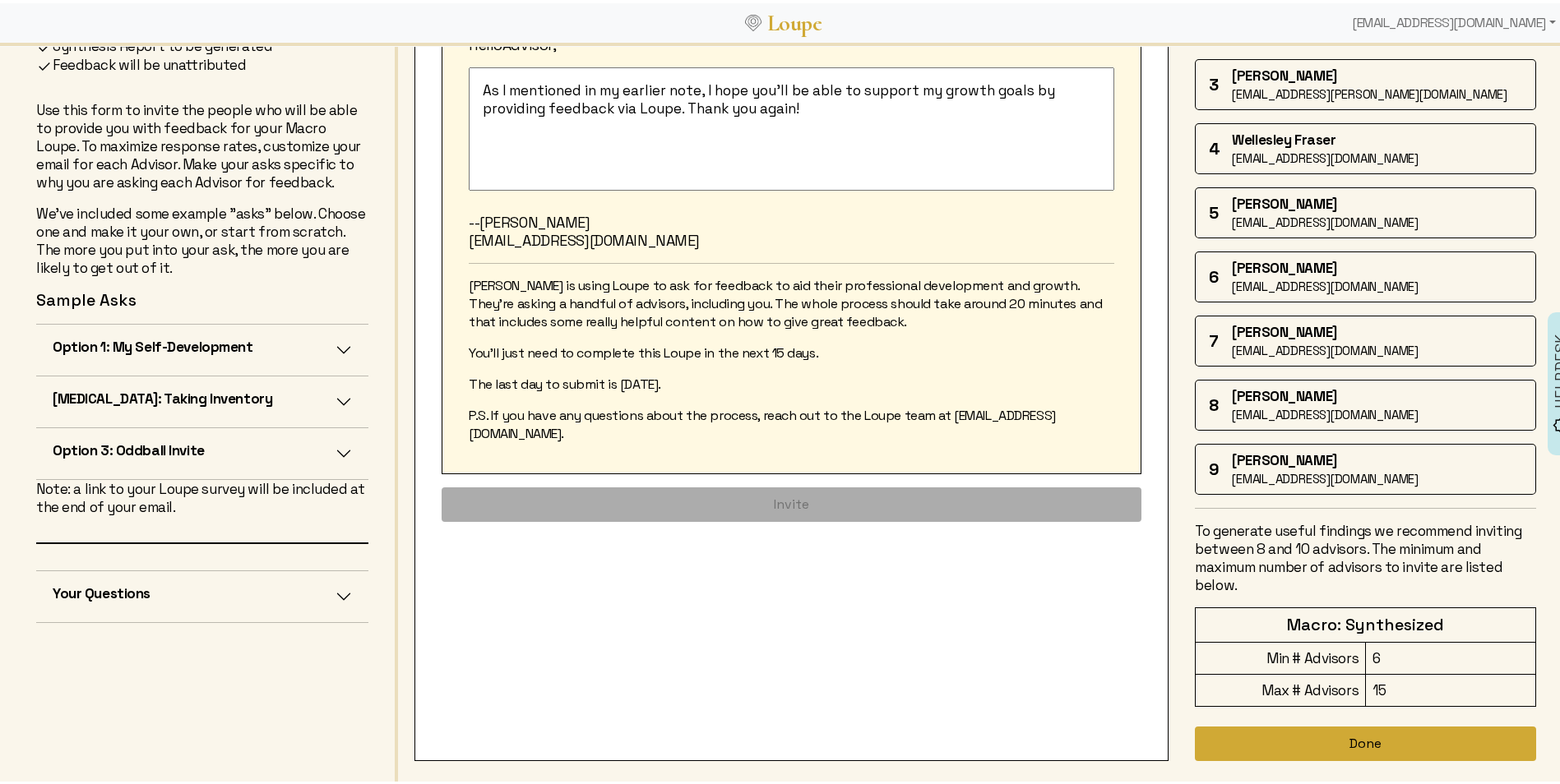
click at [1354, 744] on button "Done" at bounding box center [1365, 741] width 341 height 35
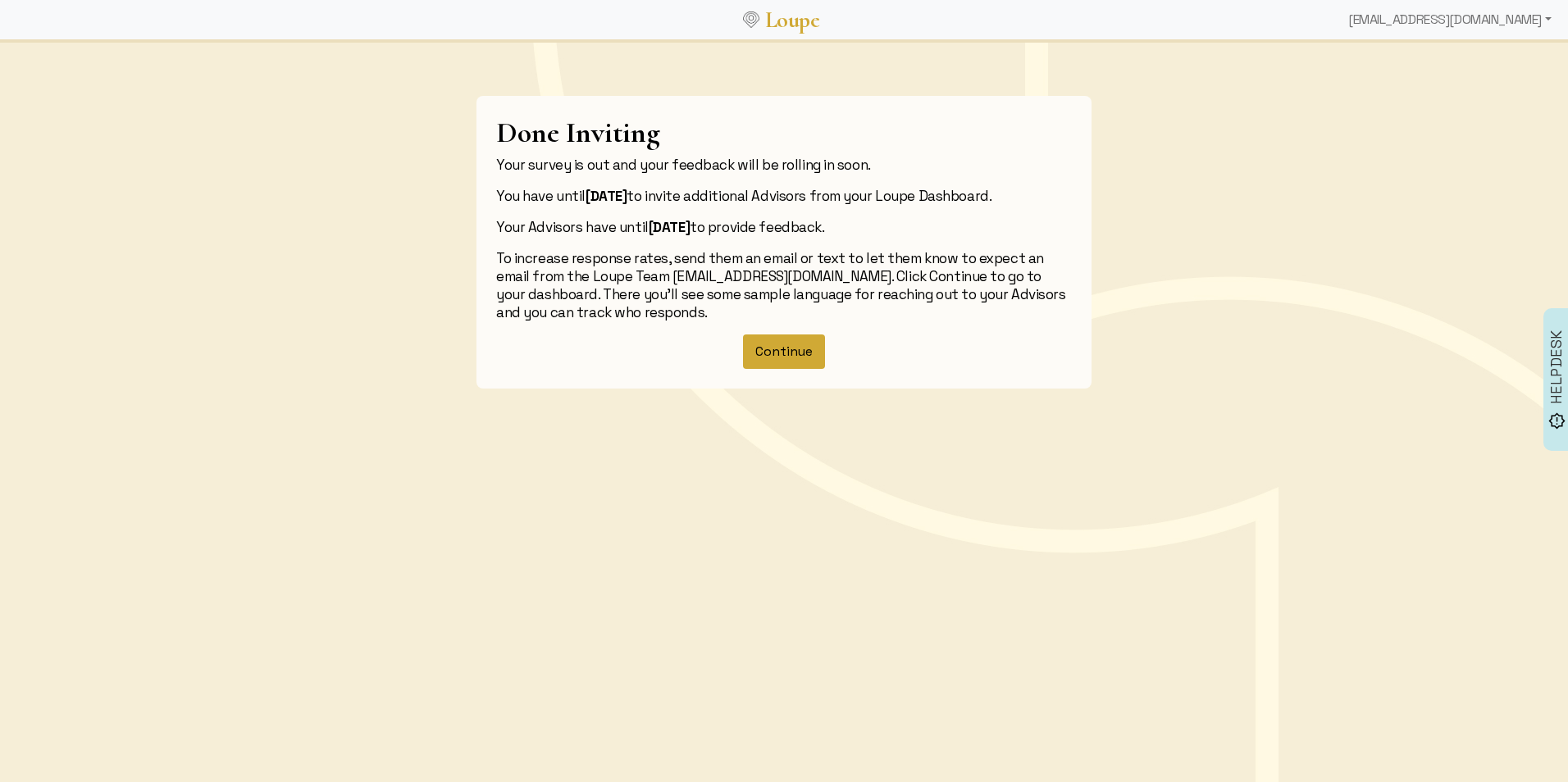
click at [784, 350] on button "Continue" at bounding box center [784, 352] width 82 height 35
